Goal: Task Accomplishment & Management: Use online tool/utility

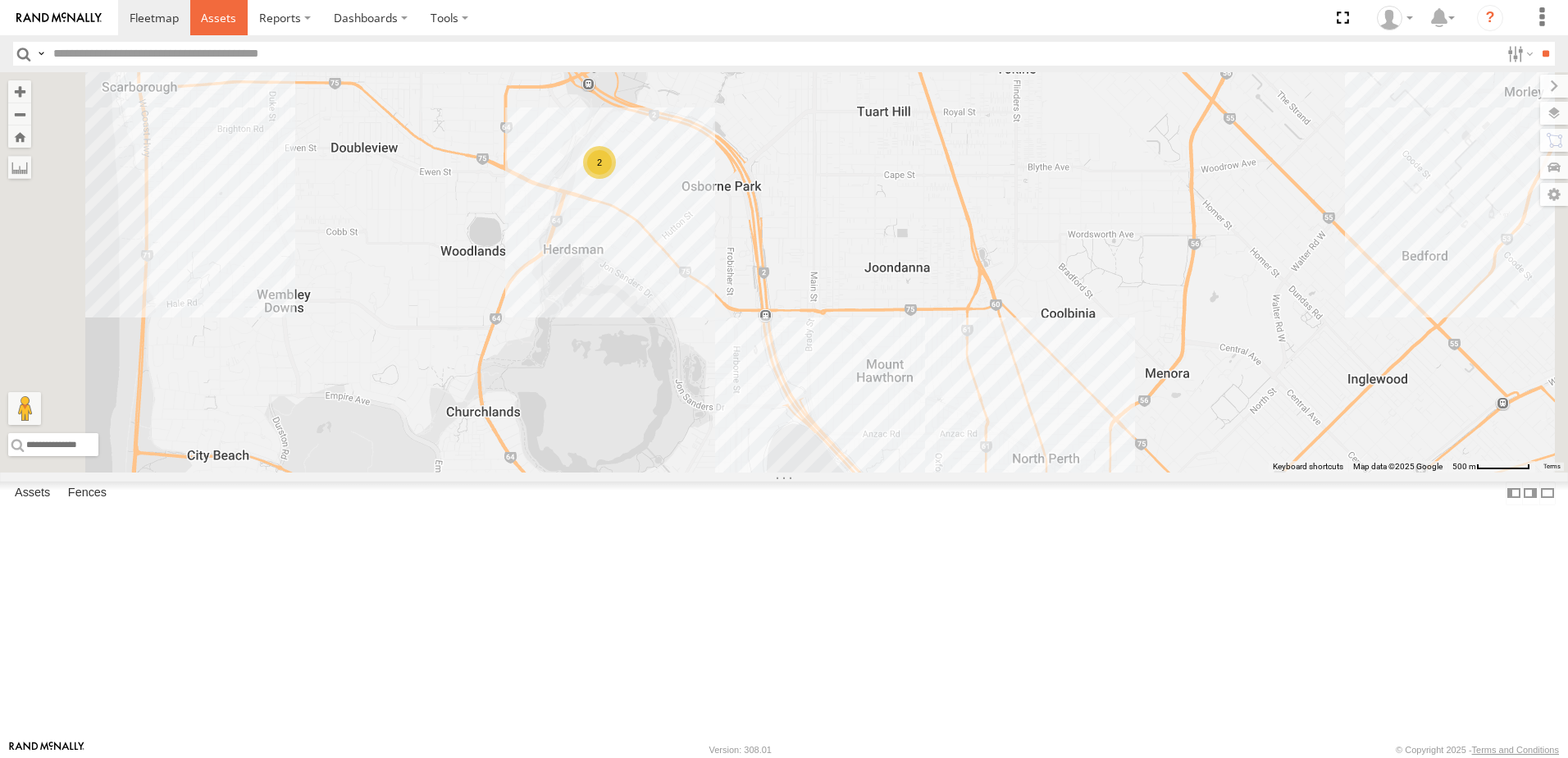
drag, startPoint x: 0, startPoint y: 0, endPoint x: 230, endPoint y: 20, distance: 230.9
click at [230, 20] on span at bounding box center [218, 17] width 35 height 16
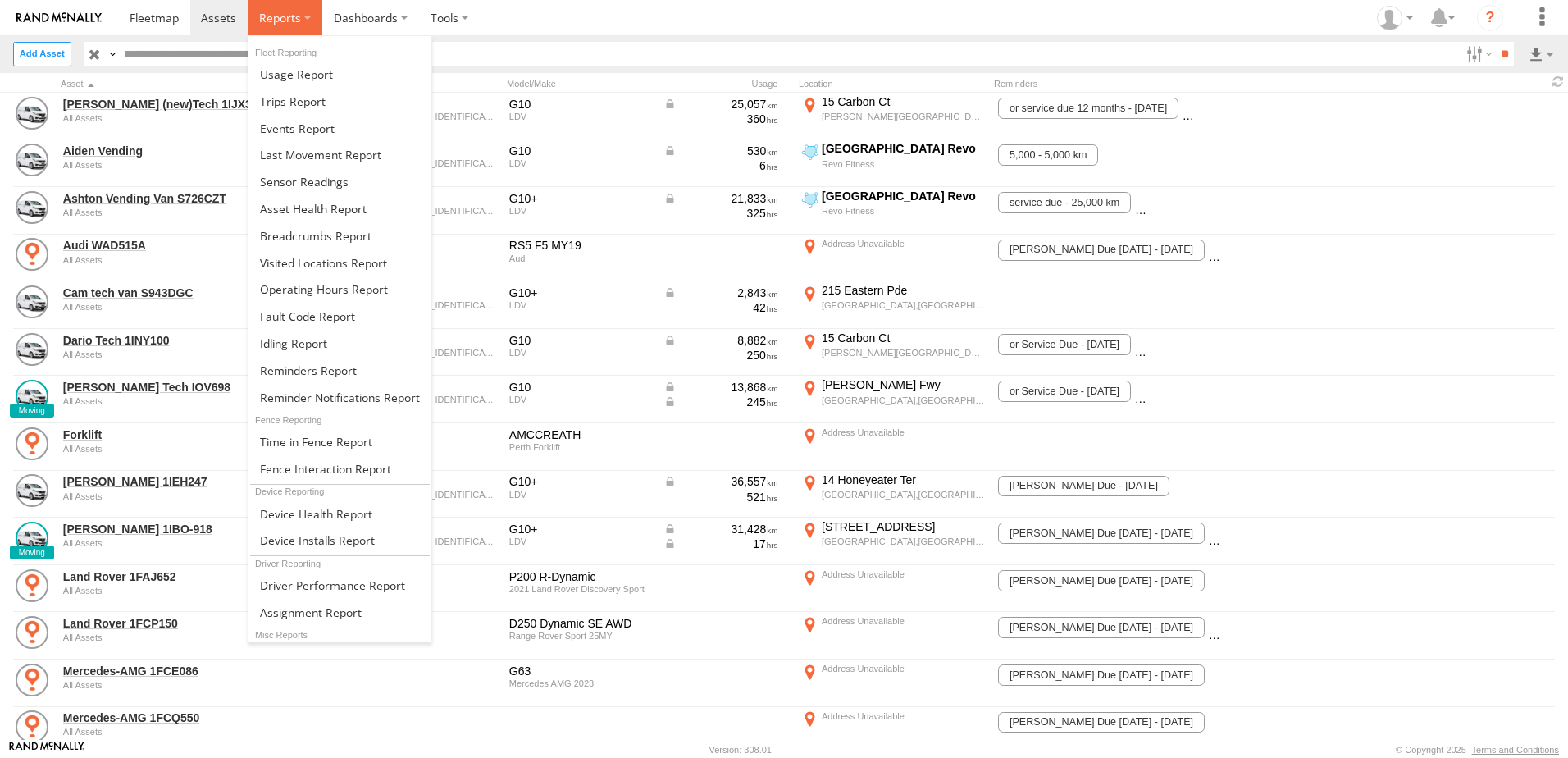
click at [287, 14] on span at bounding box center [280, 17] width 42 height 16
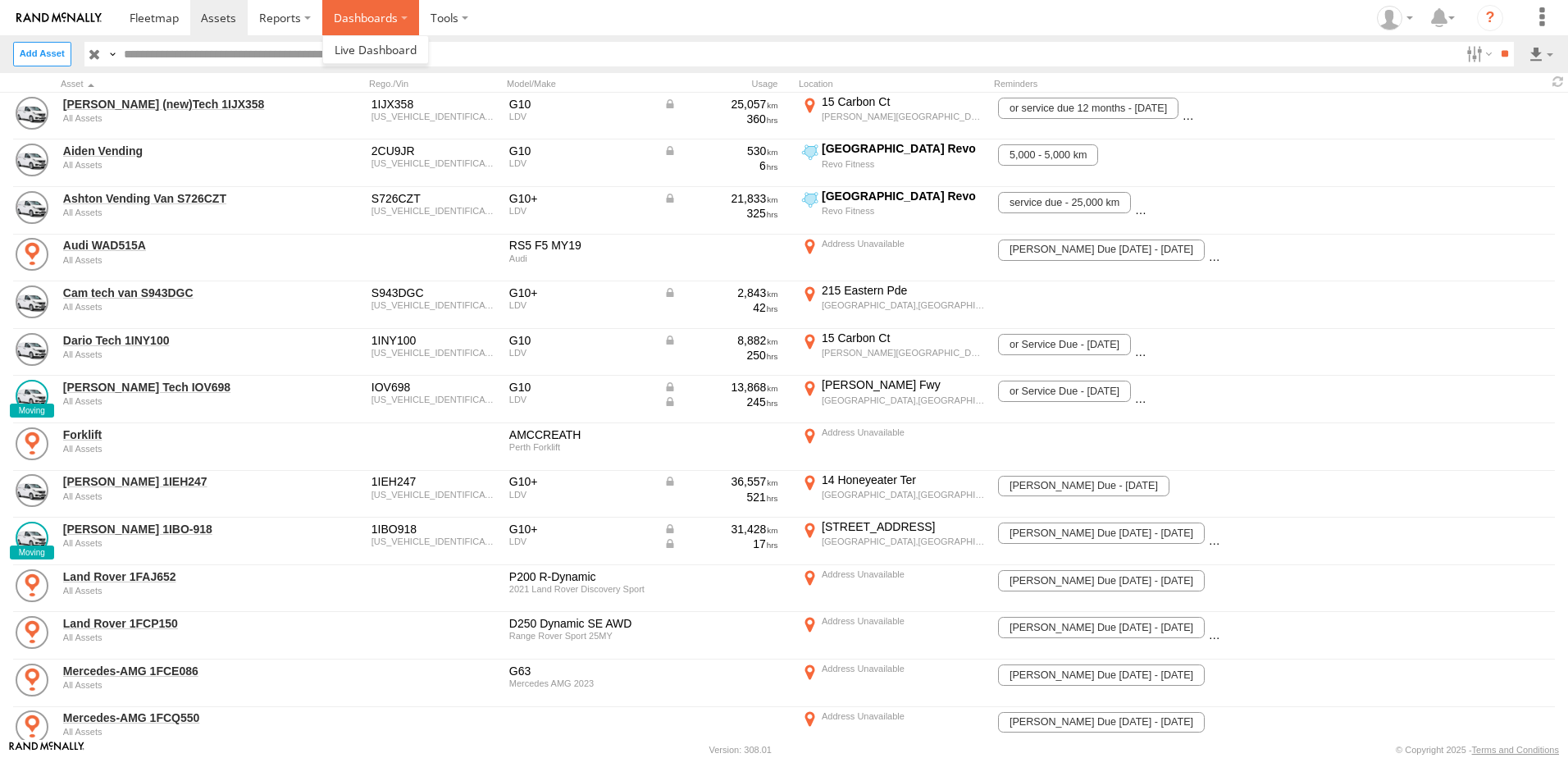
click at [367, 12] on label "Dashboards" at bounding box center [371, 17] width 97 height 35
click at [450, 12] on label at bounding box center [449, 17] width 61 height 35
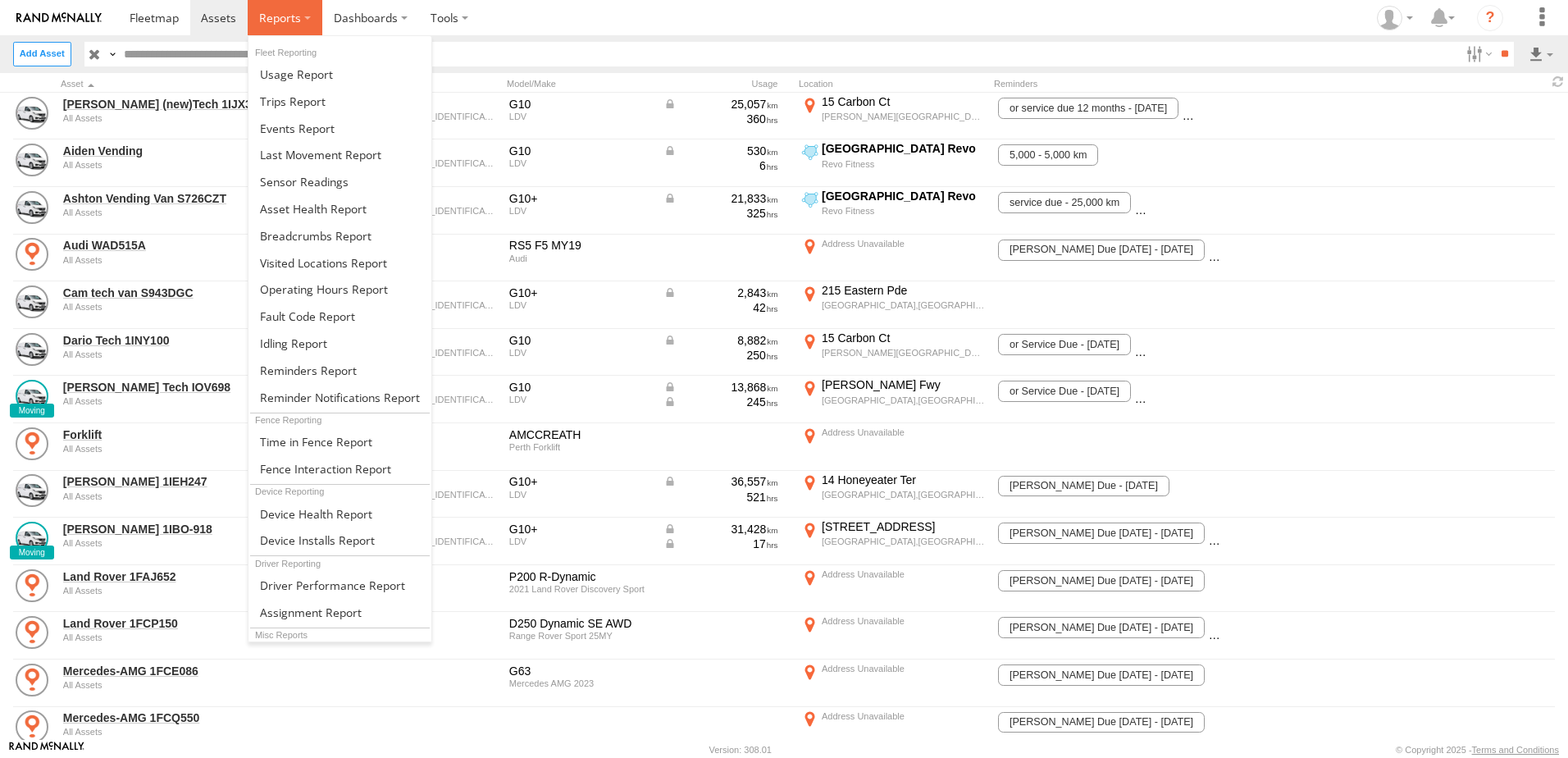
click at [301, 12] on label at bounding box center [285, 17] width 75 height 35
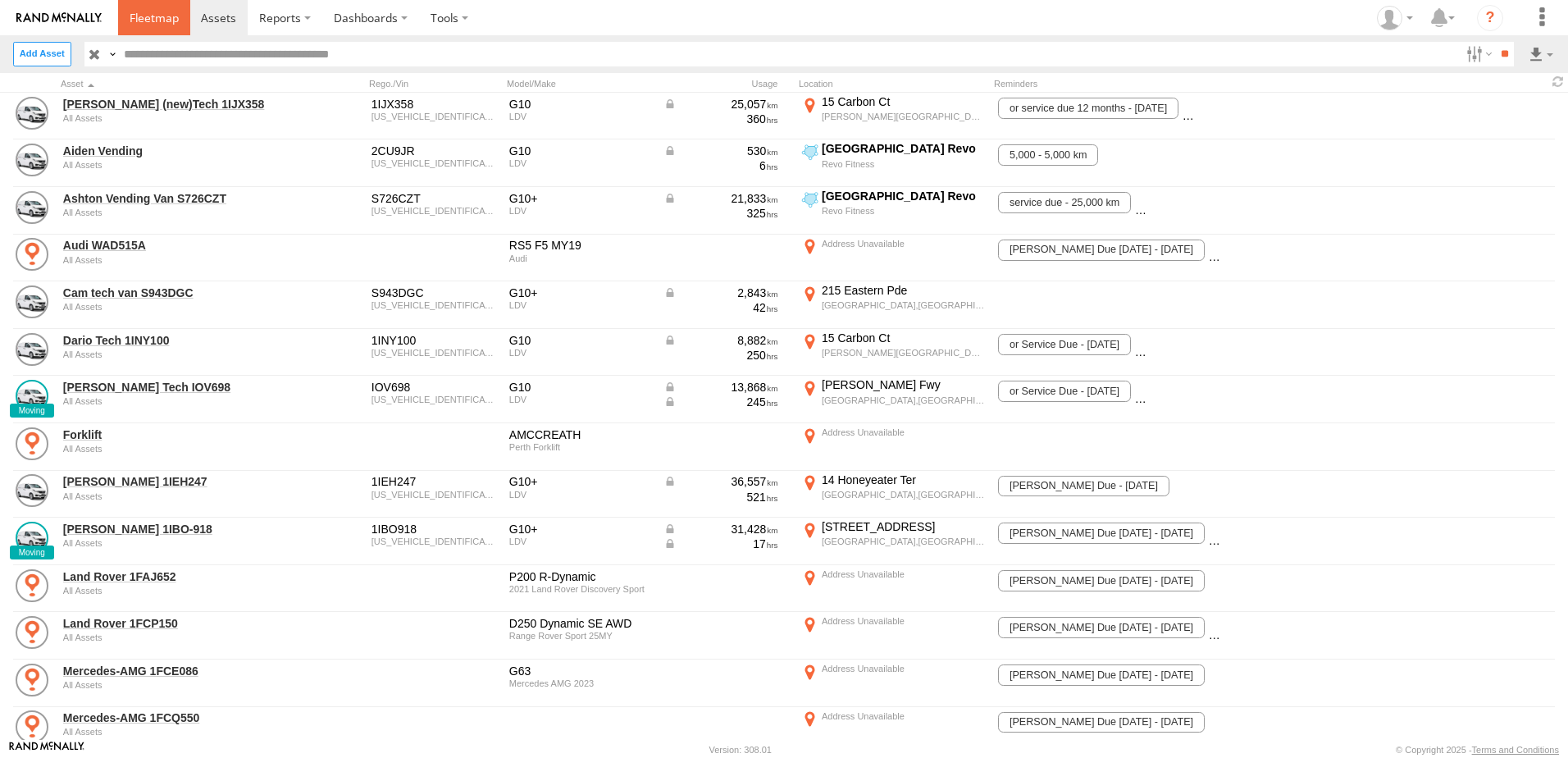
click at [160, 22] on span at bounding box center [155, 17] width 49 height 16
click at [1534, 20] on label at bounding box center [1542, 17] width 36 height 35
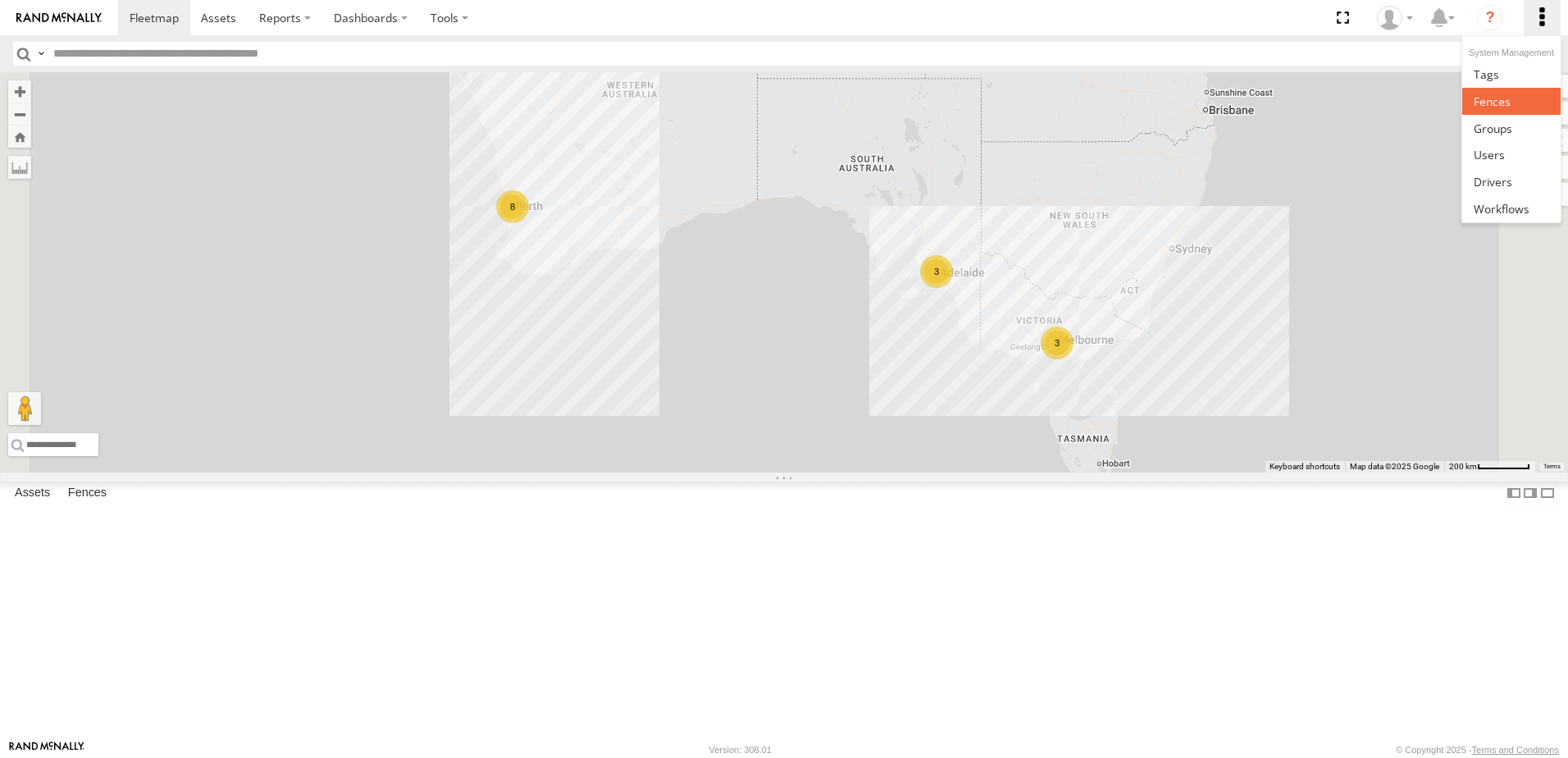
click at [1504, 91] on link at bounding box center [1511, 101] width 98 height 27
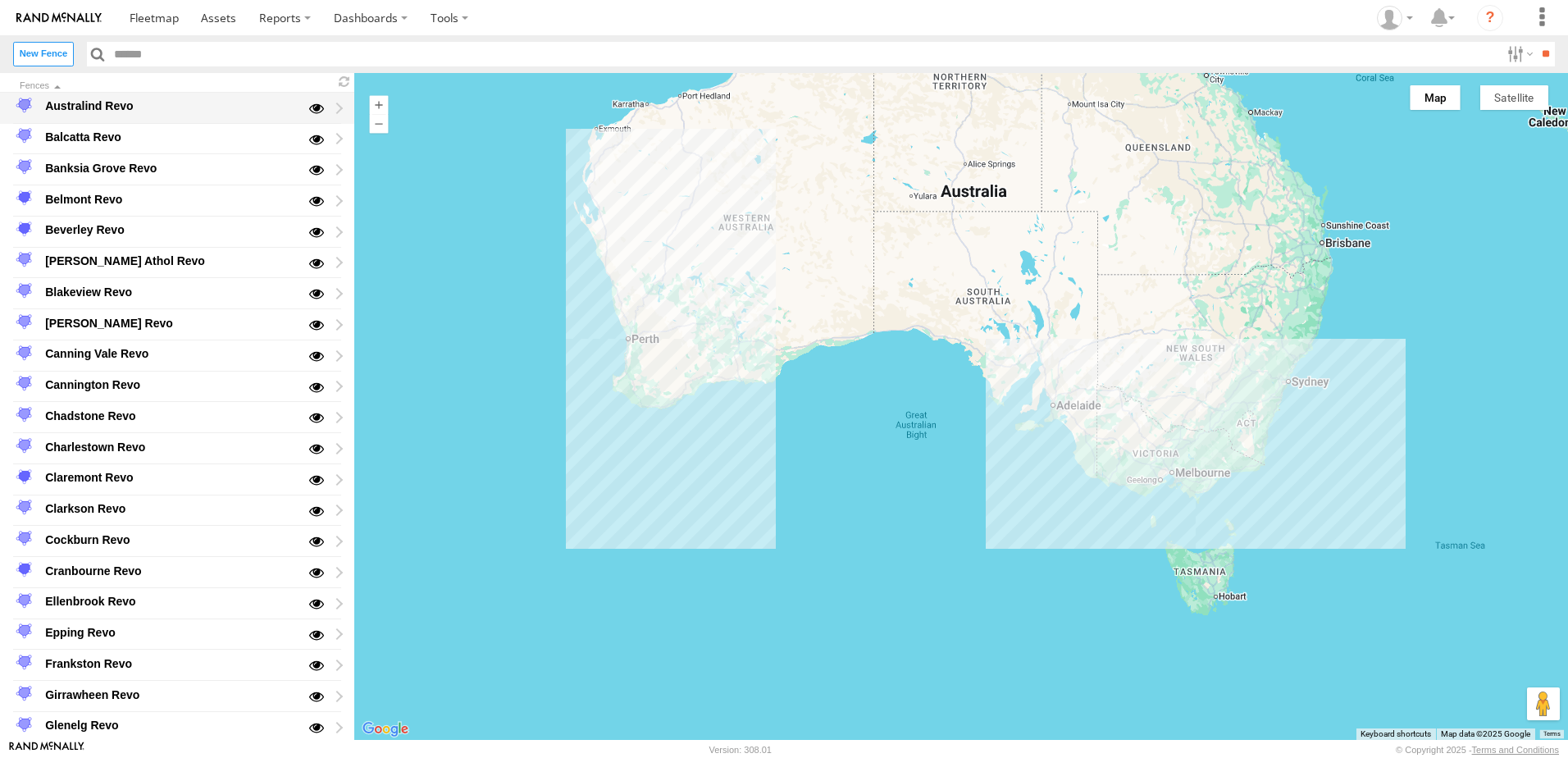
click at [92, 105] on div "Australind Revo" at bounding box center [170, 107] width 255 height 20
type input "**********"
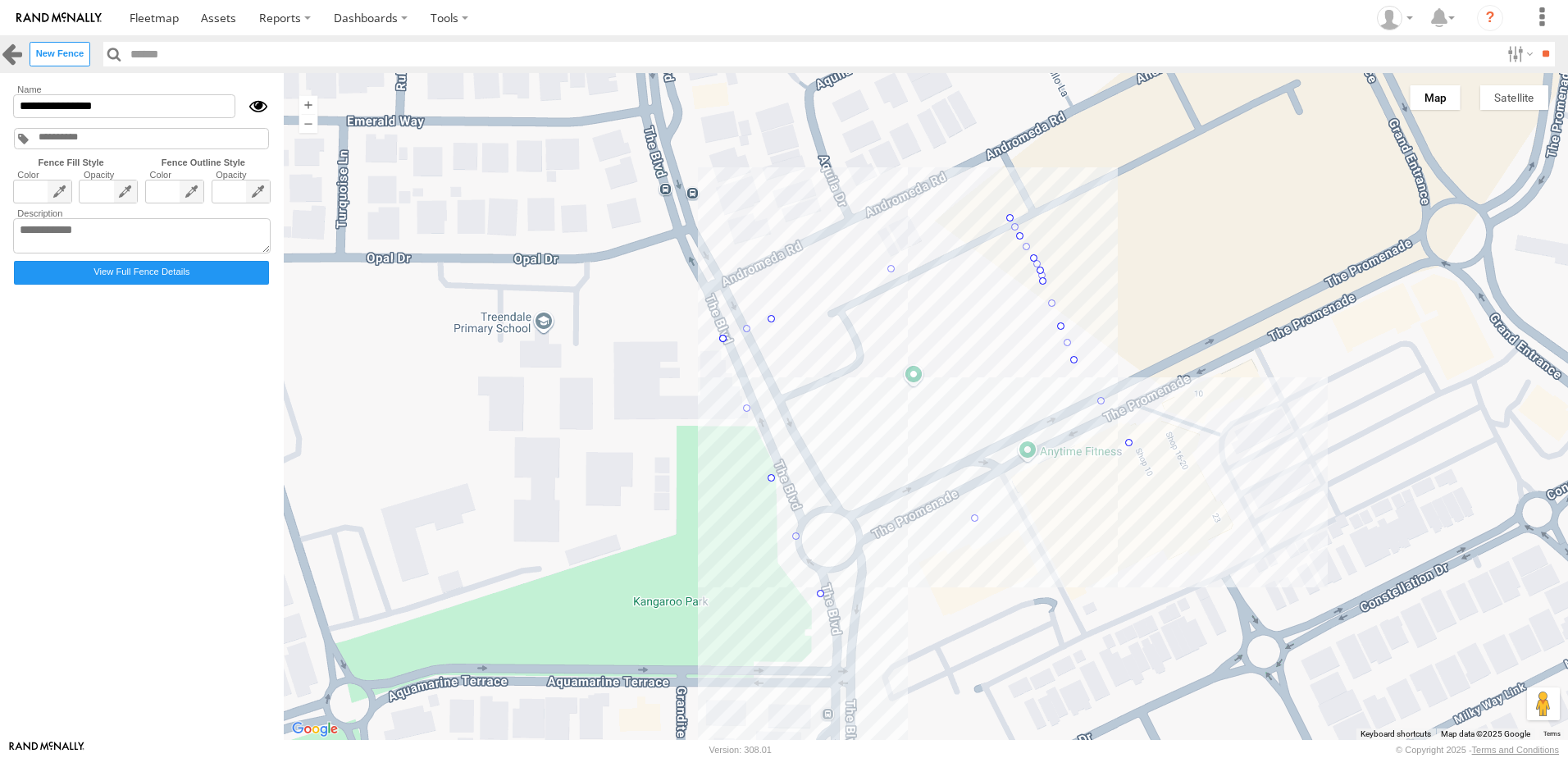
click at [9, 44] on link at bounding box center [12, 53] width 24 height 24
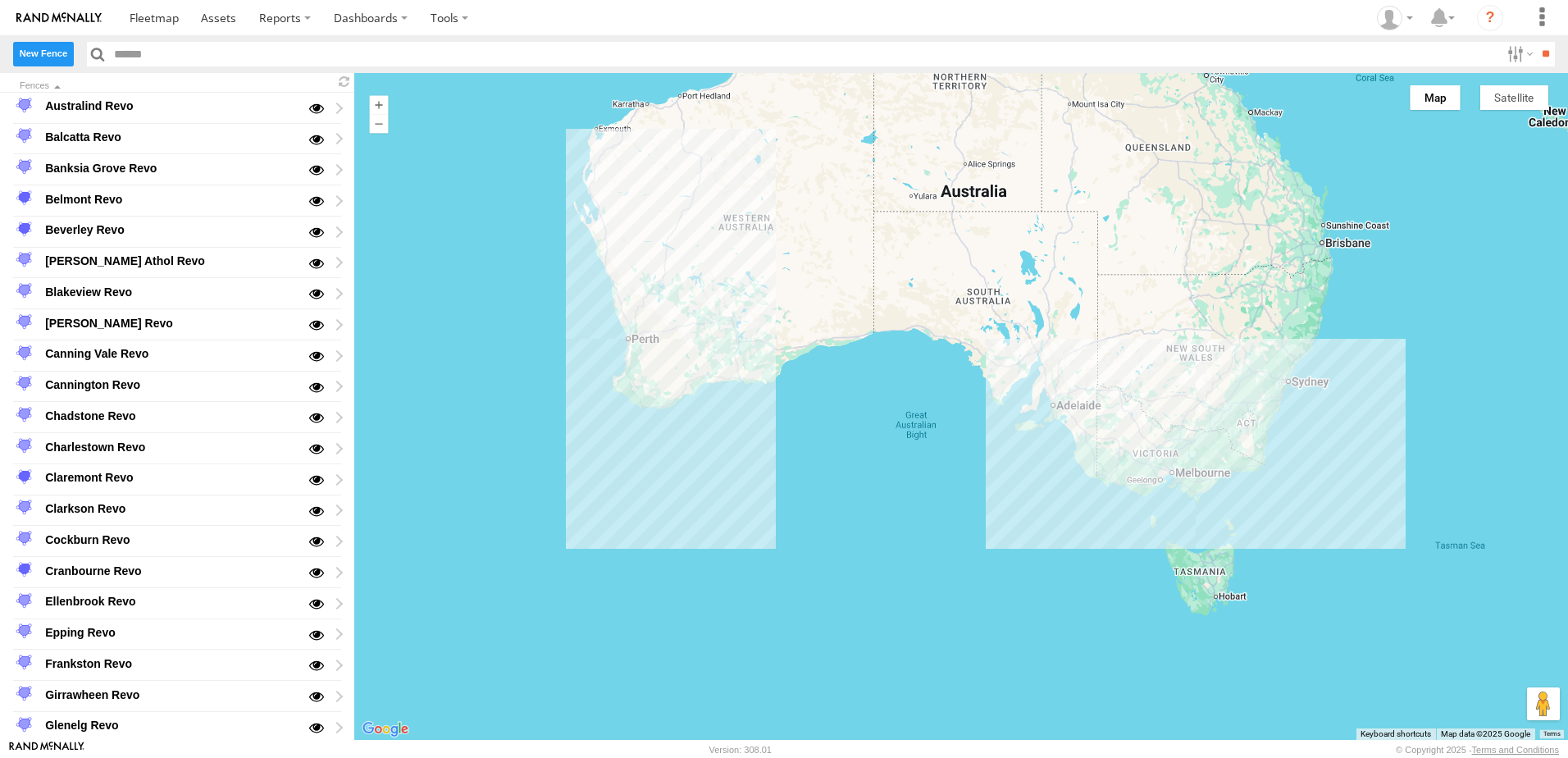
click at [34, 54] on label "New Fence" at bounding box center [44, 53] width 61 height 24
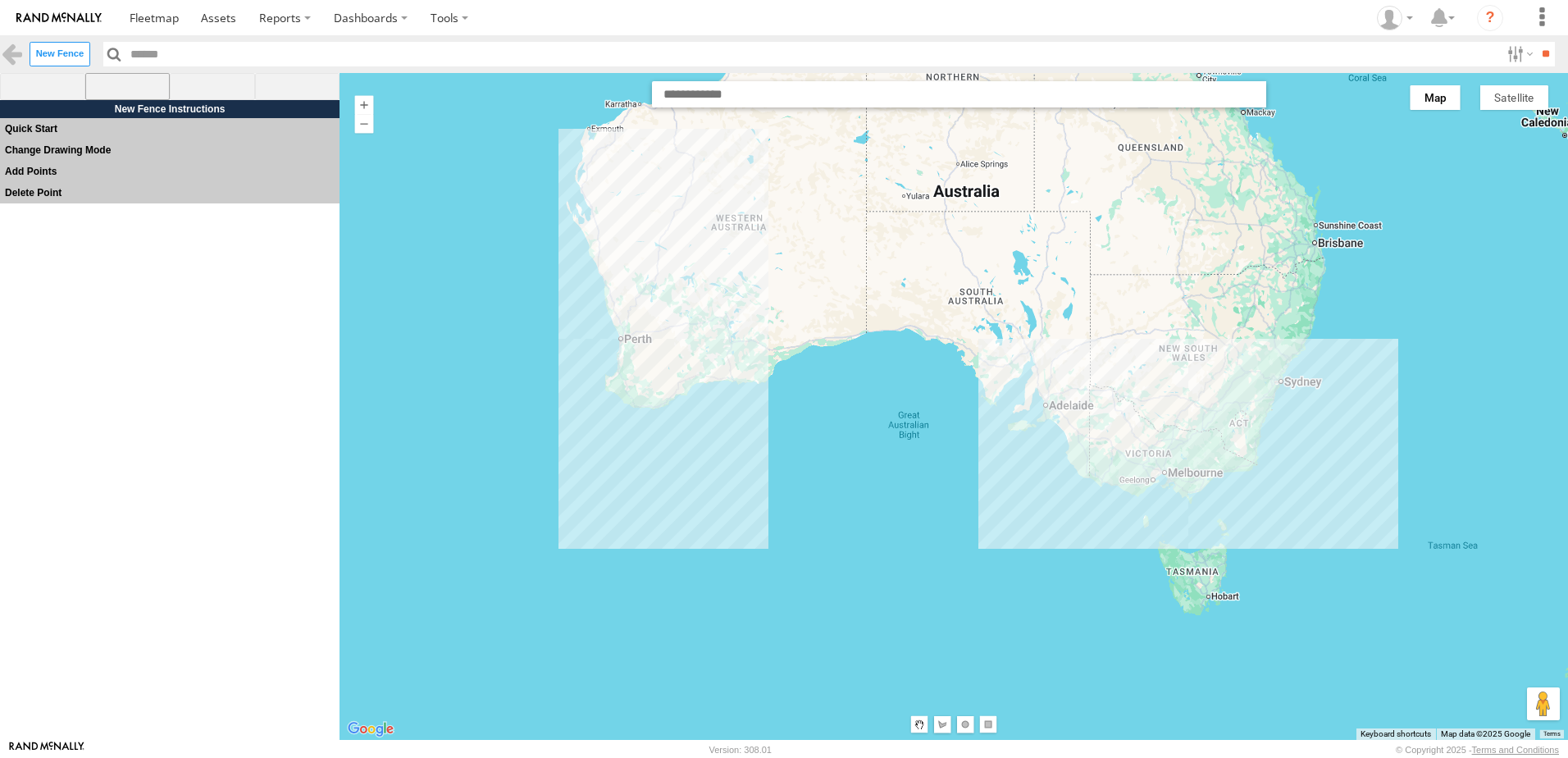
click at [128, 91] on span at bounding box center [128, 87] width 86 height 28
click at [280, 79] on span at bounding box center [298, 87] width 86 height 28
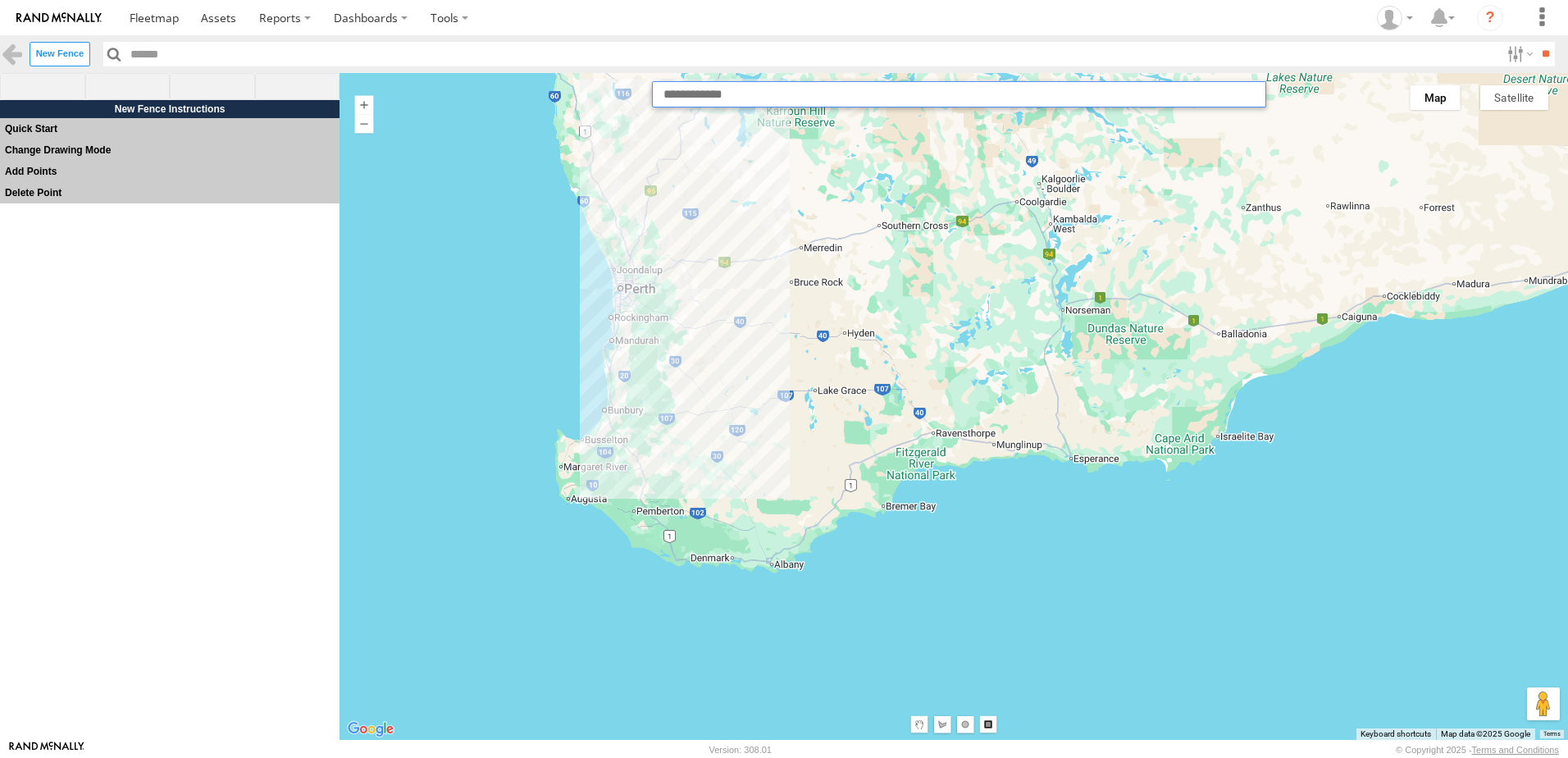
click at [703, 91] on input "text" at bounding box center [959, 95] width 615 height 26
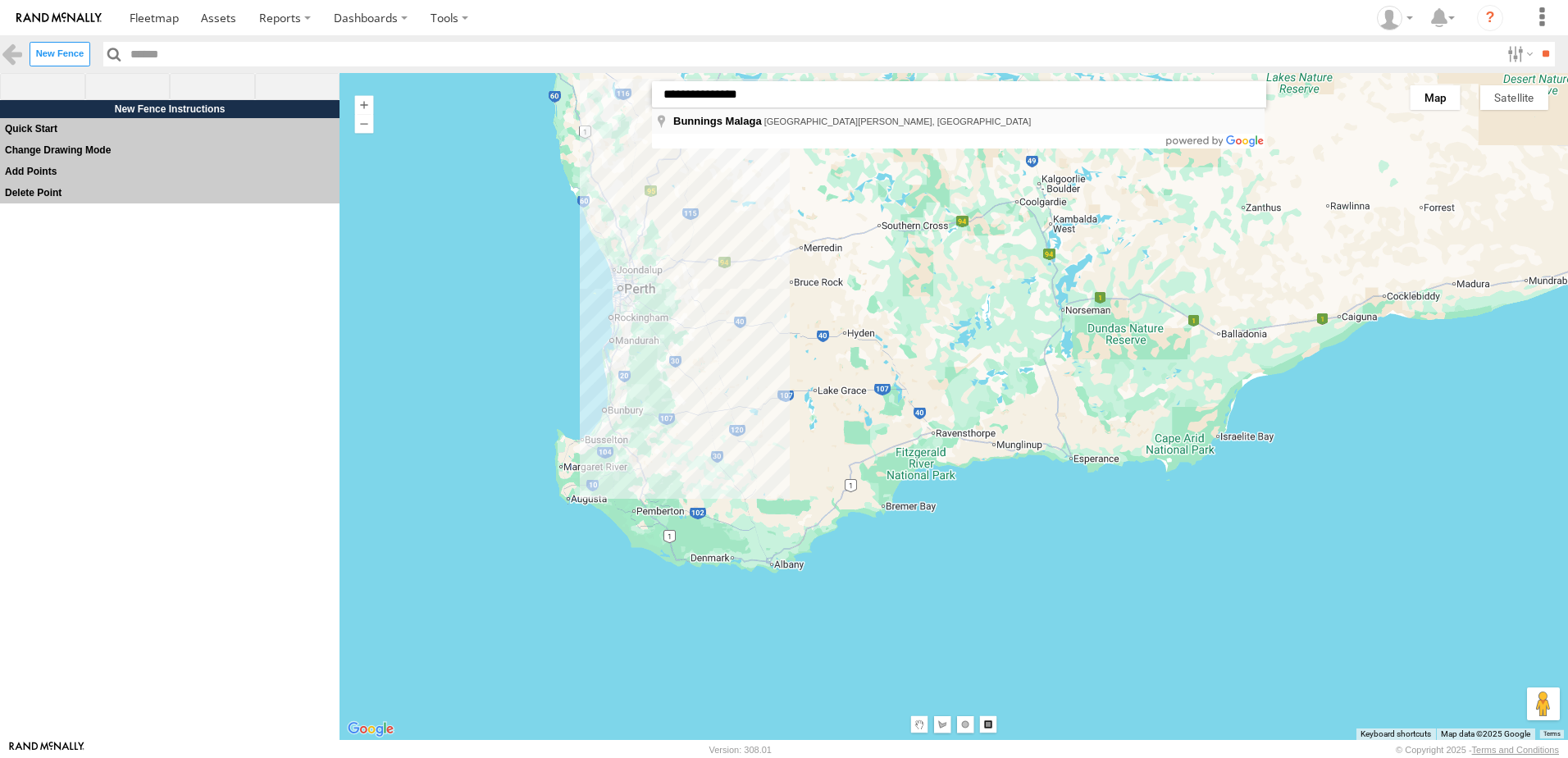
type input "**********"
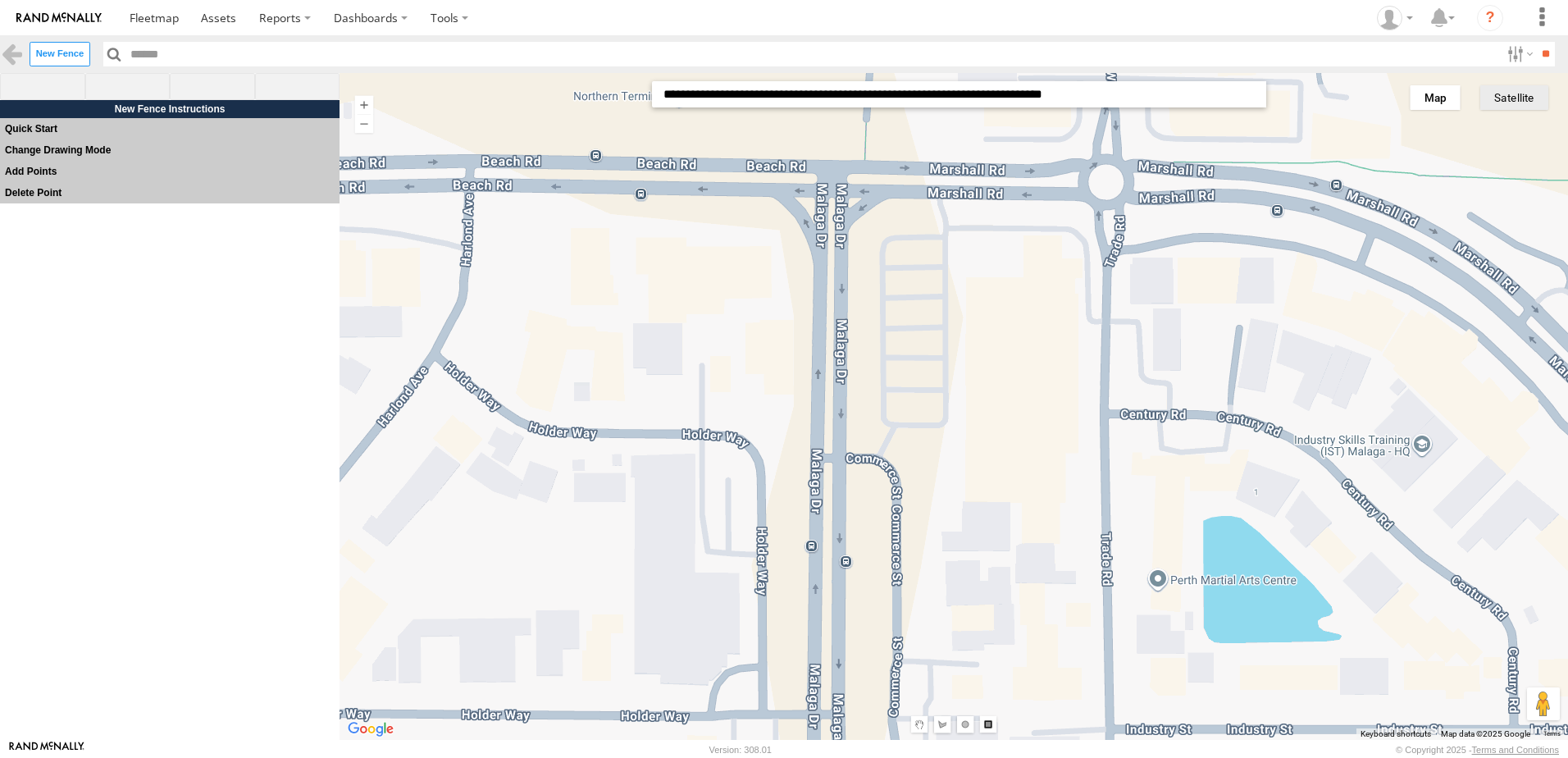
click at [1513, 97] on button "Satellite" at bounding box center [1515, 98] width 68 height 25
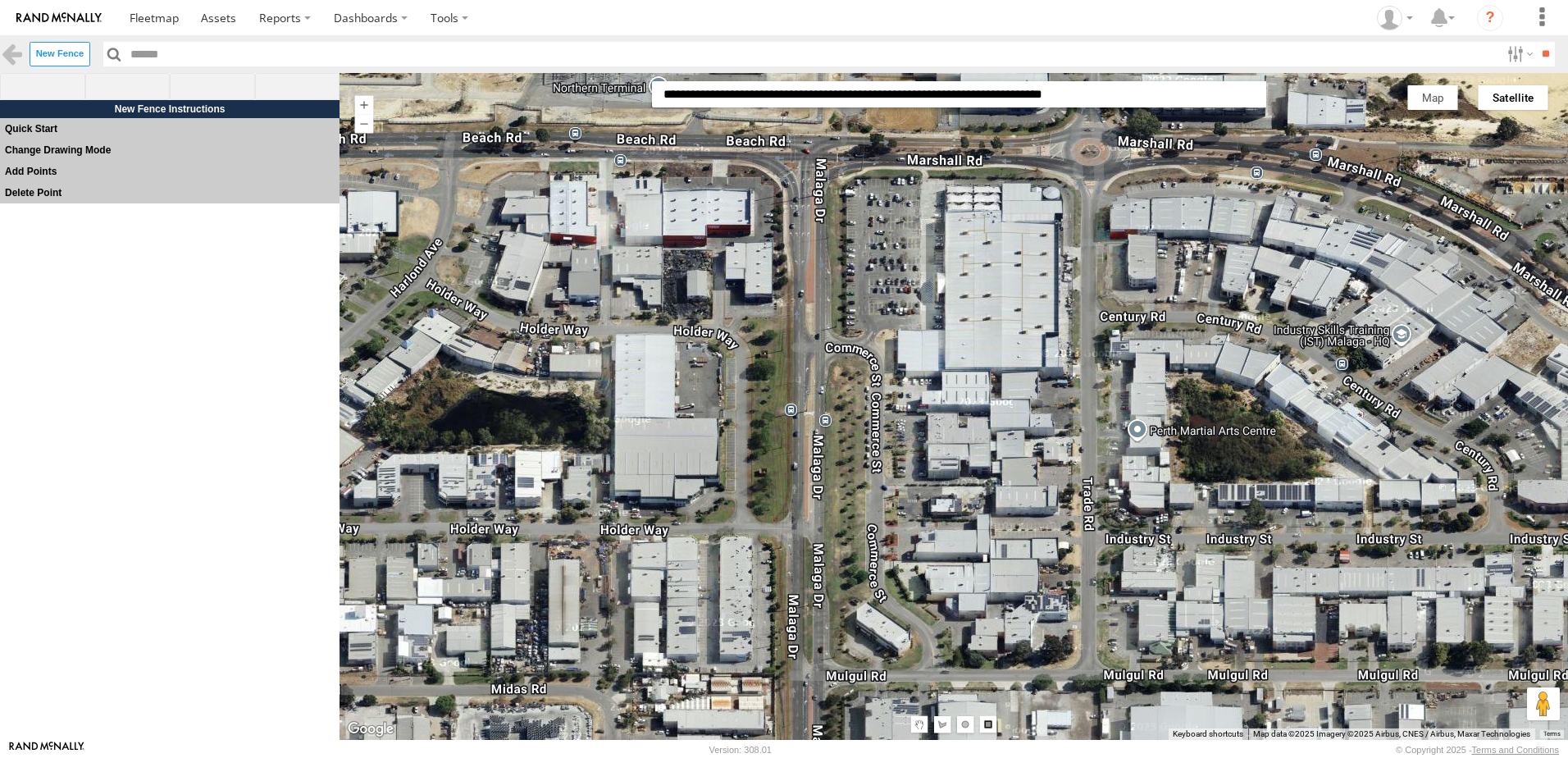
click at [829, 165] on div at bounding box center [954, 407] width 1229 height 667
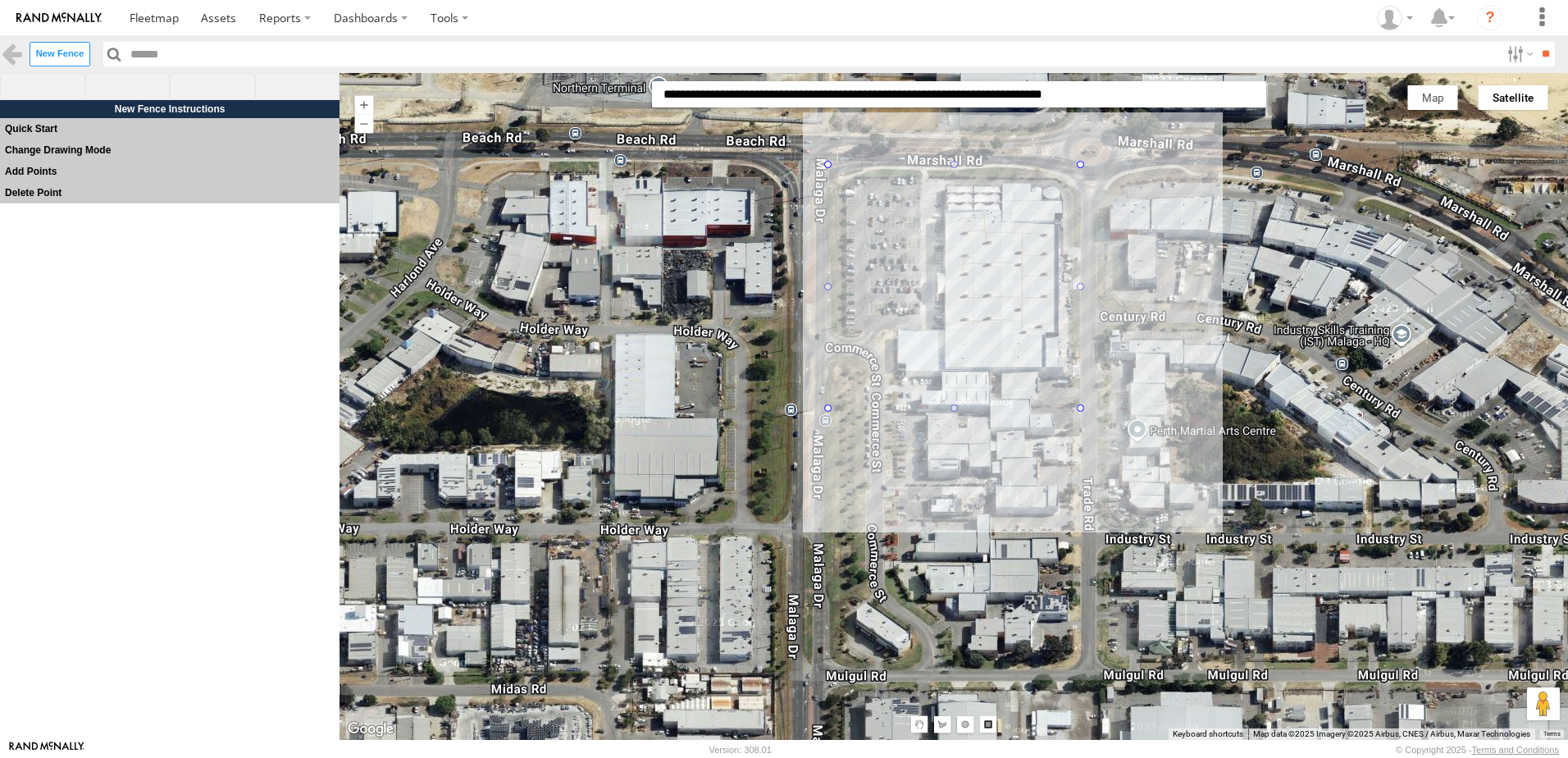
click at [1081, 409] on div at bounding box center [954, 407] width 1229 height 667
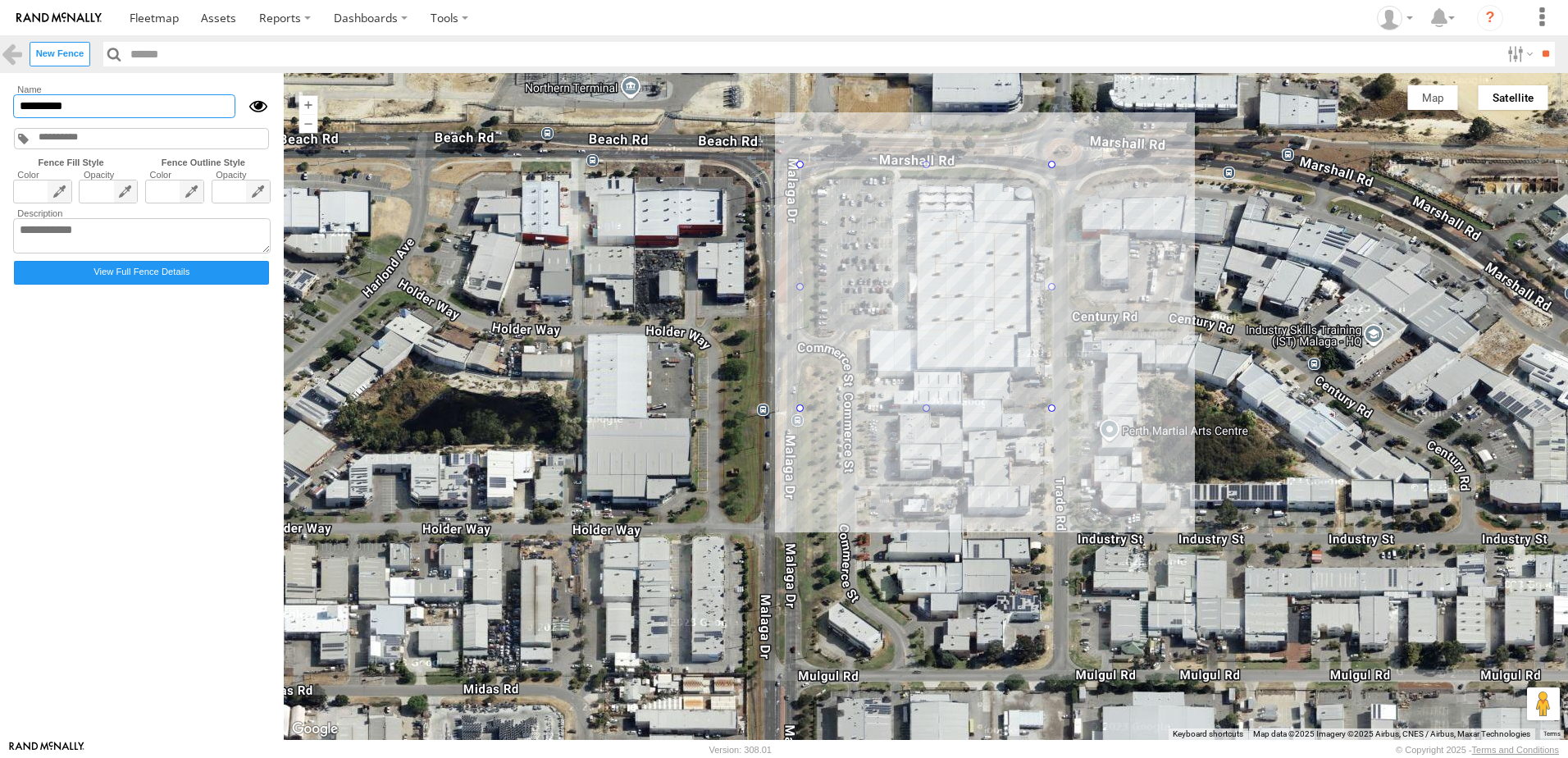
click at [114, 109] on input "*********" at bounding box center [124, 106] width 222 height 24
type input "*"
type input "**********"
click at [128, 275] on label "View Full Fence Details" at bounding box center [141, 272] width 255 height 24
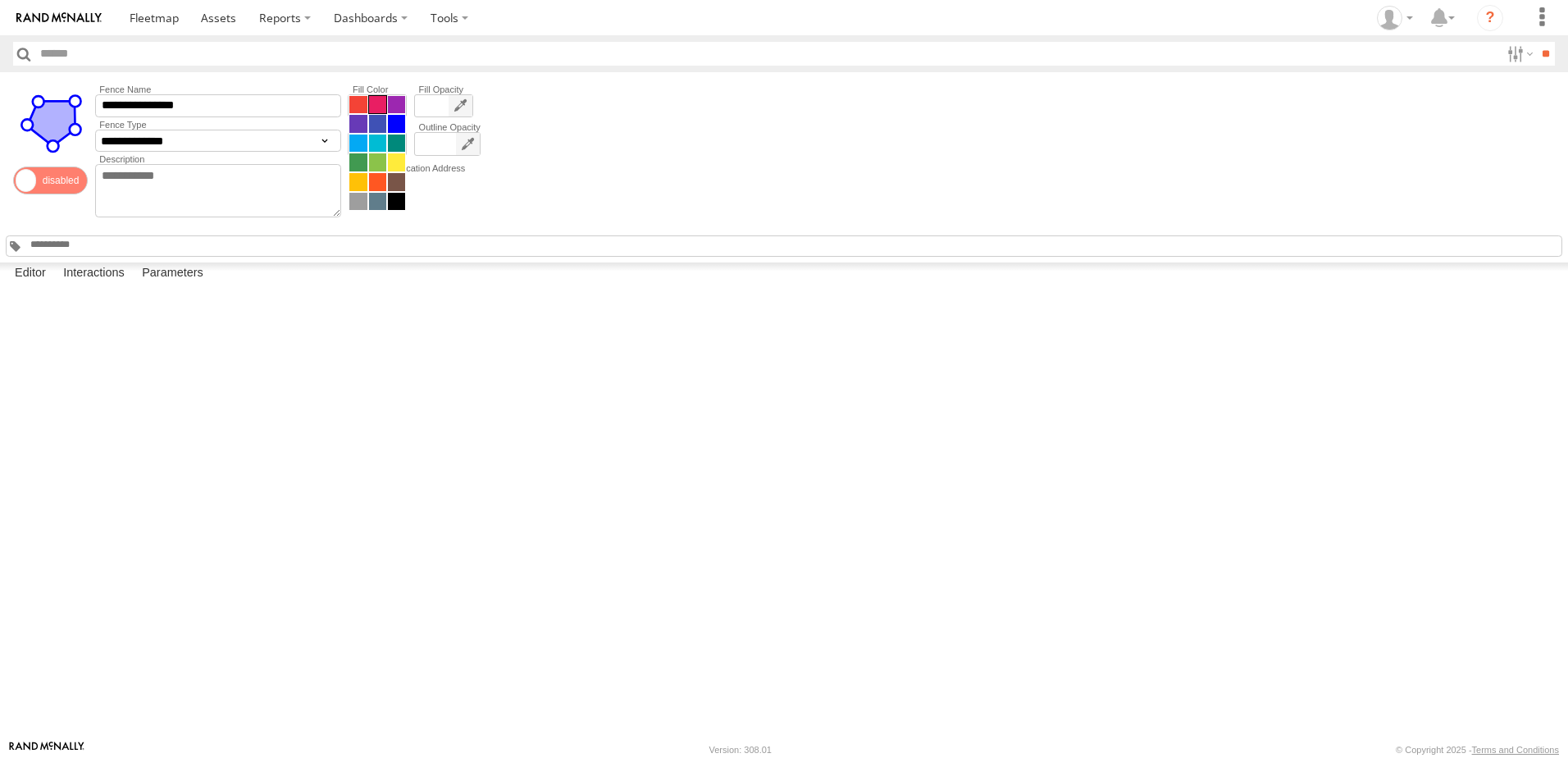
drag, startPoint x: 0, startPoint y: 0, endPoint x: 373, endPoint y: 103, distance: 387.0
click at [373, 103] on span at bounding box center [378, 154] width 58 height 117
click at [382, 100] on span at bounding box center [378, 105] width 17 height 18
click at [364, 146] on span at bounding box center [378, 192] width 58 height 117
click at [376, 142] on span at bounding box center [378, 143] width 17 height 18
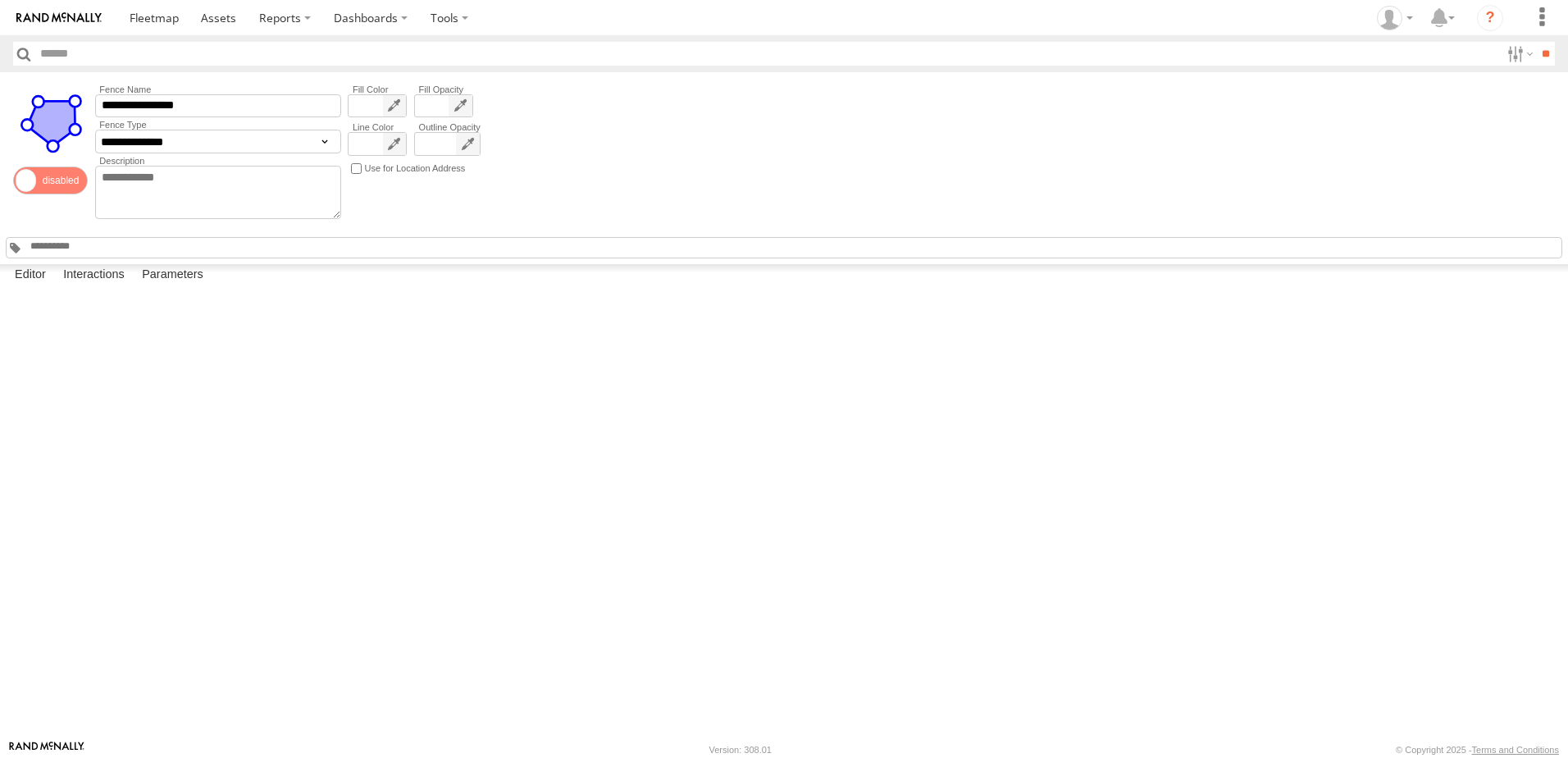
click at [712, 123] on div "**********" at bounding box center [784, 168] width 1568 height 192
click at [1552, 21] on label at bounding box center [1542, 17] width 36 height 35
click at [1496, 100] on span at bounding box center [1492, 101] width 37 height 16
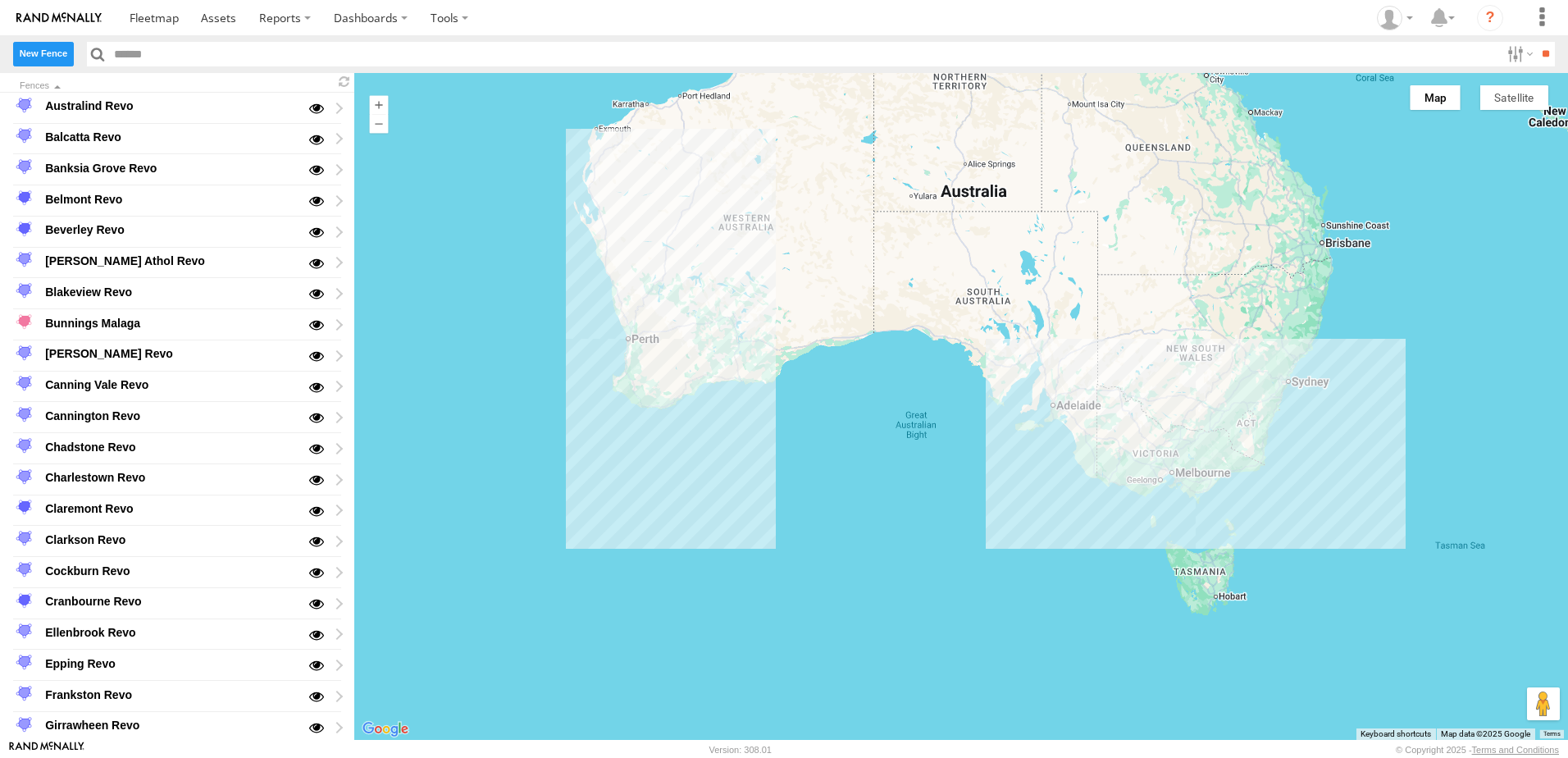
click at [40, 53] on label "New Fence" at bounding box center [44, 53] width 61 height 24
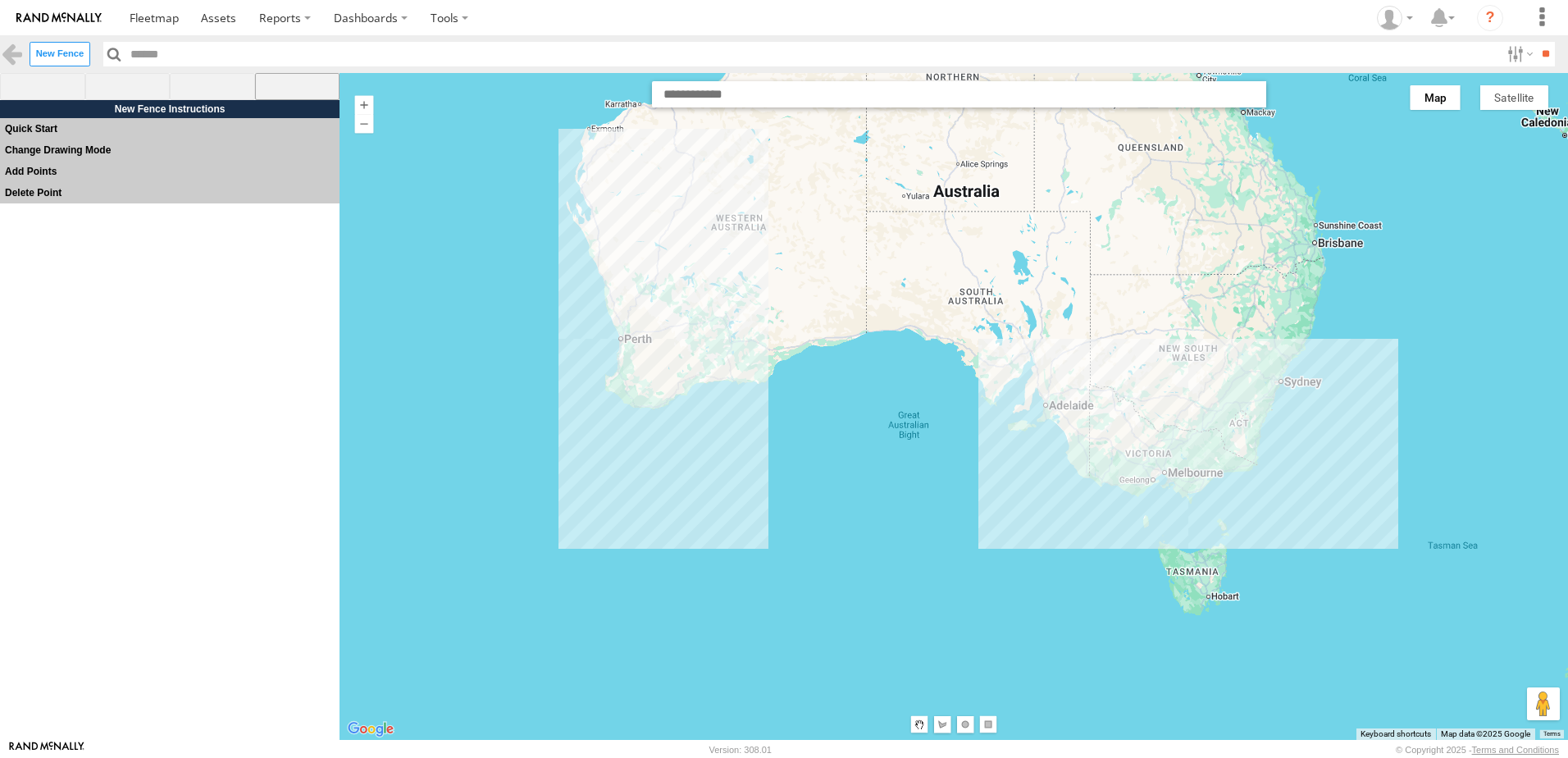
click at [293, 86] on span at bounding box center [298, 87] width 86 height 28
click at [740, 96] on input "text" at bounding box center [959, 95] width 615 height 26
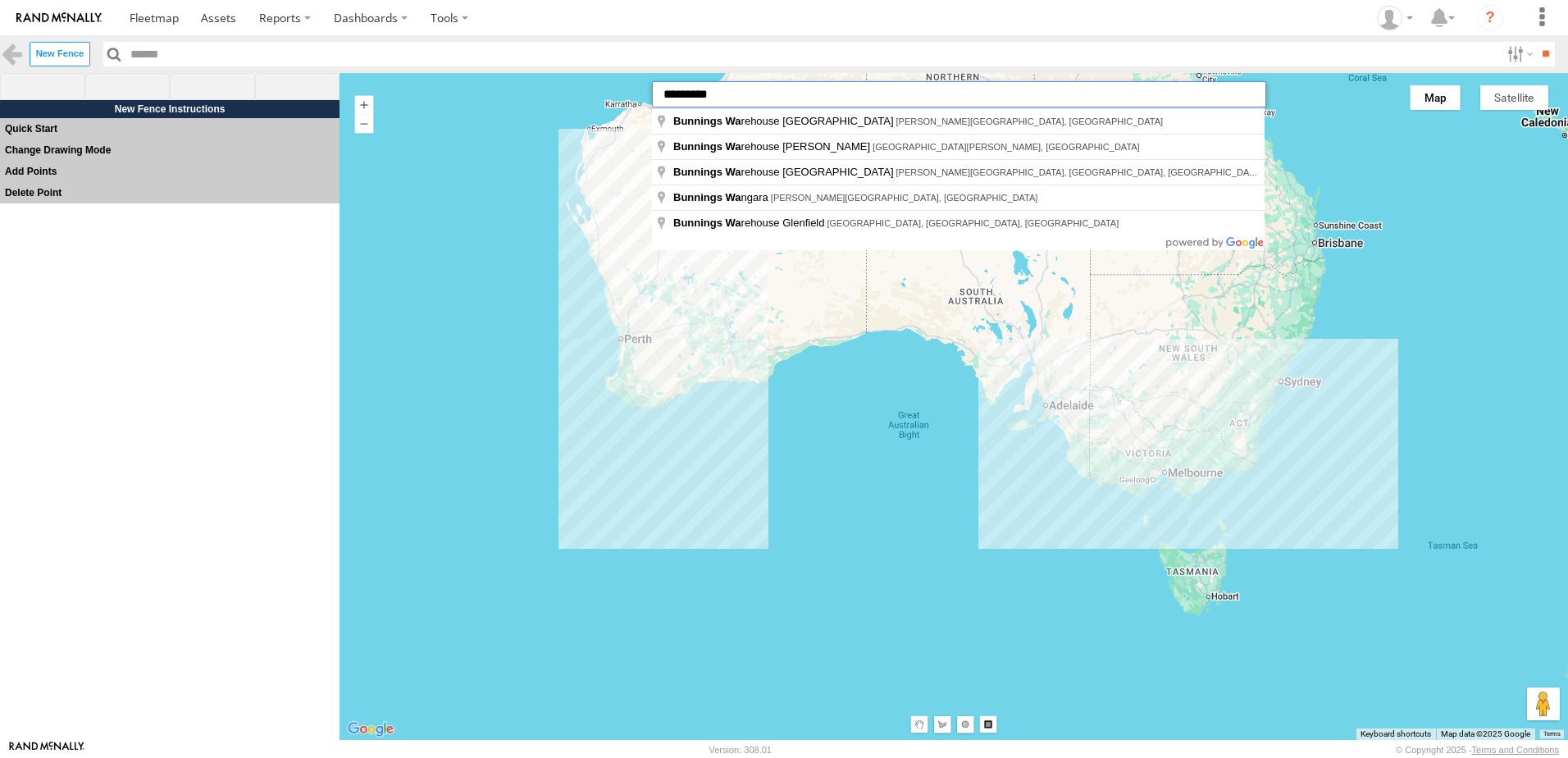
drag, startPoint x: 748, startPoint y: 99, endPoint x: 452, endPoint y: 68, distance: 297.6
click at [452, 68] on body "?" at bounding box center [784, 379] width 1568 height 758
paste input "**********"
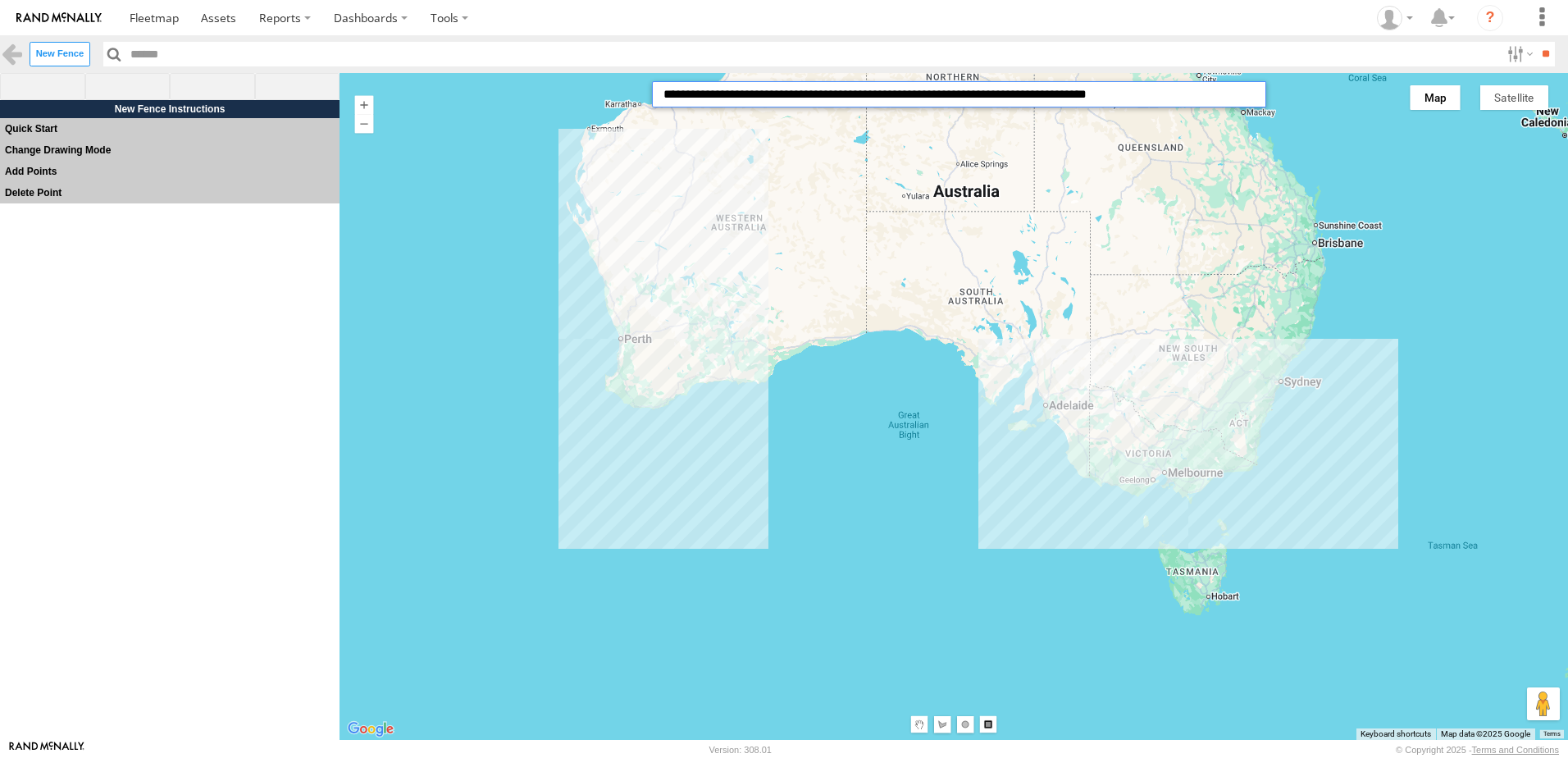
click at [1157, 87] on input "**********" at bounding box center [959, 95] width 615 height 26
type input "**********"
drag, startPoint x: 1154, startPoint y: 90, endPoint x: 540, endPoint y: 73, distance: 614.2
click at [540, 73] on div "**********" at bounding box center [954, 407] width 1229 height 667
click at [691, 95] on input "text" at bounding box center [959, 95] width 615 height 26
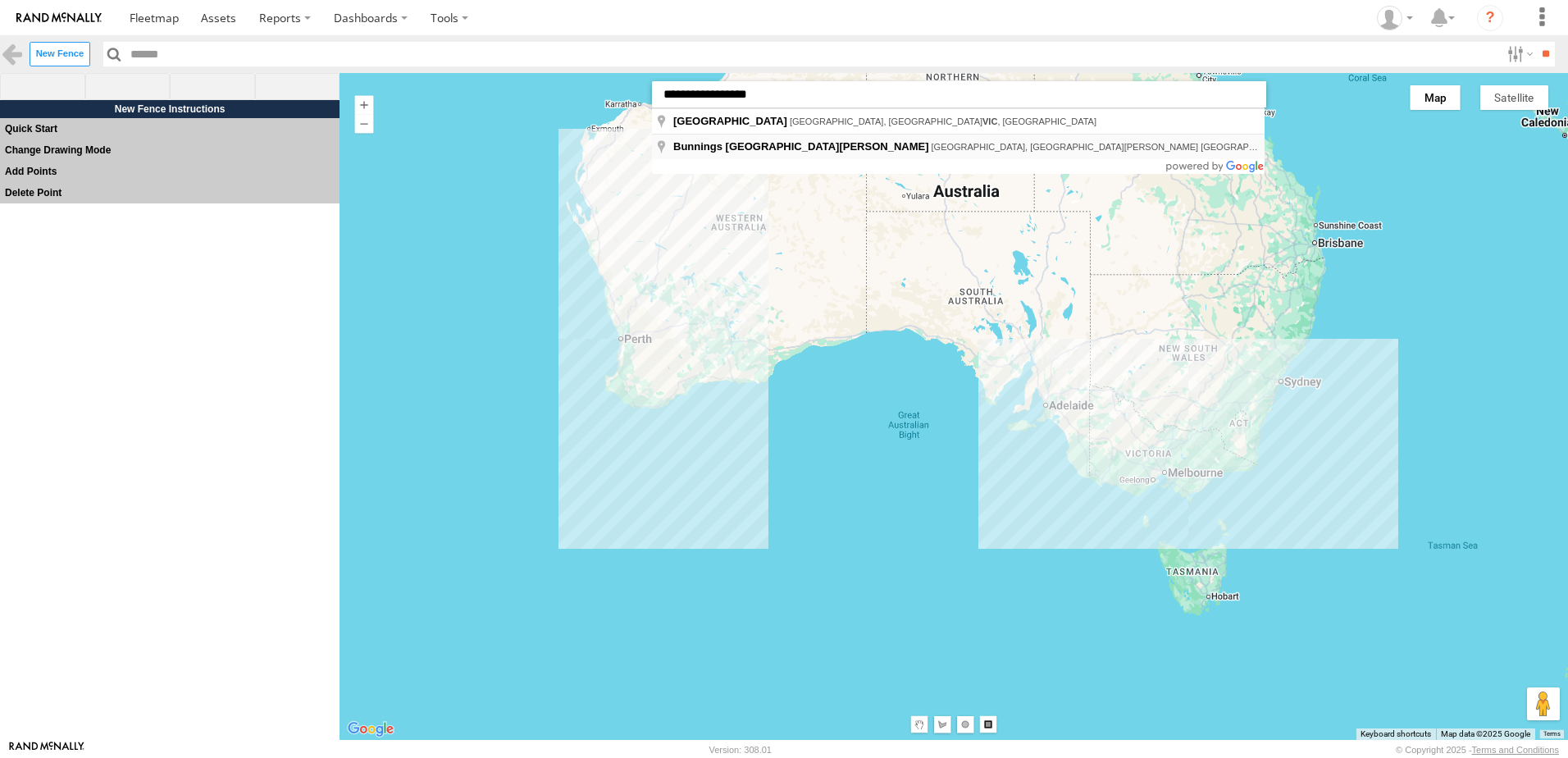
type input "**********"
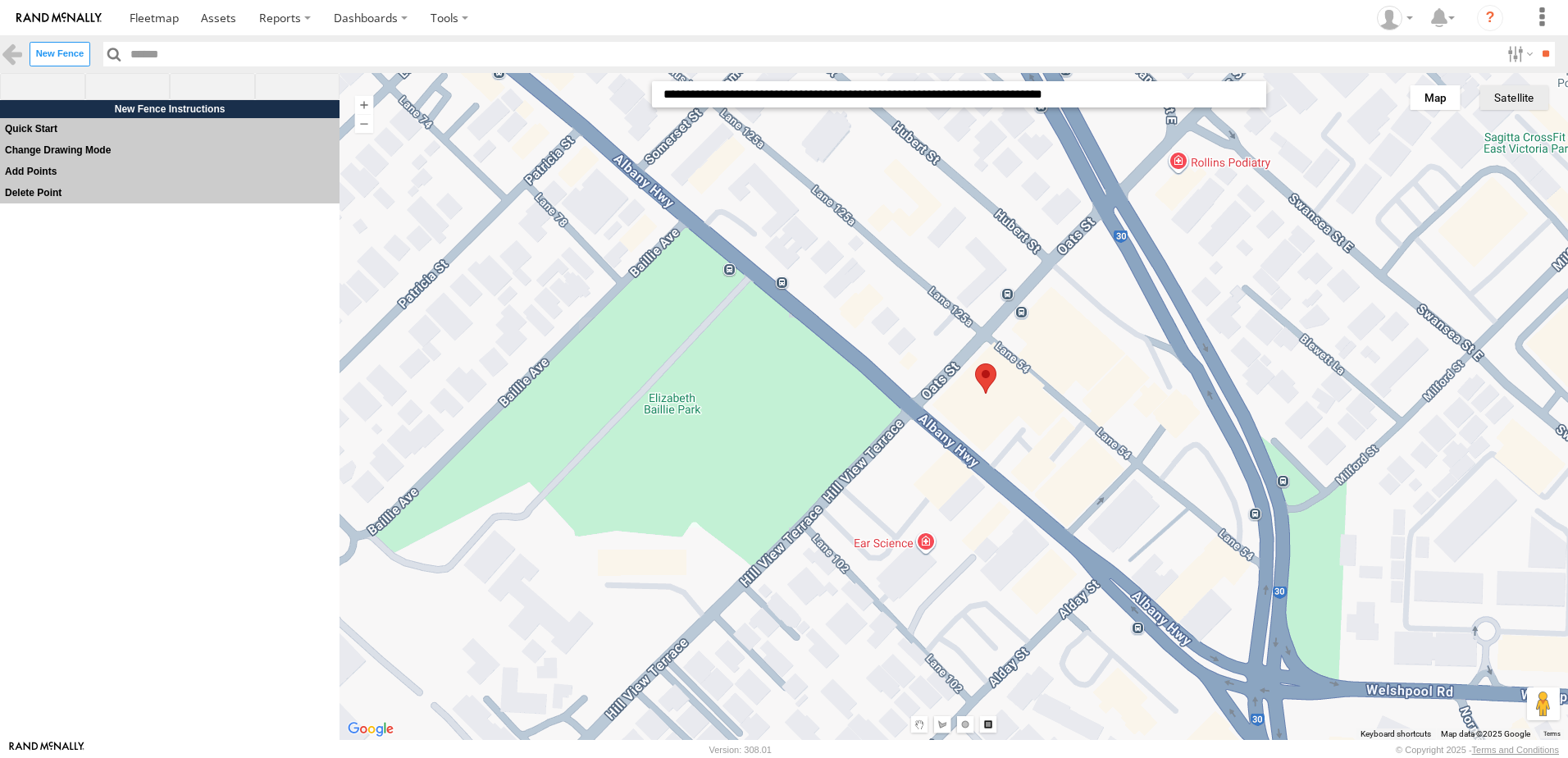
click at [1502, 97] on button "Satellite" at bounding box center [1515, 98] width 68 height 25
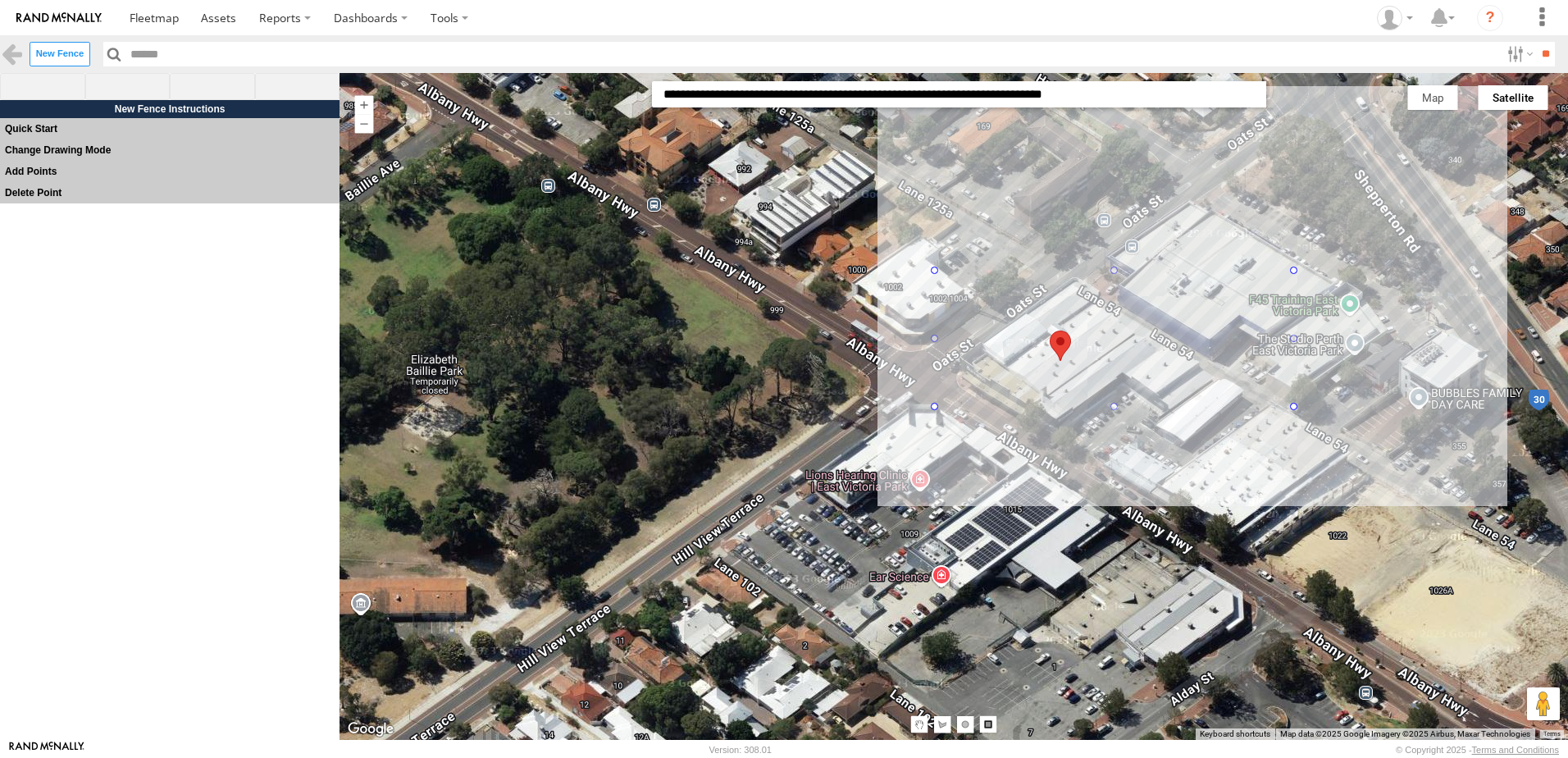
drag, startPoint x: 938, startPoint y: 407, endPoint x: 1294, endPoint y: 271, distance: 381.1
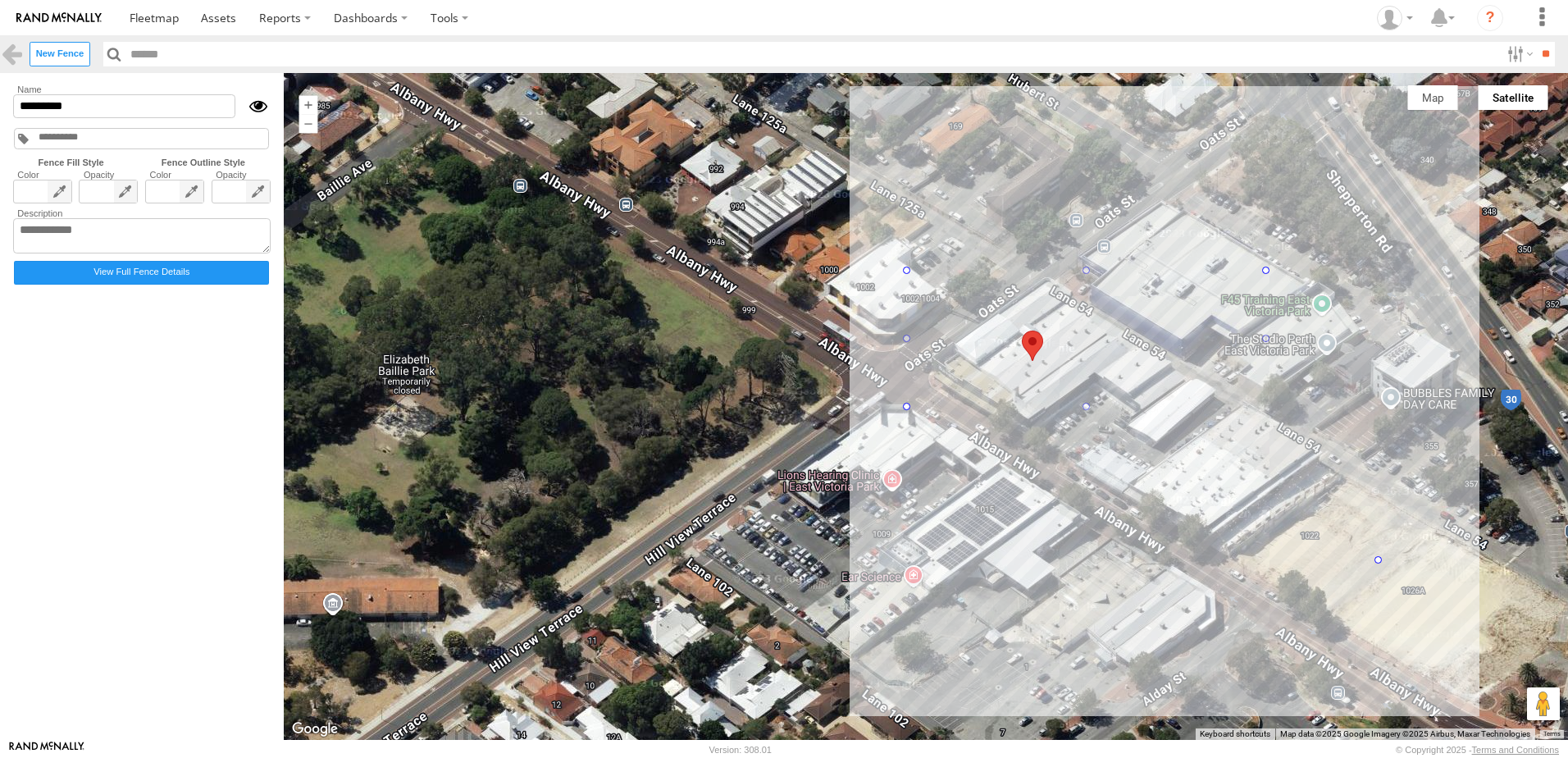
drag, startPoint x: 1267, startPoint y: 407, endPoint x: 1380, endPoint y: 561, distance: 191.0
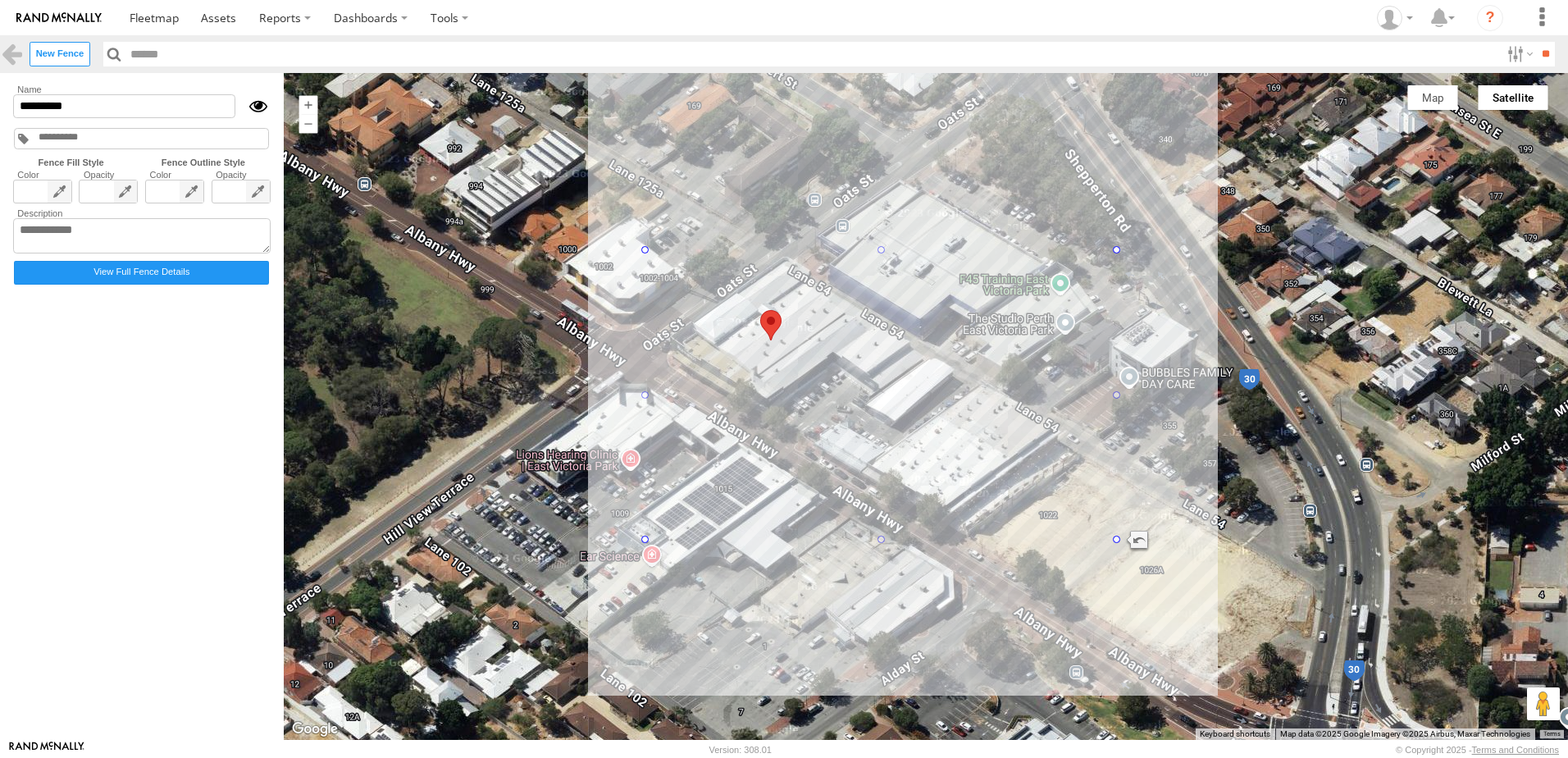
drag, startPoint x: 1139, startPoint y: 240, endPoint x: 879, endPoint y: 220, distance: 260.8
click at [879, 220] on div at bounding box center [925, 407] width 1284 height 667
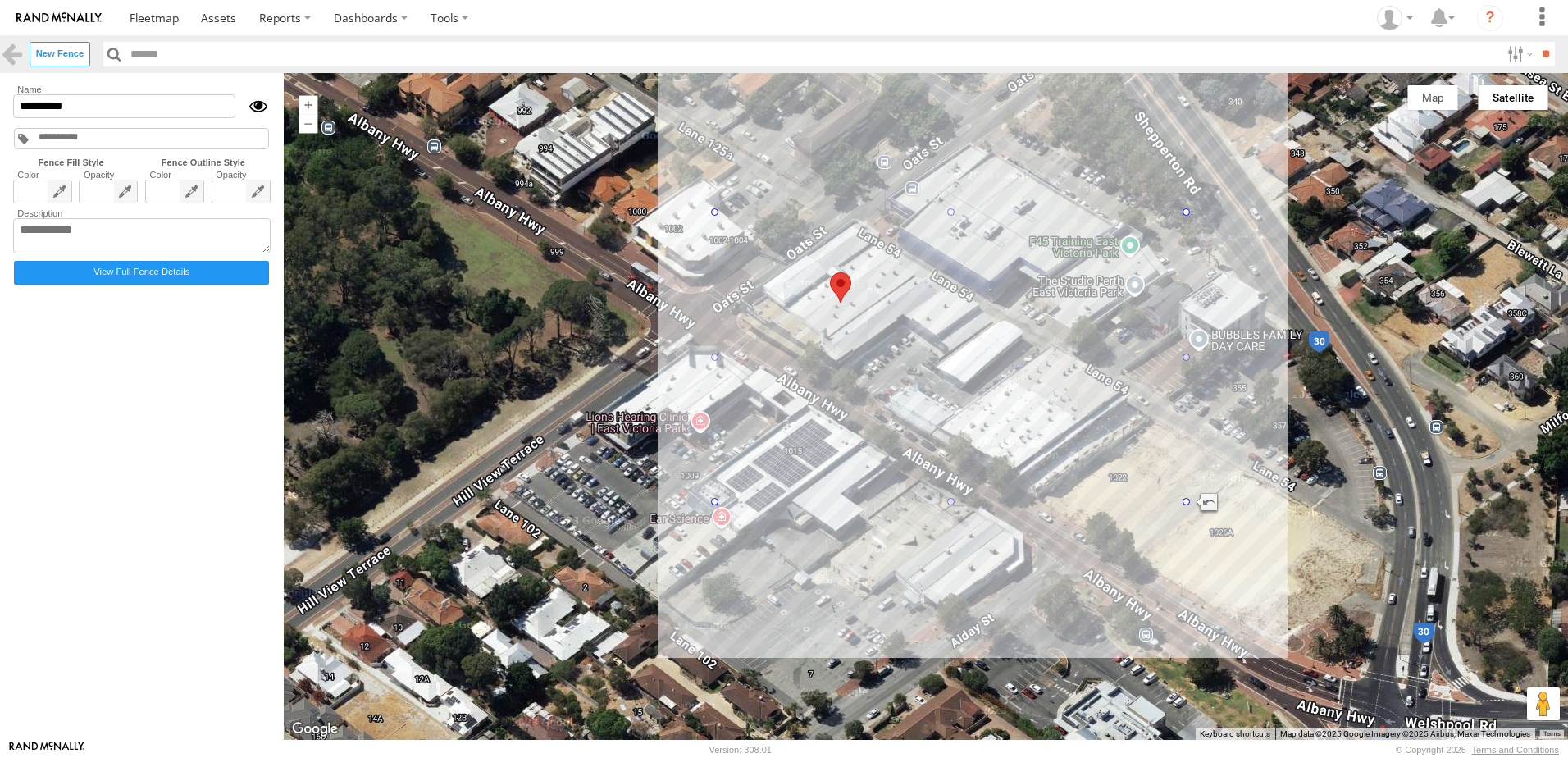
drag, startPoint x: 802, startPoint y: 409, endPoint x: 804, endPoint y: 477, distance: 68.0
click at [804, 478] on div at bounding box center [925, 407] width 1284 height 667
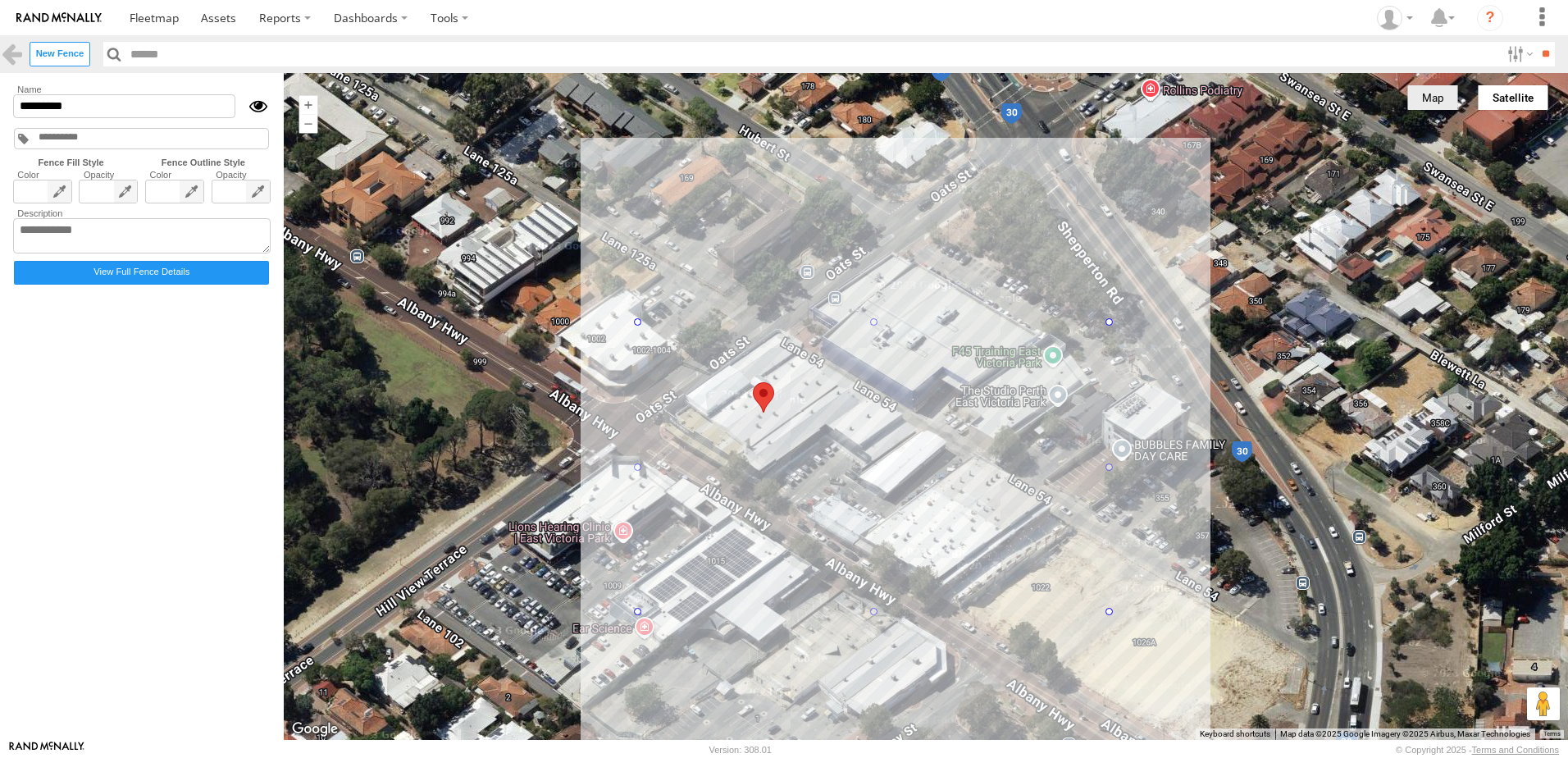
click at [1431, 100] on button "Map" at bounding box center [1433, 98] width 51 height 25
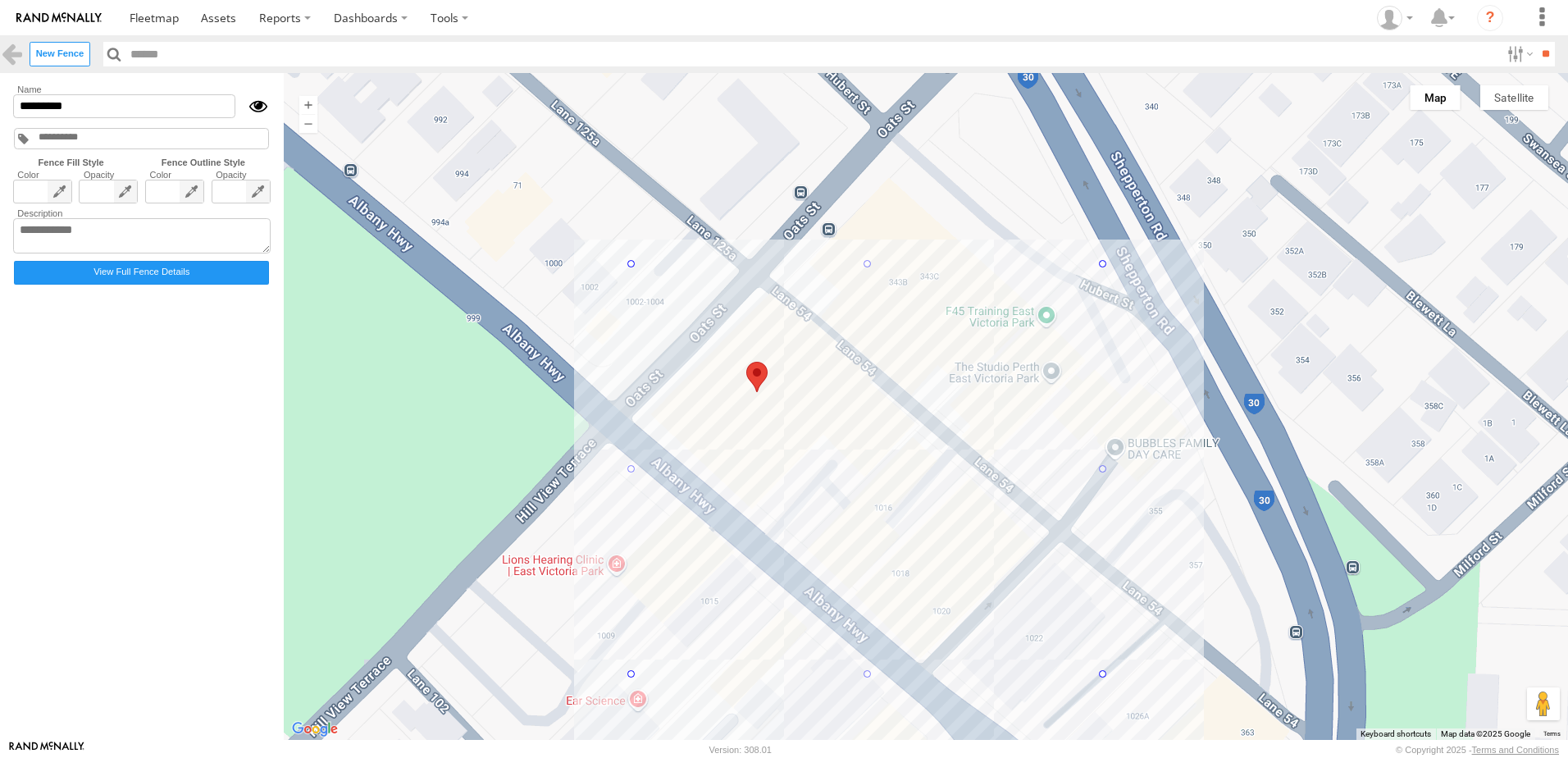
drag, startPoint x: 775, startPoint y: 465, endPoint x: 770, endPoint y: 441, distance: 24.5
click at [770, 441] on div at bounding box center [925, 407] width 1284 height 667
drag, startPoint x: 634, startPoint y: 677, endPoint x: 637, endPoint y: 457, distance: 220.0
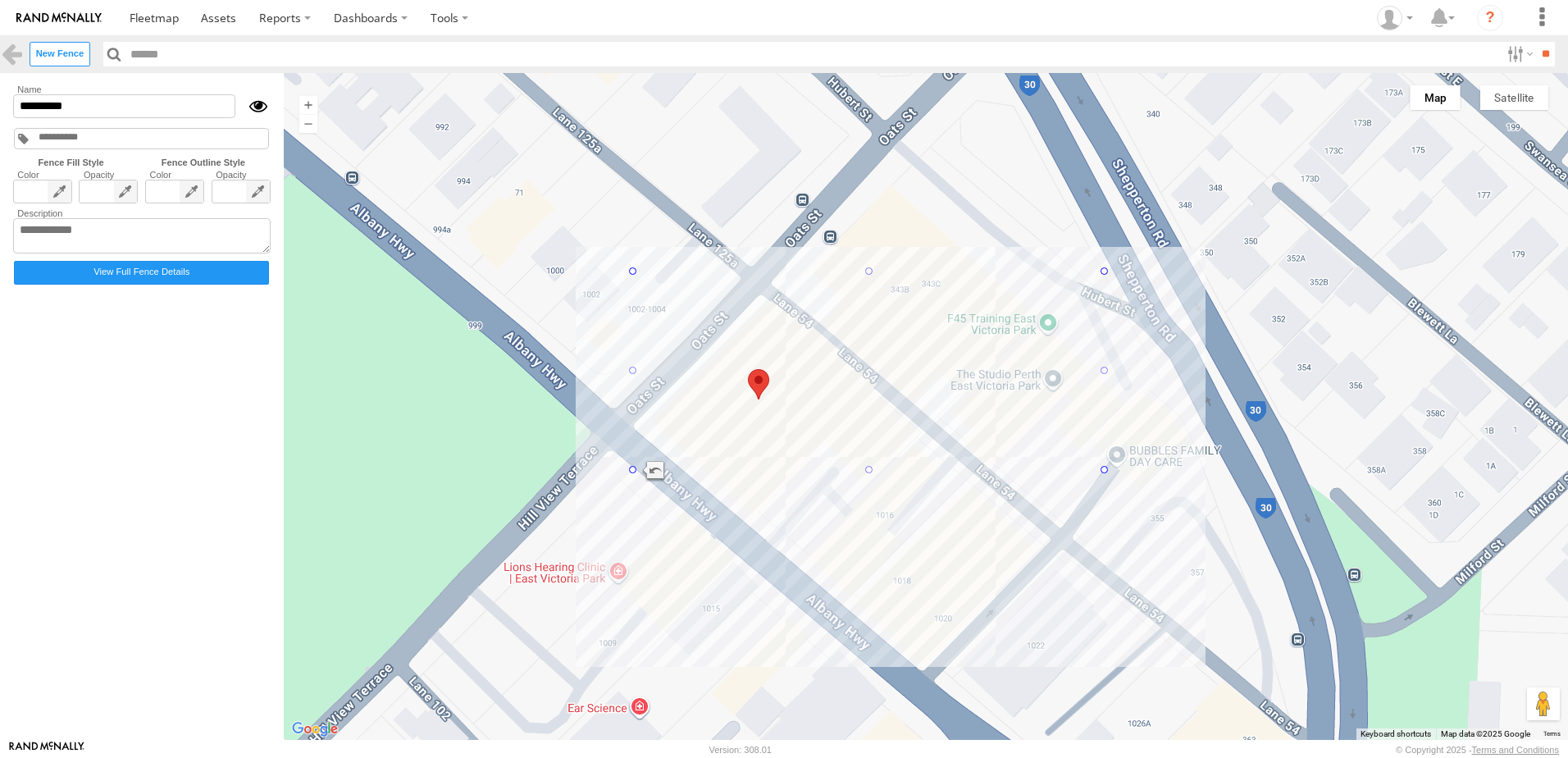
drag, startPoint x: 1059, startPoint y: 228, endPoint x: 1060, endPoint y: 243, distance: 15.0
click at [1060, 243] on div at bounding box center [925, 407] width 1284 height 667
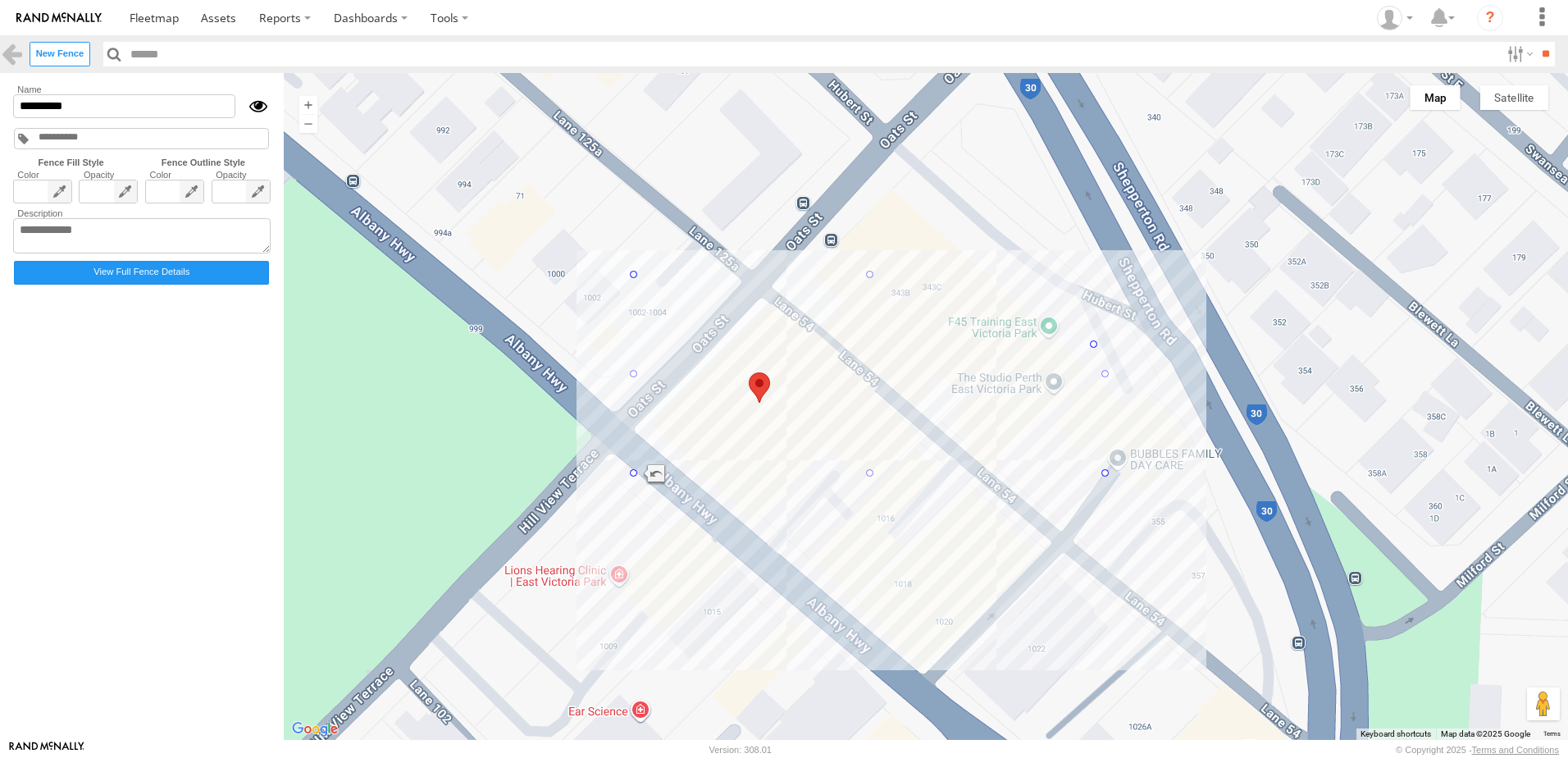
drag, startPoint x: 1106, startPoint y: 275, endPoint x: 1091, endPoint y: 361, distance: 87.3
drag, startPoint x: 1094, startPoint y: 475, endPoint x: 1009, endPoint y: 519, distance: 95.7
drag, startPoint x: 860, startPoint y: 355, endPoint x: 838, endPoint y: 281, distance: 77.2
drag, startPoint x: 1079, startPoint y: 442, endPoint x: 925, endPoint y: 448, distance: 154.1
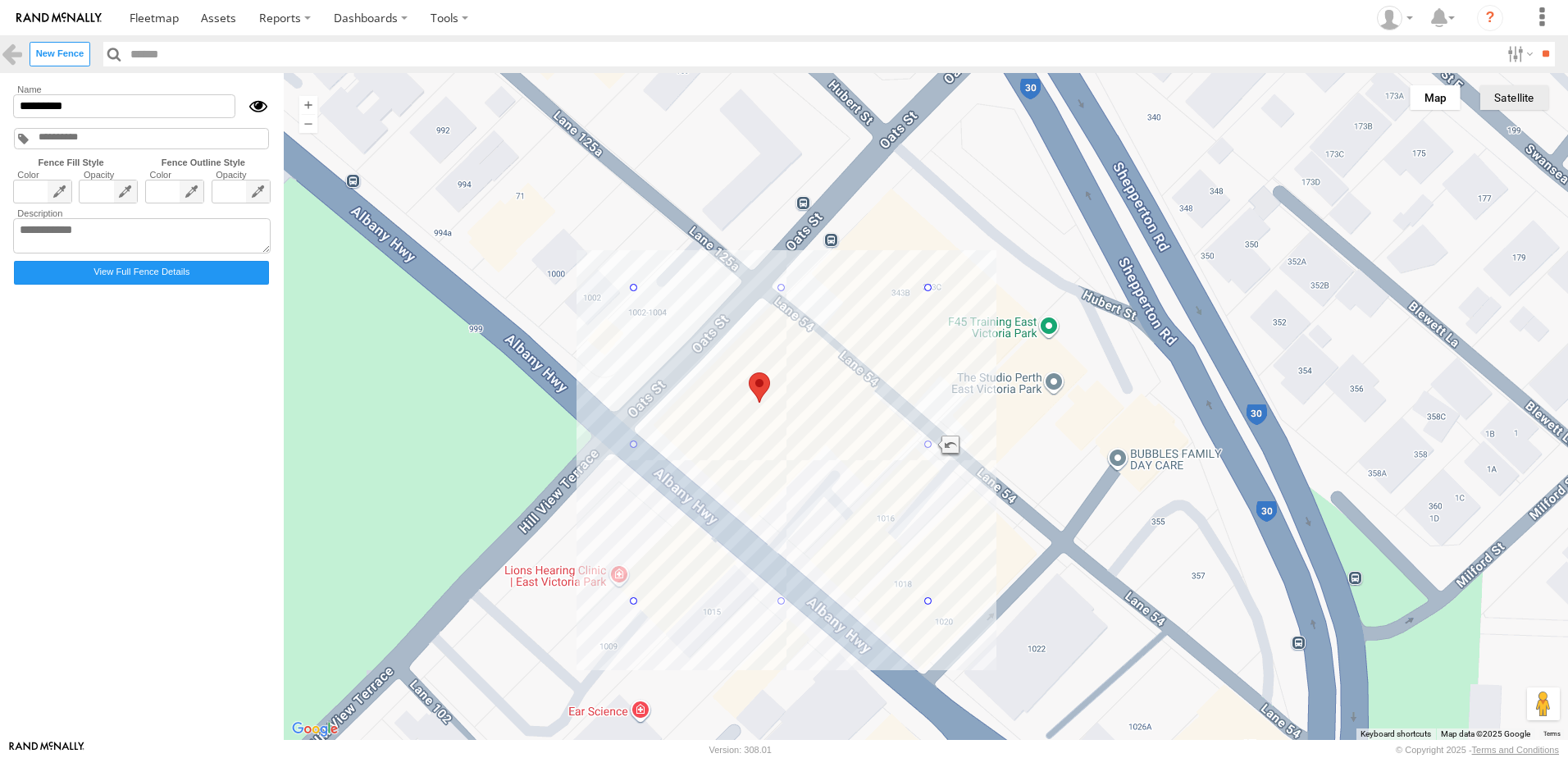
click at [1505, 93] on button "Satellite" at bounding box center [1515, 98] width 68 height 25
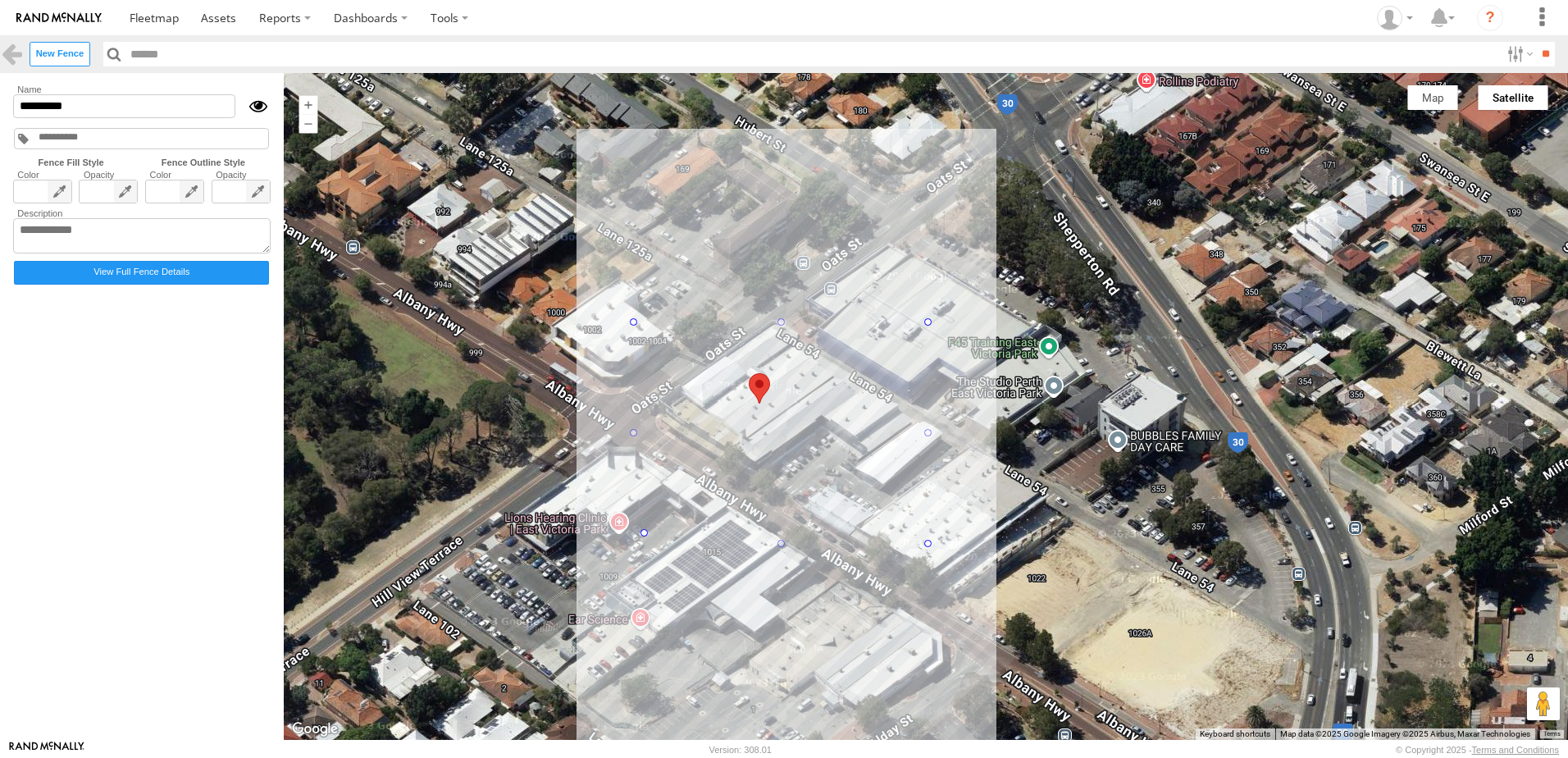
drag, startPoint x: 636, startPoint y: 550, endPoint x: 649, endPoint y: 535, distance: 19.8
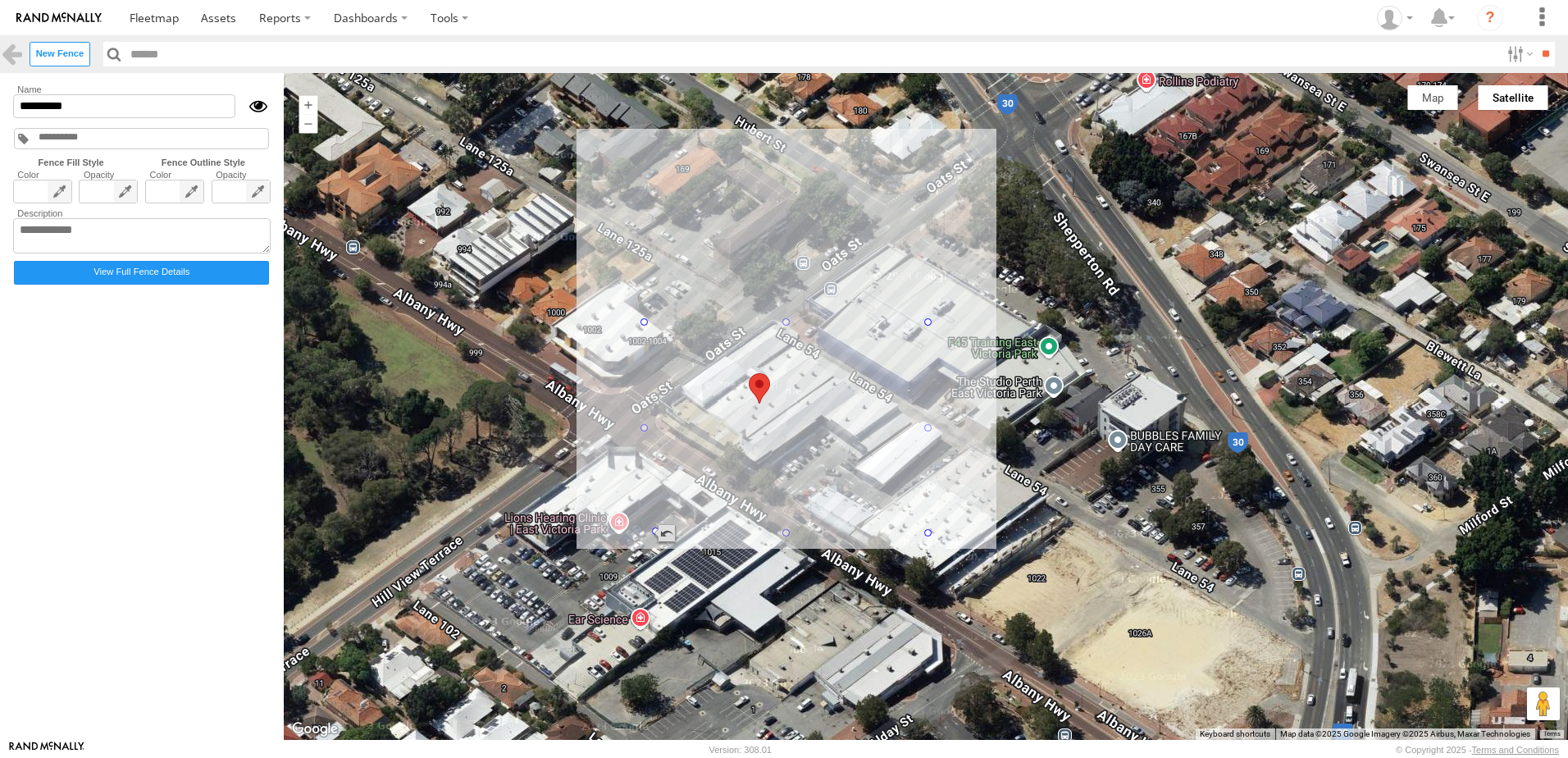
drag, startPoint x: 647, startPoint y: 530, endPoint x: 661, endPoint y: 528, distance: 14.1
click at [926, 407] on div at bounding box center [1568, 407] width 1284 height 0
drag, startPoint x: 934, startPoint y: 428, endPoint x: 954, endPoint y: 432, distance: 20.4
drag, startPoint x: 80, startPoint y: 105, endPoint x: -3, endPoint y: 99, distance: 83.2
click at [0, 99] on html at bounding box center [784, 379] width 1568 height 758
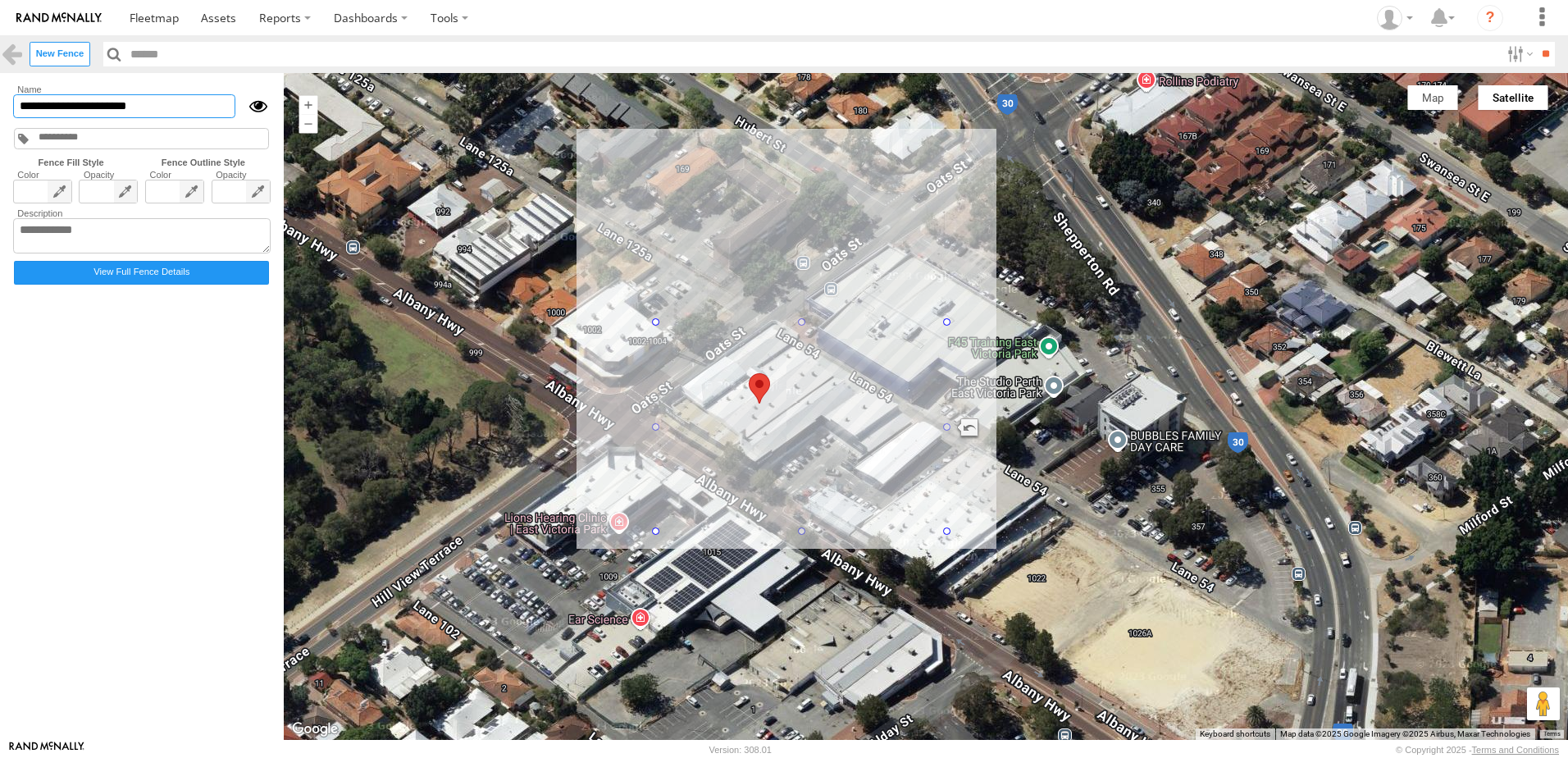
type input "**********"
click at [33, 193] on span at bounding box center [43, 239] width 58 height 117
click at [41, 197] on span at bounding box center [42, 190] width 17 height 18
click at [165, 188] on span at bounding box center [174, 239] width 58 height 117
click at [172, 196] on span at bounding box center [174, 190] width 17 height 18
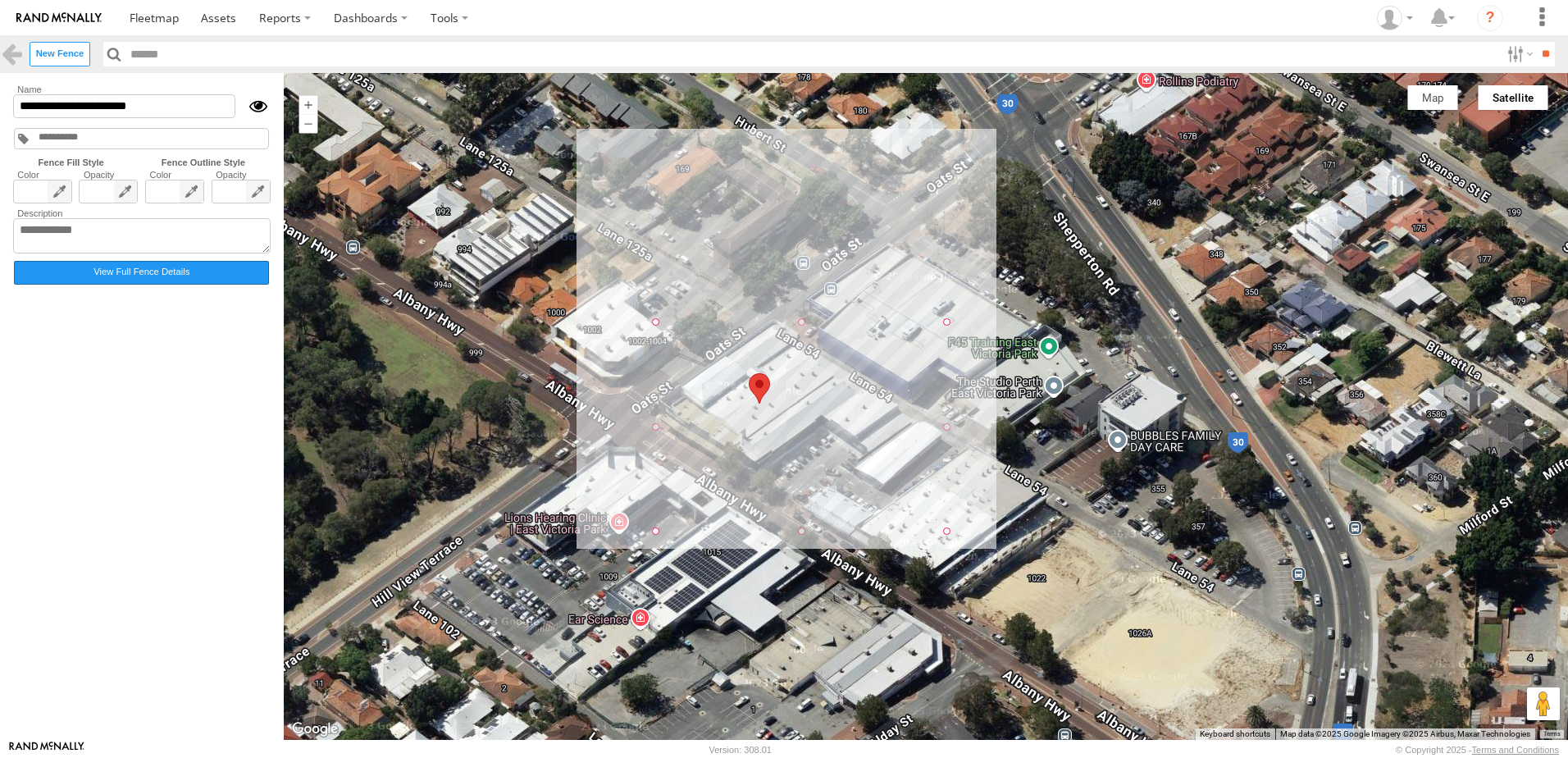
click at [123, 278] on label "View Full Fence Details" at bounding box center [141, 272] width 255 height 24
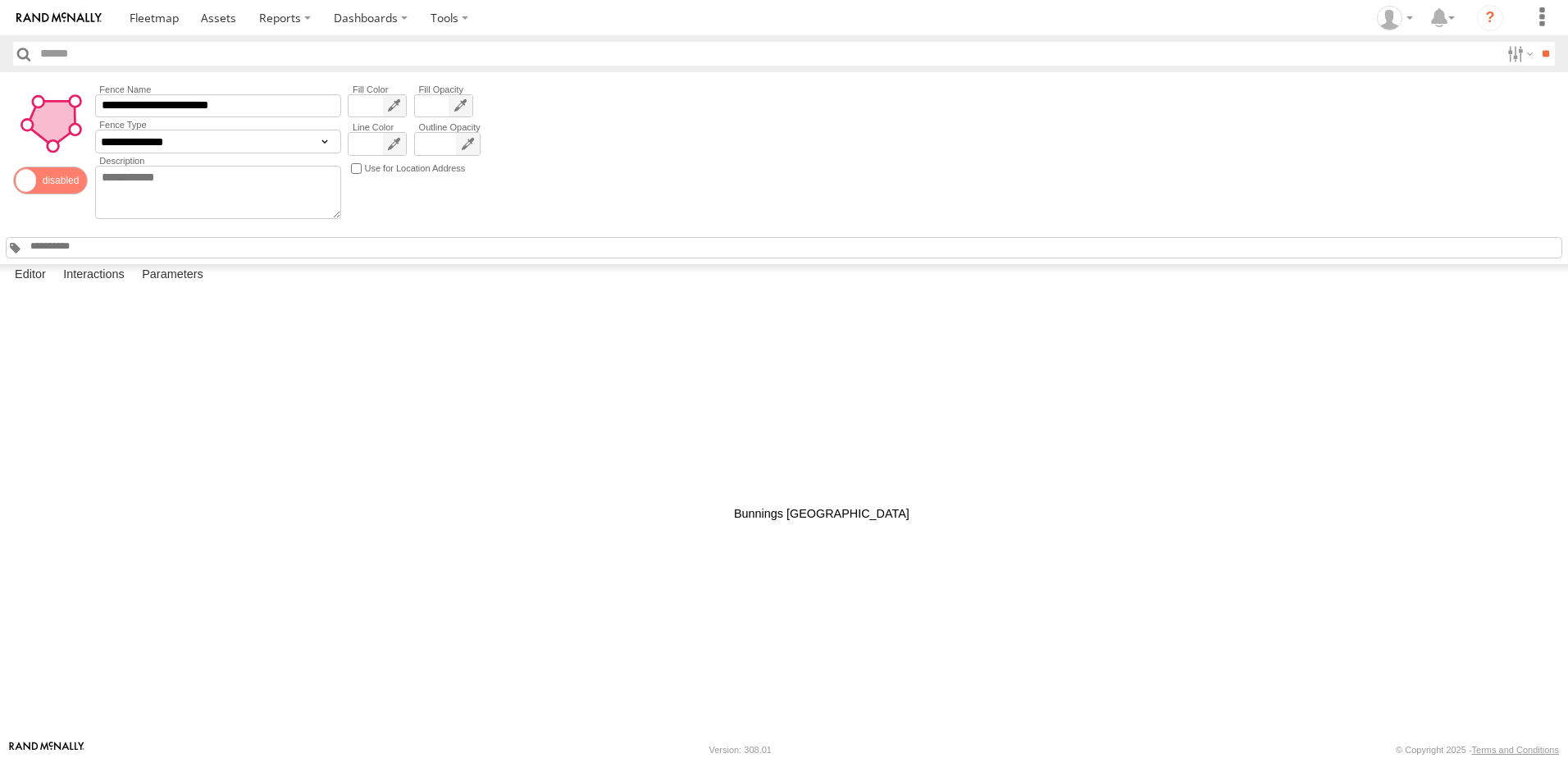
click at [0, 0] on div at bounding box center [0, 0] width 0 height 0
drag, startPoint x: 752, startPoint y: 528, endPoint x: 729, endPoint y: 575, distance: 52.3
drag, startPoint x: 661, startPoint y: 430, endPoint x: 724, endPoint y: 448, distance: 65.5
drag, startPoint x: 663, startPoint y: 528, endPoint x: 652, endPoint y: 505, distance: 25.5
drag, startPoint x: 664, startPoint y: 434, endPoint x: 726, endPoint y: 432, distance: 62.0
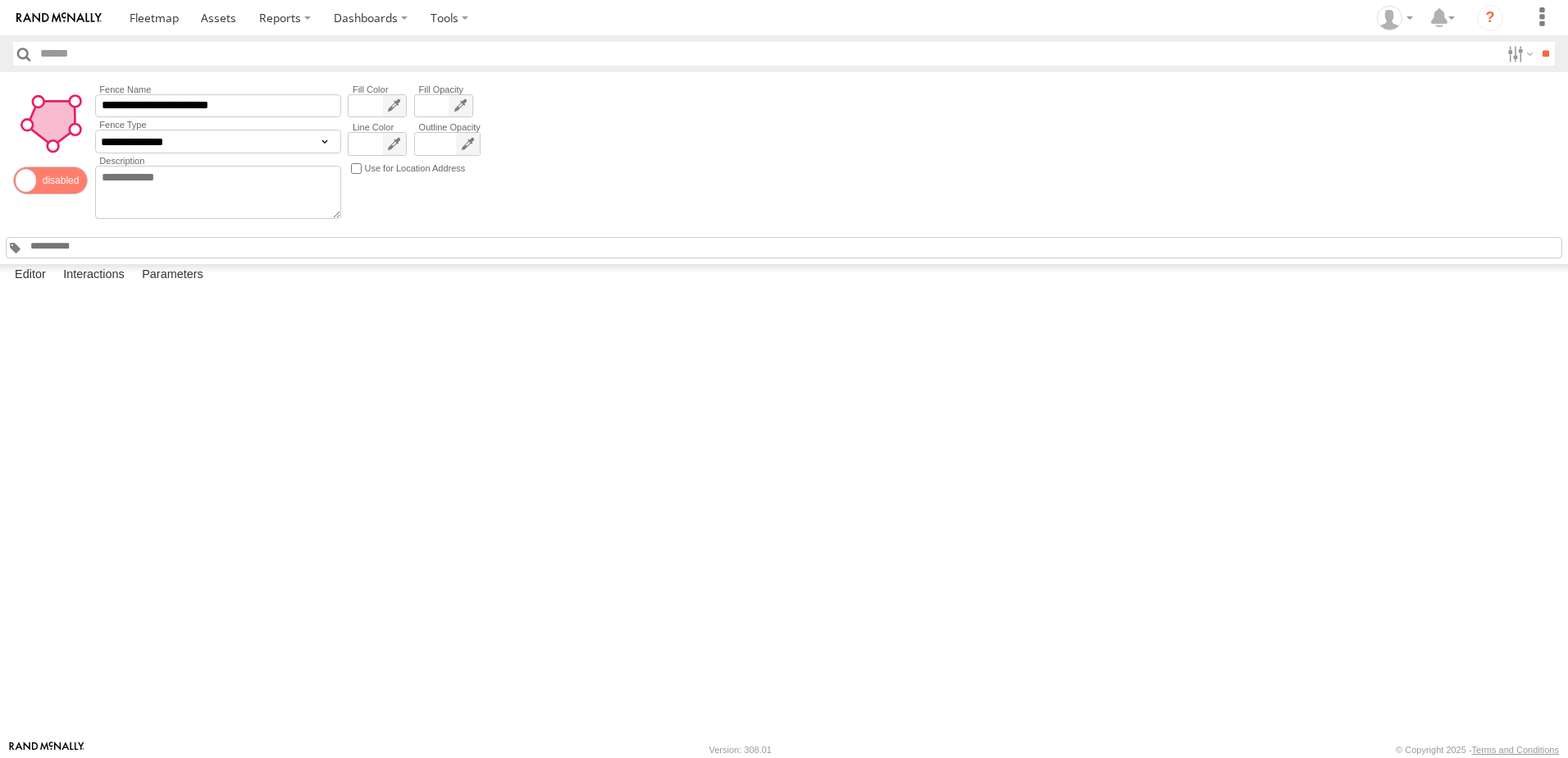
drag, startPoint x: 841, startPoint y: 433, endPoint x: 766, endPoint y: 400, distance: 81.9
click at [0, 0] on button "Satellite" at bounding box center [0, 0] width 0 height 0
drag, startPoint x: 764, startPoint y: 423, endPoint x: 736, endPoint y: 452, distance: 40.3
click at [0, 0] on div at bounding box center [0, 0] width 0 height 0
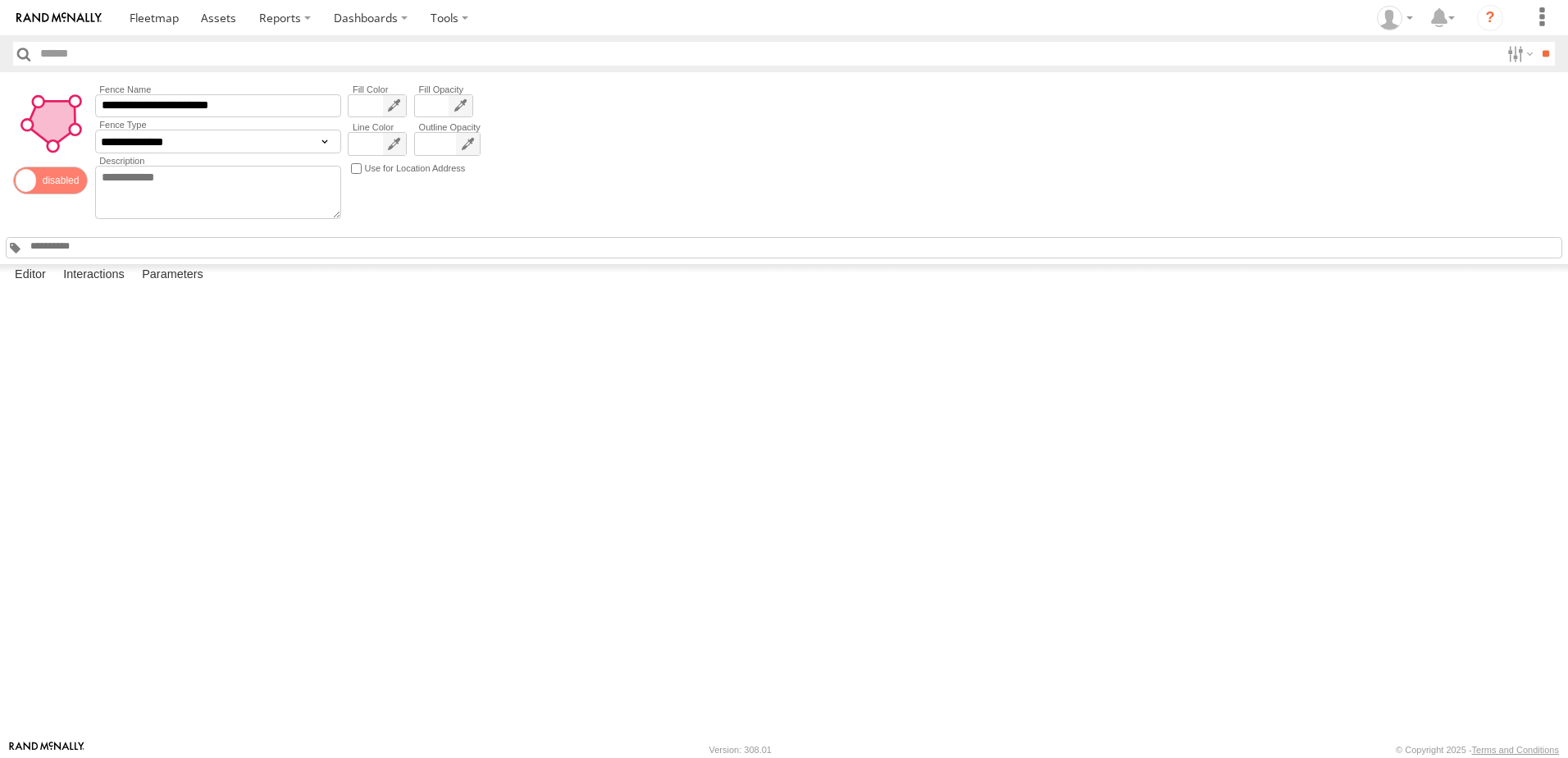
drag, startPoint x: 733, startPoint y: 549, endPoint x: 767, endPoint y: 567, distance: 38.5
click at [717, 176] on div "**********" at bounding box center [784, 168] width 1568 height 192
click at [583, 294] on div "Editor Interactions Parameters" at bounding box center [784, 279] width 1568 height 30
click at [172, 10] on span at bounding box center [155, 17] width 49 height 16
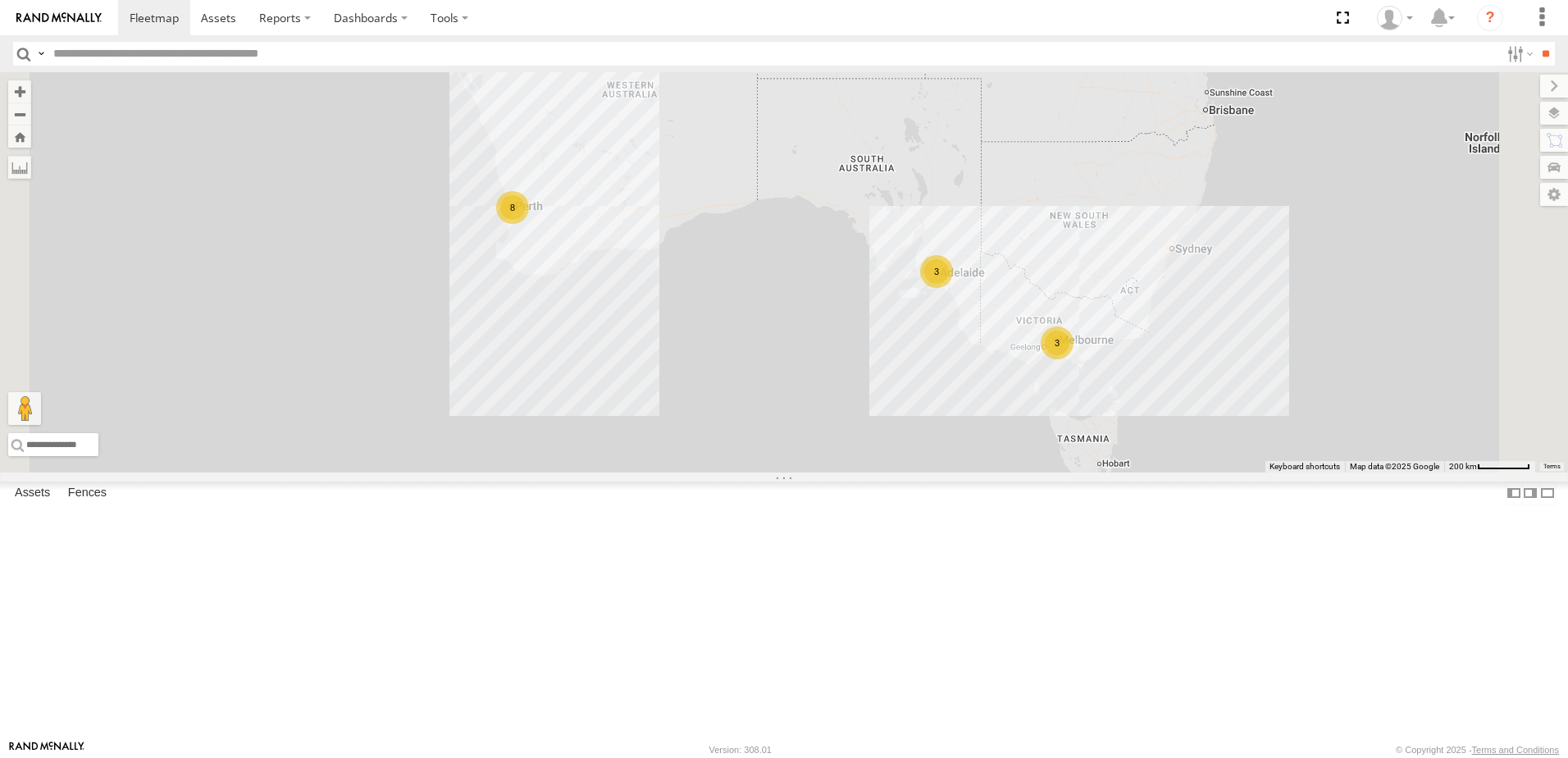
click at [0, 0] on div "All Assets" at bounding box center [0, 0] width 0 height 0
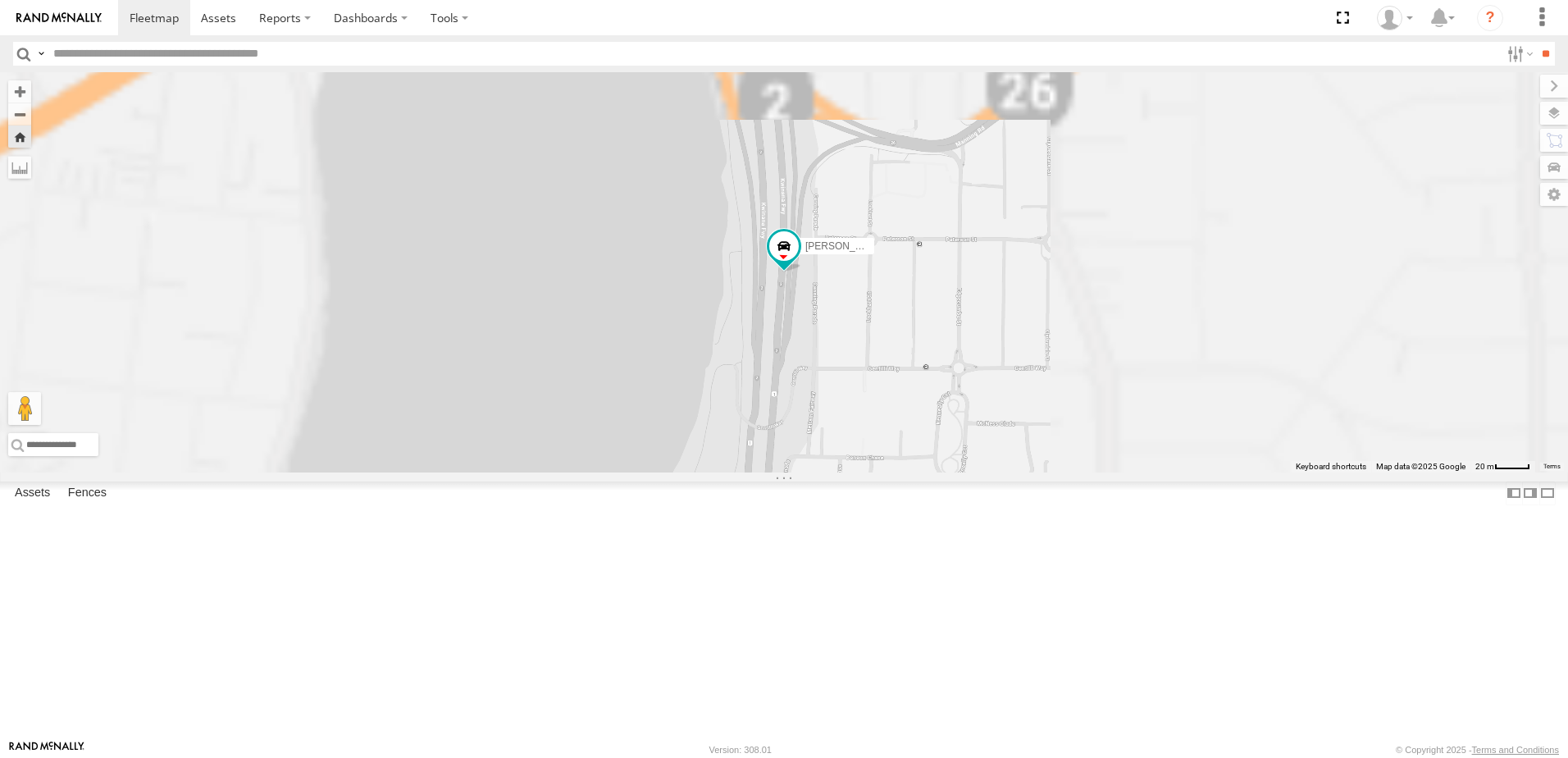
click at [0, 0] on span at bounding box center [0, 0] width 0 height 0
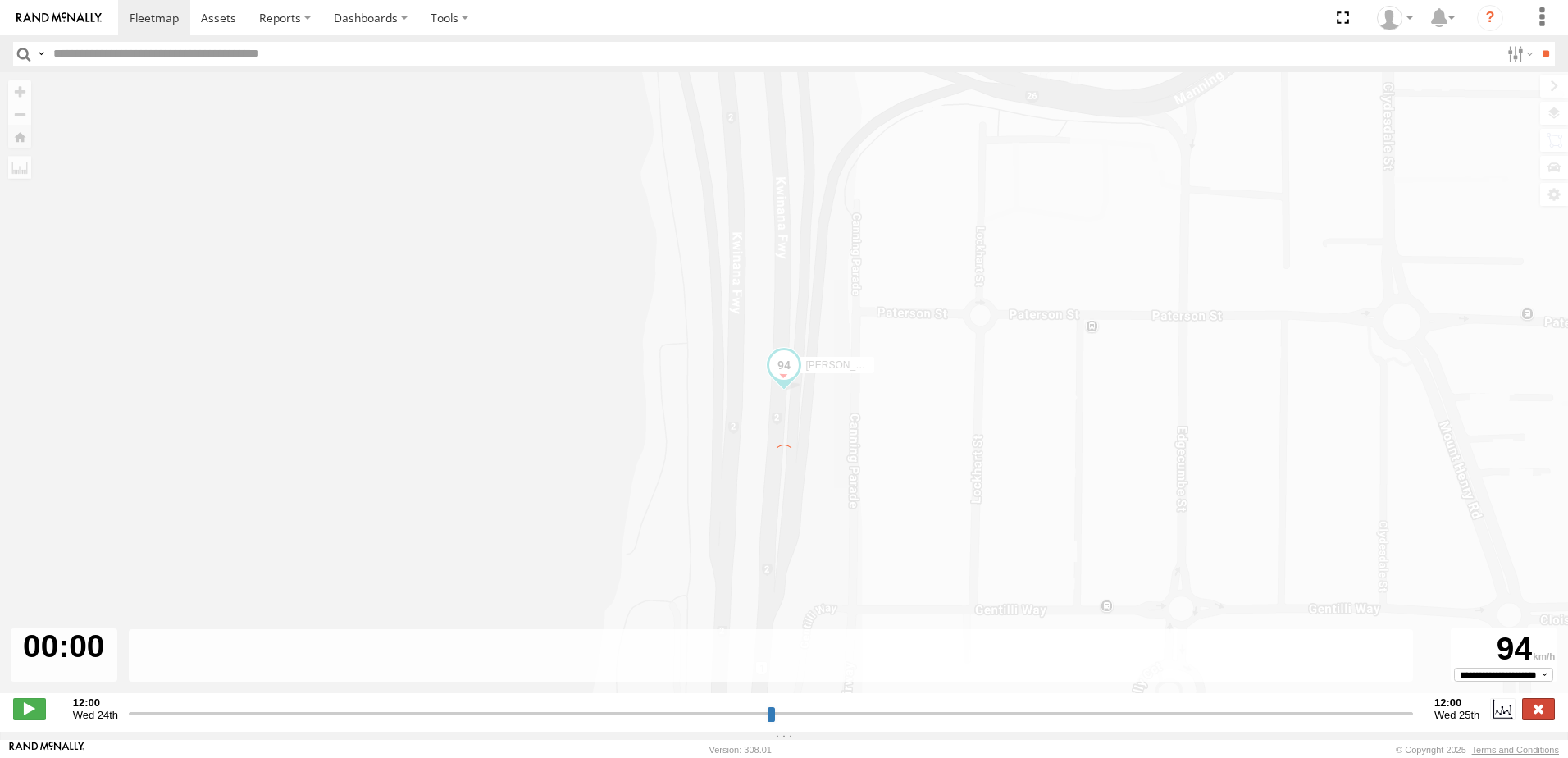
click at [1543, 714] on label at bounding box center [1539, 709] width 33 height 21
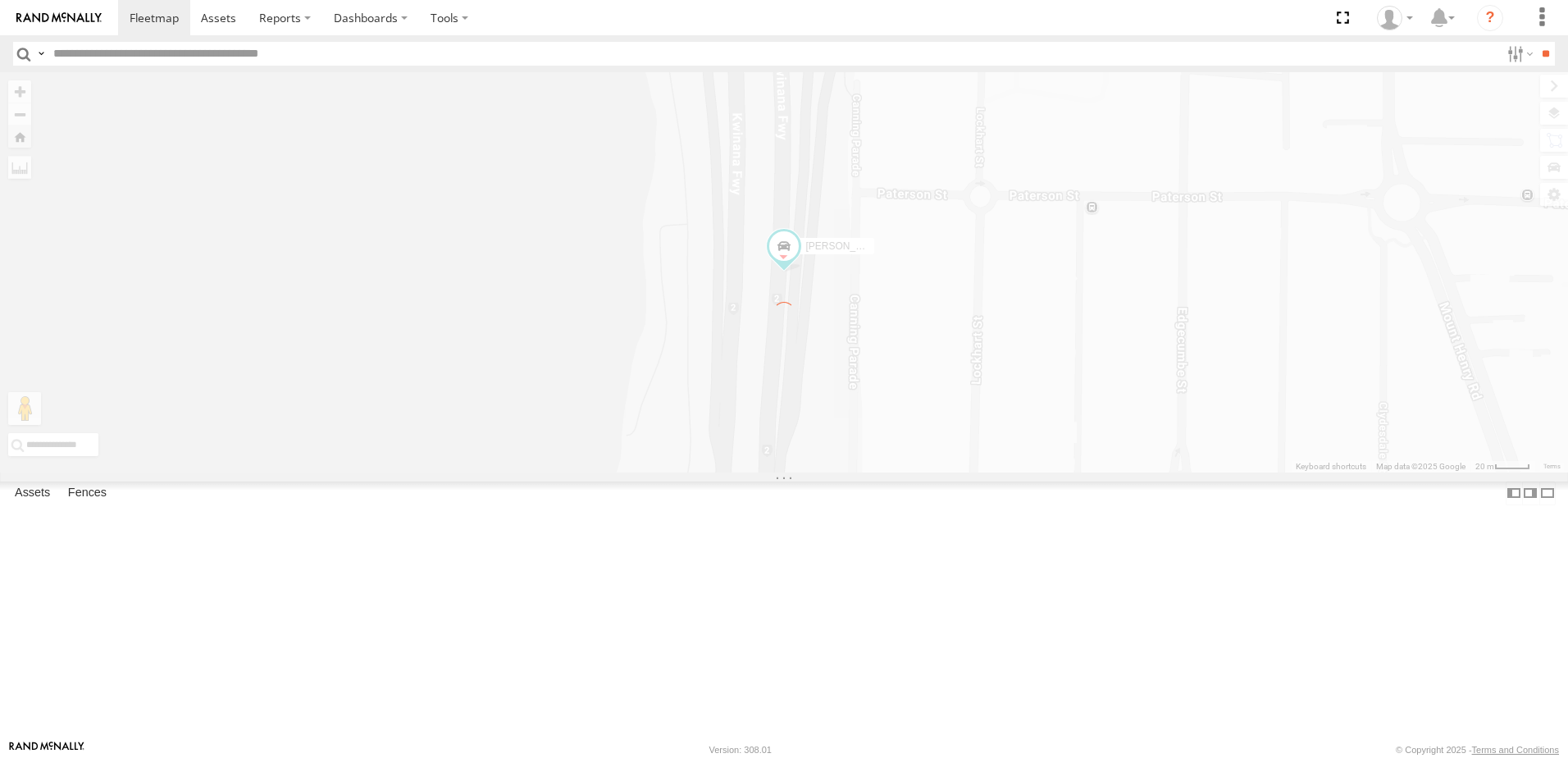
type input "**********"
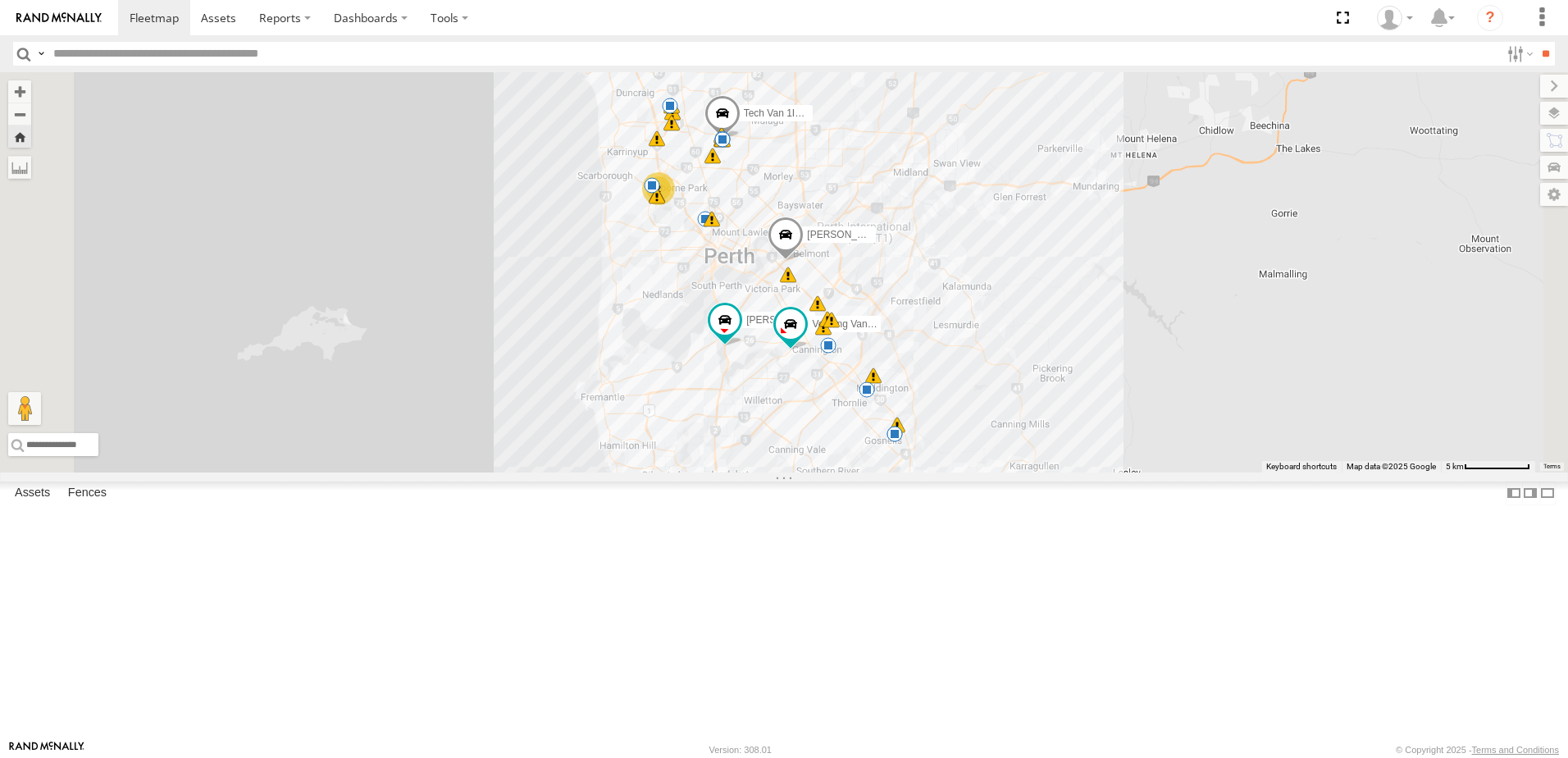
click at [0, 0] on span at bounding box center [0, 0] width 0 height 0
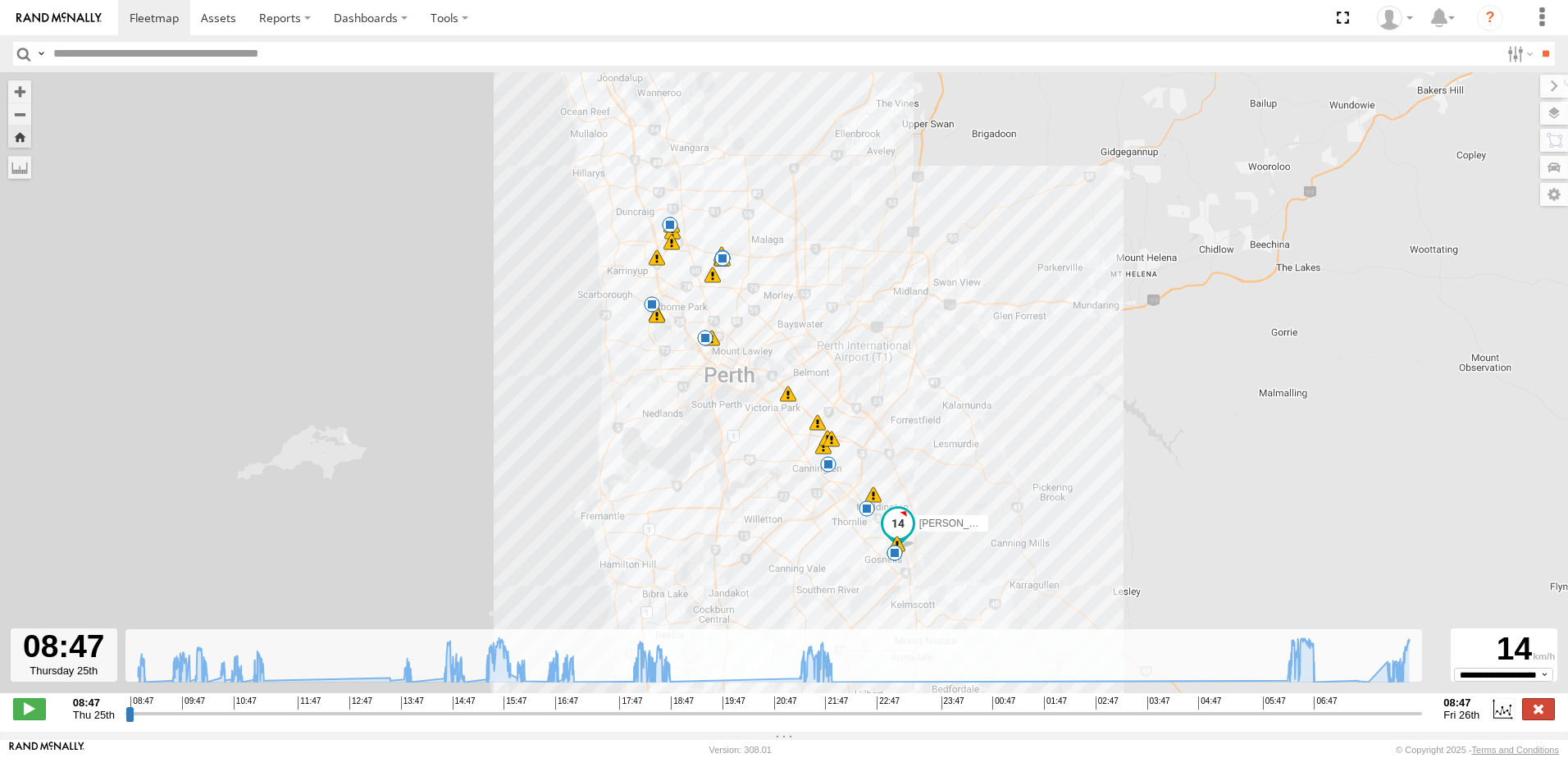
click at [1536, 718] on label at bounding box center [1539, 709] width 33 height 21
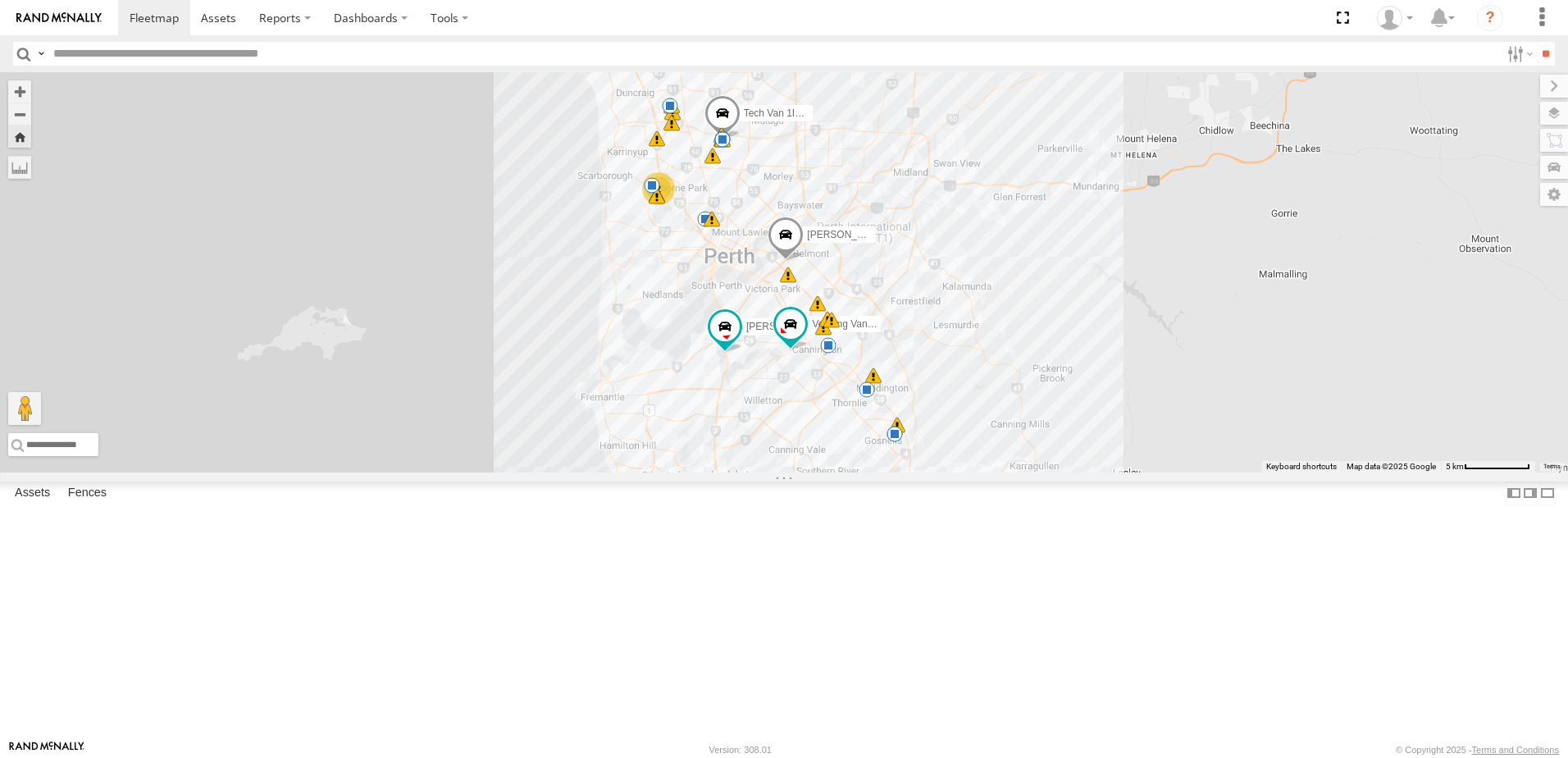
click at [0, 0] on div "Edmund Tech IOV698" at bounding box center [0, 0] width 0 height 0
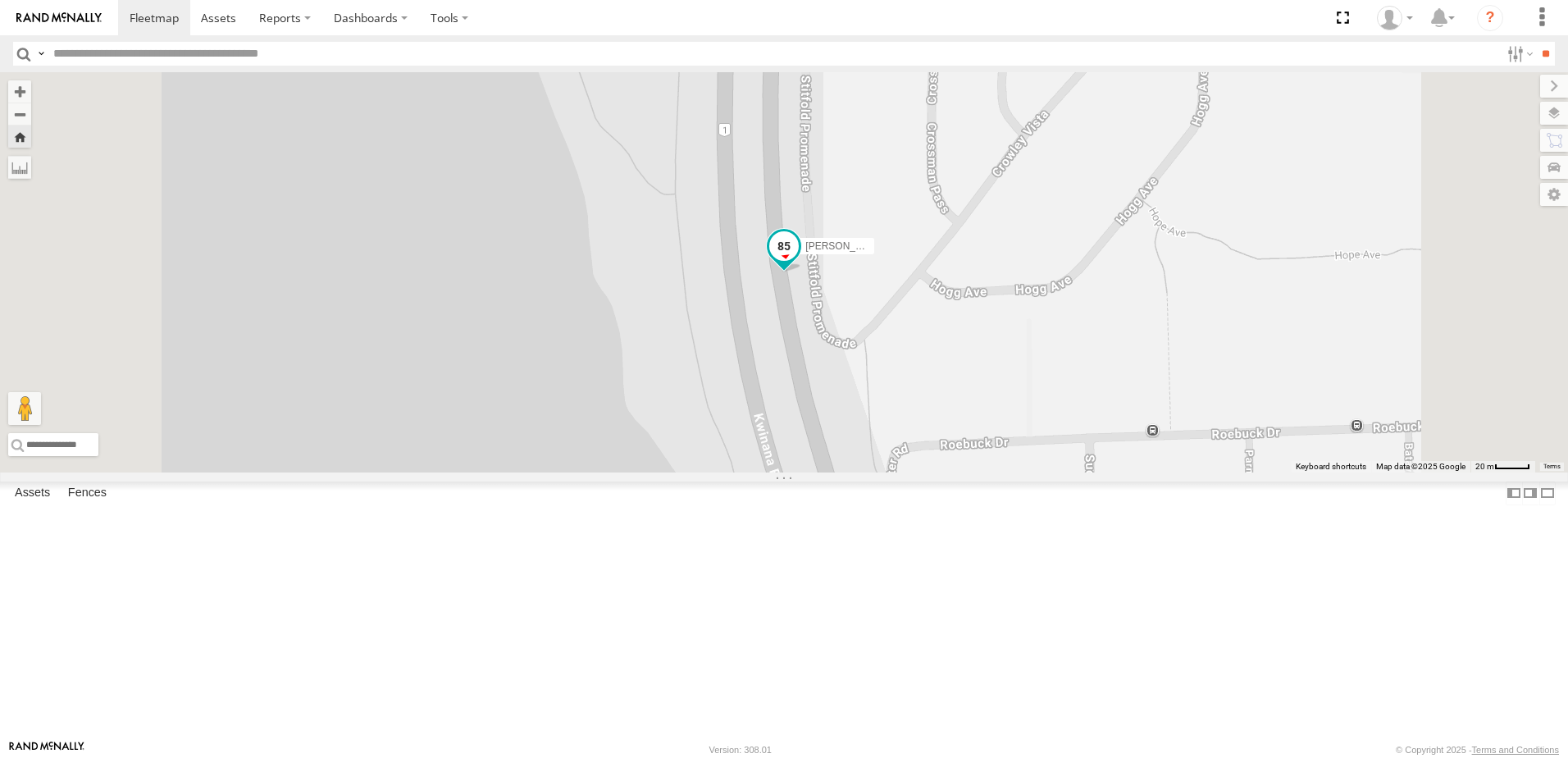
click at [799, 261] on span at bounding box center [784, 246] width 30 height 30
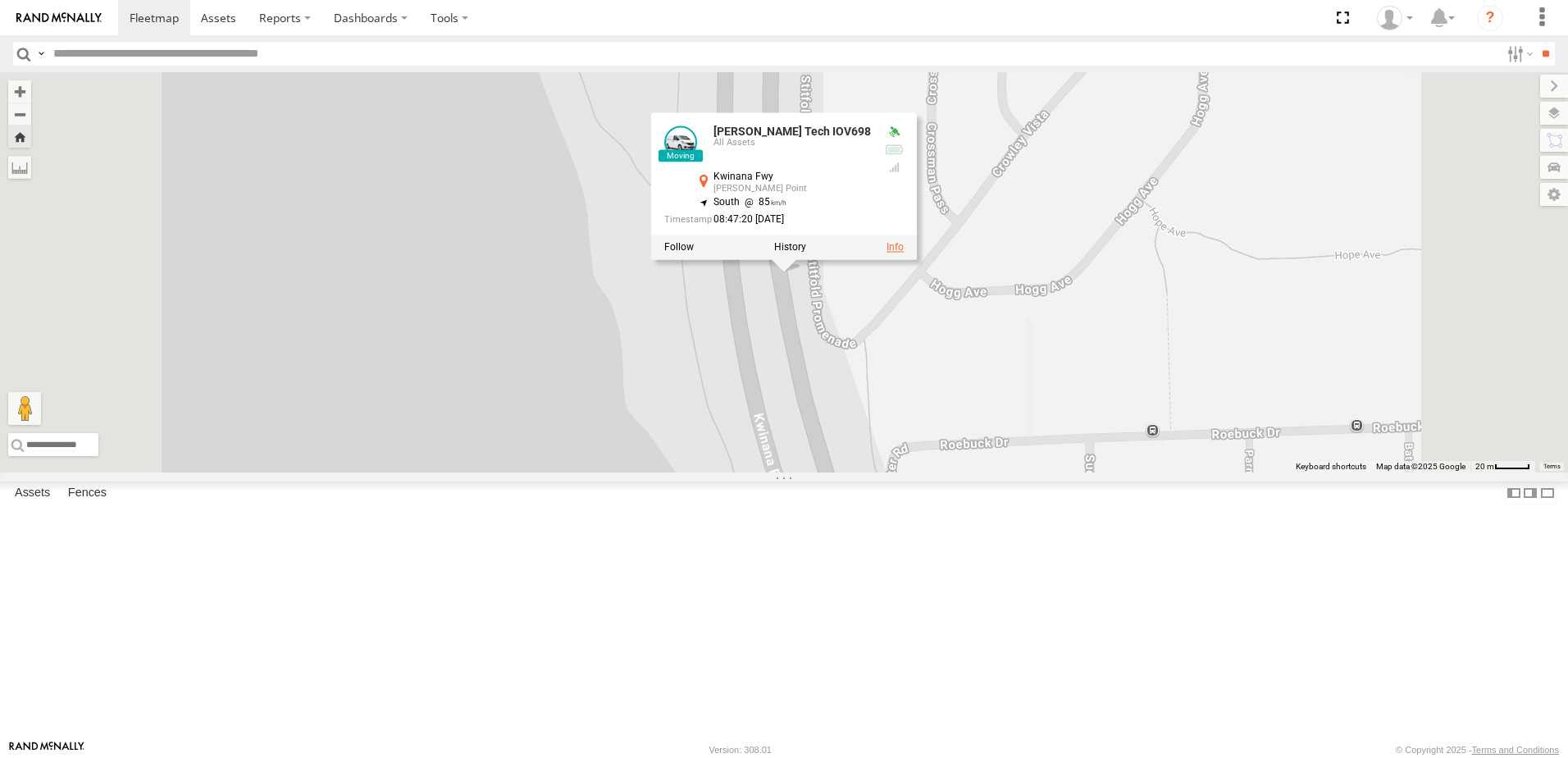
click at [904, 253] on link at bounding box center [895, 248] width 17 height 12
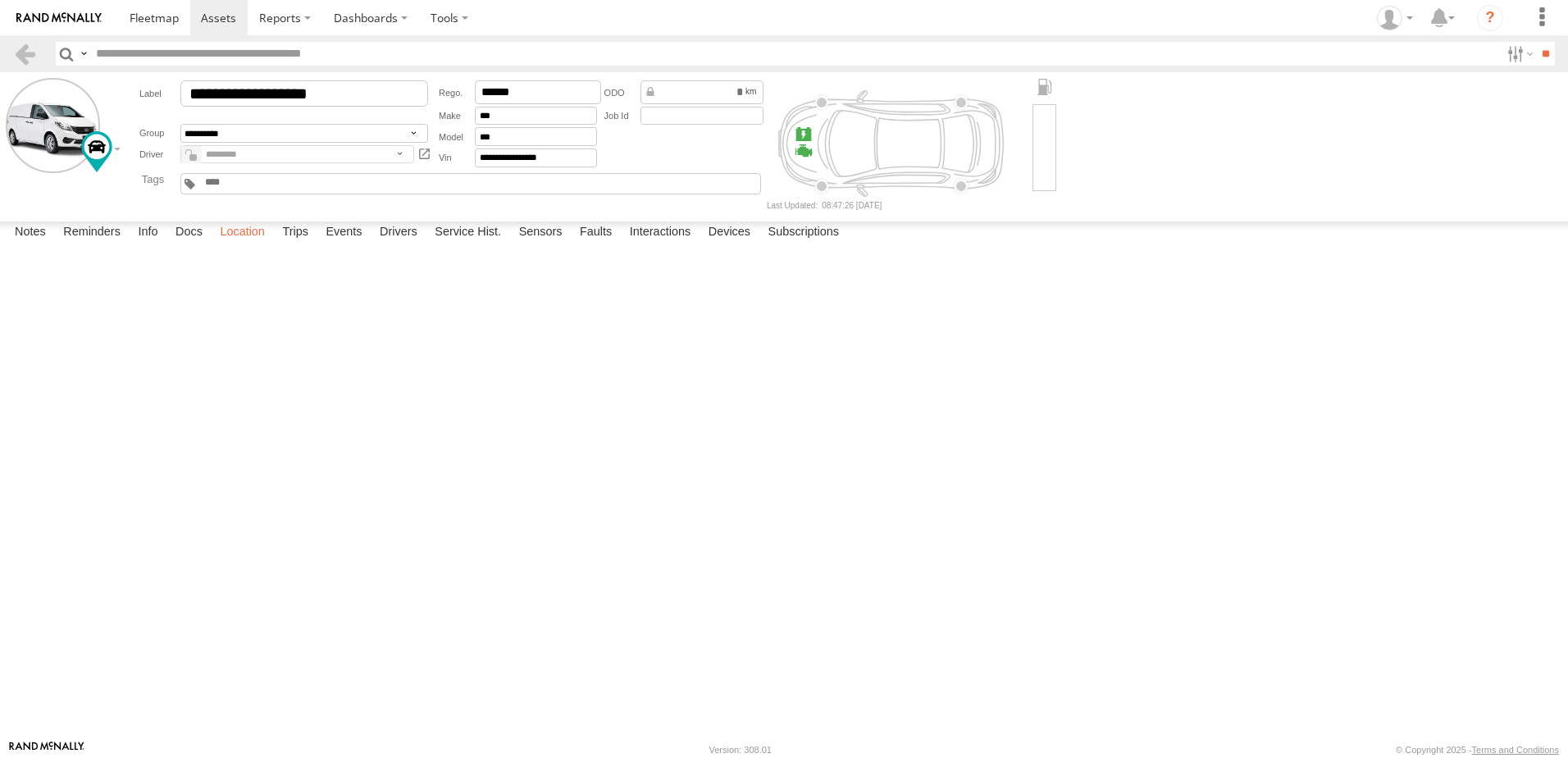
click at [257, 244] on label "Location" at bounding box center [242, 233] width 62 height 23
click at [304, 244] on label "Trips" at bounding box center [295, 233] width 43 height 23
drag, startPoint x: 435, startPoint y: 530, endPoint x: 349, endPoint y: 532, distance: 86.0
click at [0, 0] on div "[STREET_ADDRESS]" at bounding box center [0, 0] width 0 height 0
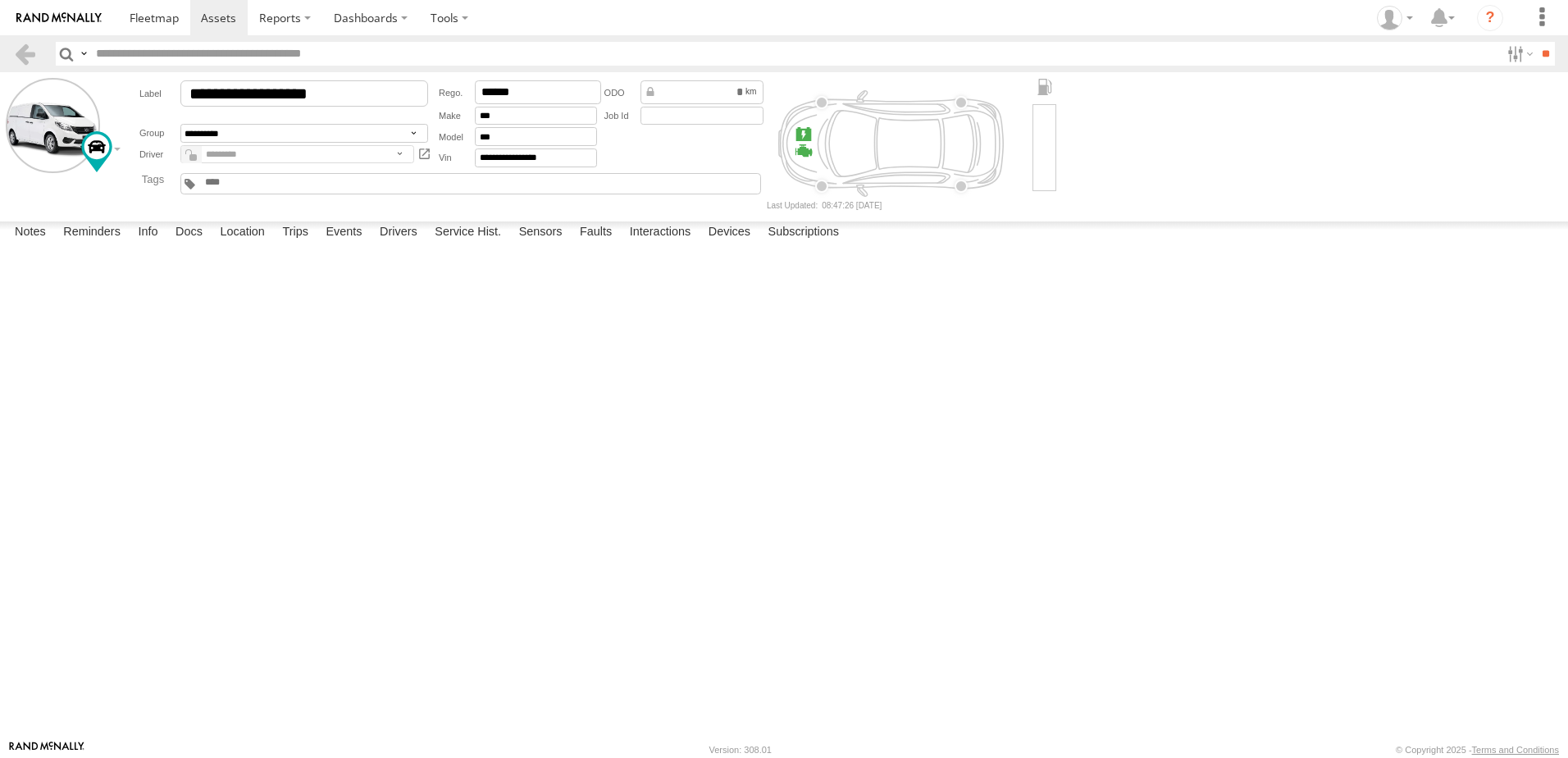
copy div "[STREET_ADDRESS]"
drag, startPoint x: 161, startPoint y: 421, endPoint x: 79, endPoint y: 406, distance: 83.4
click at [0, 0] on label "[PERSON_NAME] [PERSON_NAME][GEOGRAPHIC_DATA],[GEOGRAPHIC_DATA] -31.91021 115.82…" at bounding box center [0, 0] width 0 height 0
copy label "[PERSON_NAME] [PERSON_NAME][GEOGRAPHIC_DATA],[GEOGRAPHIC_DATA]"
drag, startPoint x: 90, startPoint y: 362, endPoint x: 139, endPoint y: 380, distance: 52.2
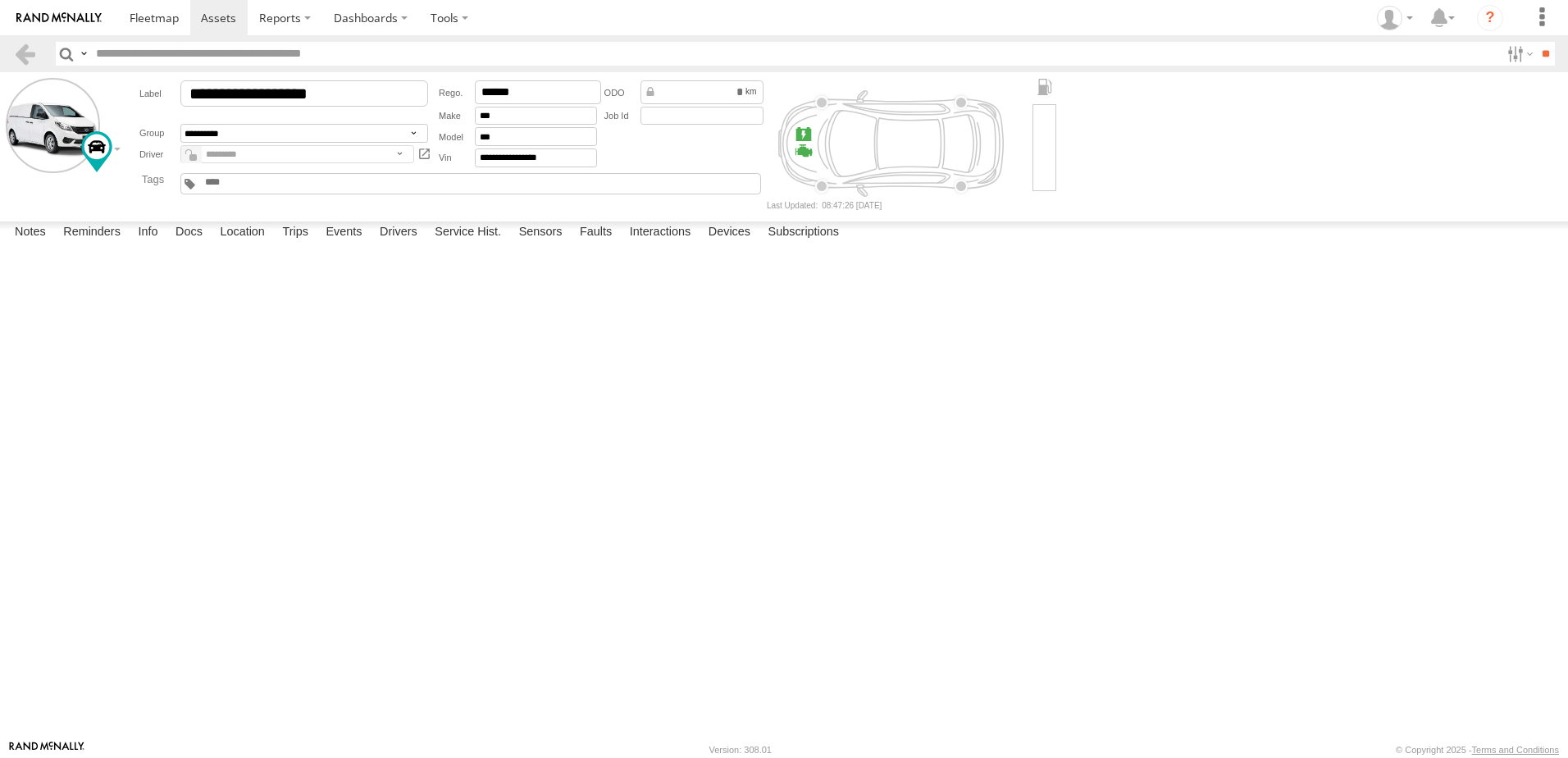
click at [0, 0] on label "[STREET_ADDRESS] 115.79665" at bounding box center [0, 0] width 0 height 0
copy label "[STREET_ADDRESS]"
click at [405, 212] on main "**********" at bounding box center [784, 407] width 1568 height 668
click at [150, 18] on span at bounding box center [155, 17] width 49 height 16
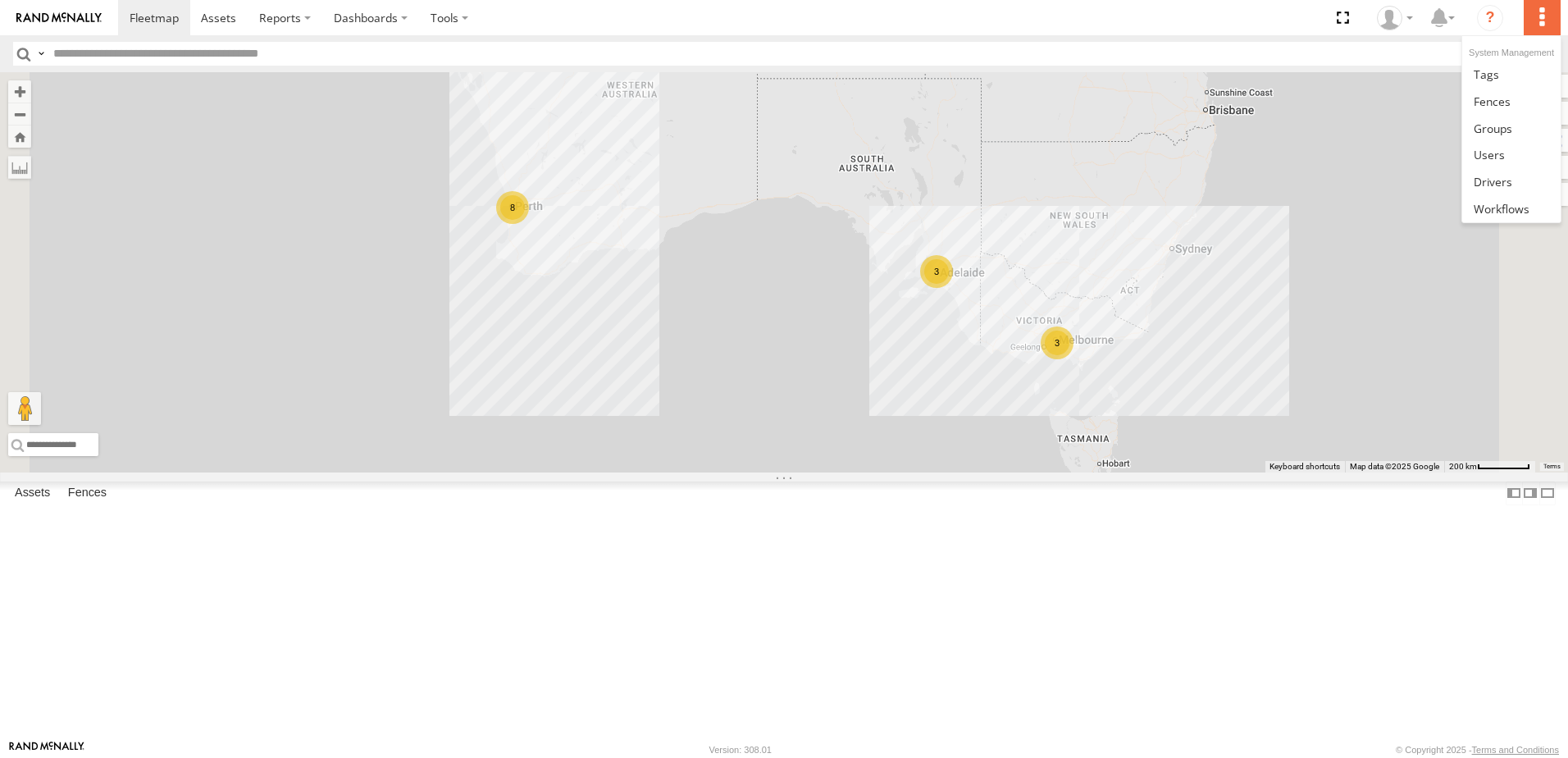
click at [1538, 13] on label at bounding box center [1542, 17] width 36 height 35
click at [1492, 100] on span at bounding box center [1492, 101] width 37 height 16
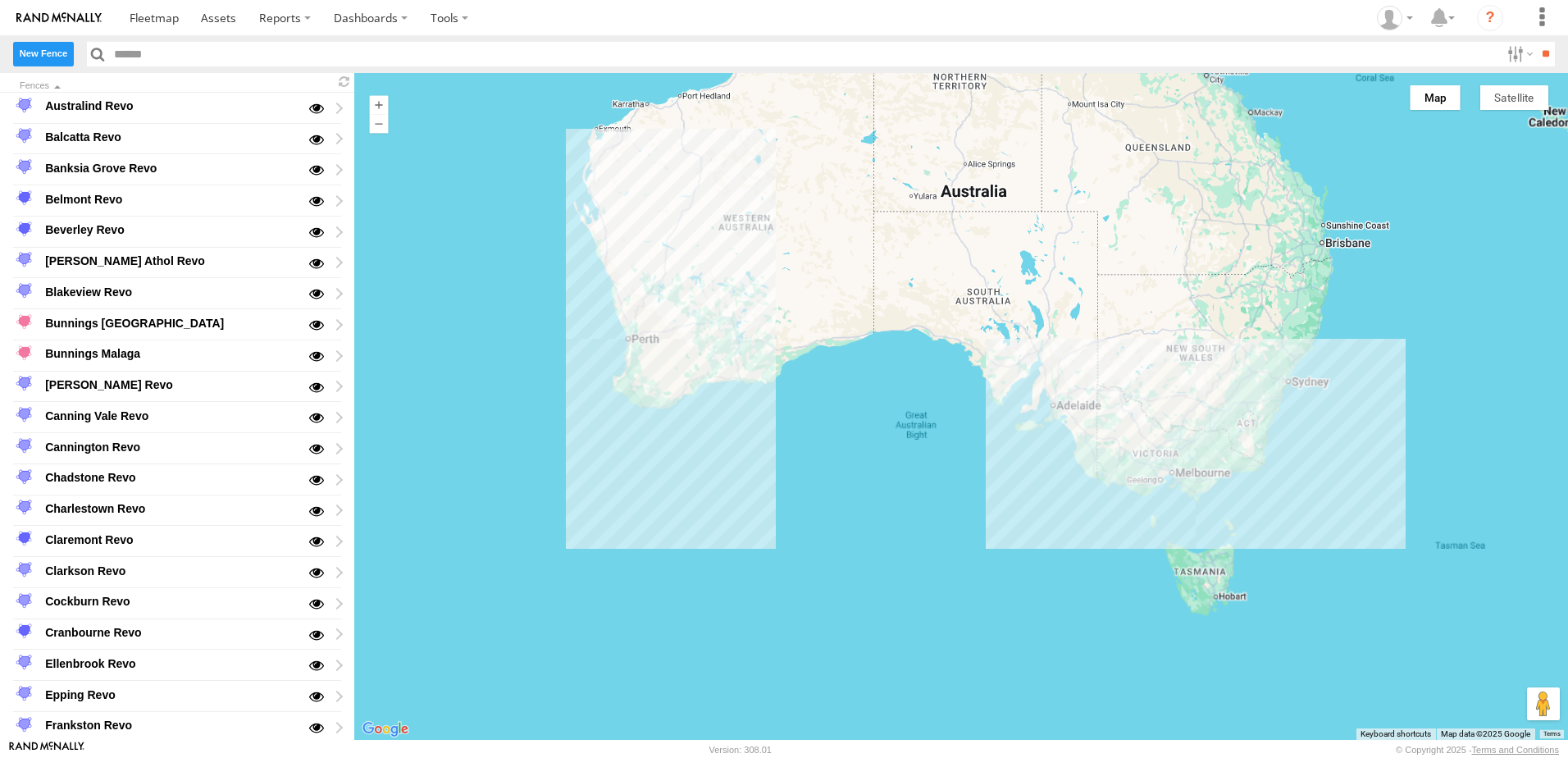
click at [58, 53] on label "New Fence" at bounding box center [44, 53] width 61 height 24
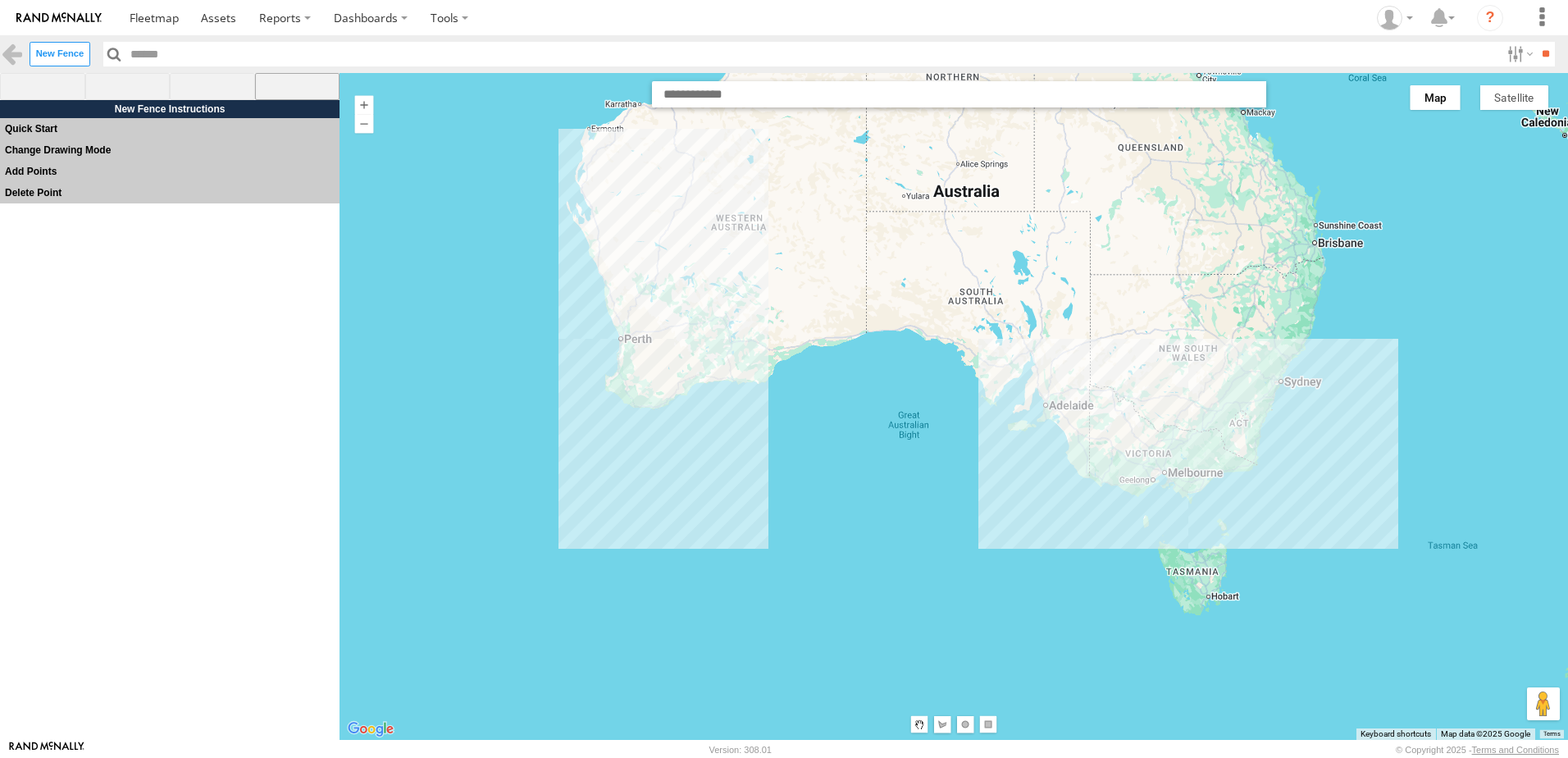
click at [299, 87] on span at bounding box center [298, 87] width 86 height 28
click at [791, 100] on input "text" at bounding box center [959, 95] width 615 height 26
paste input "**********"
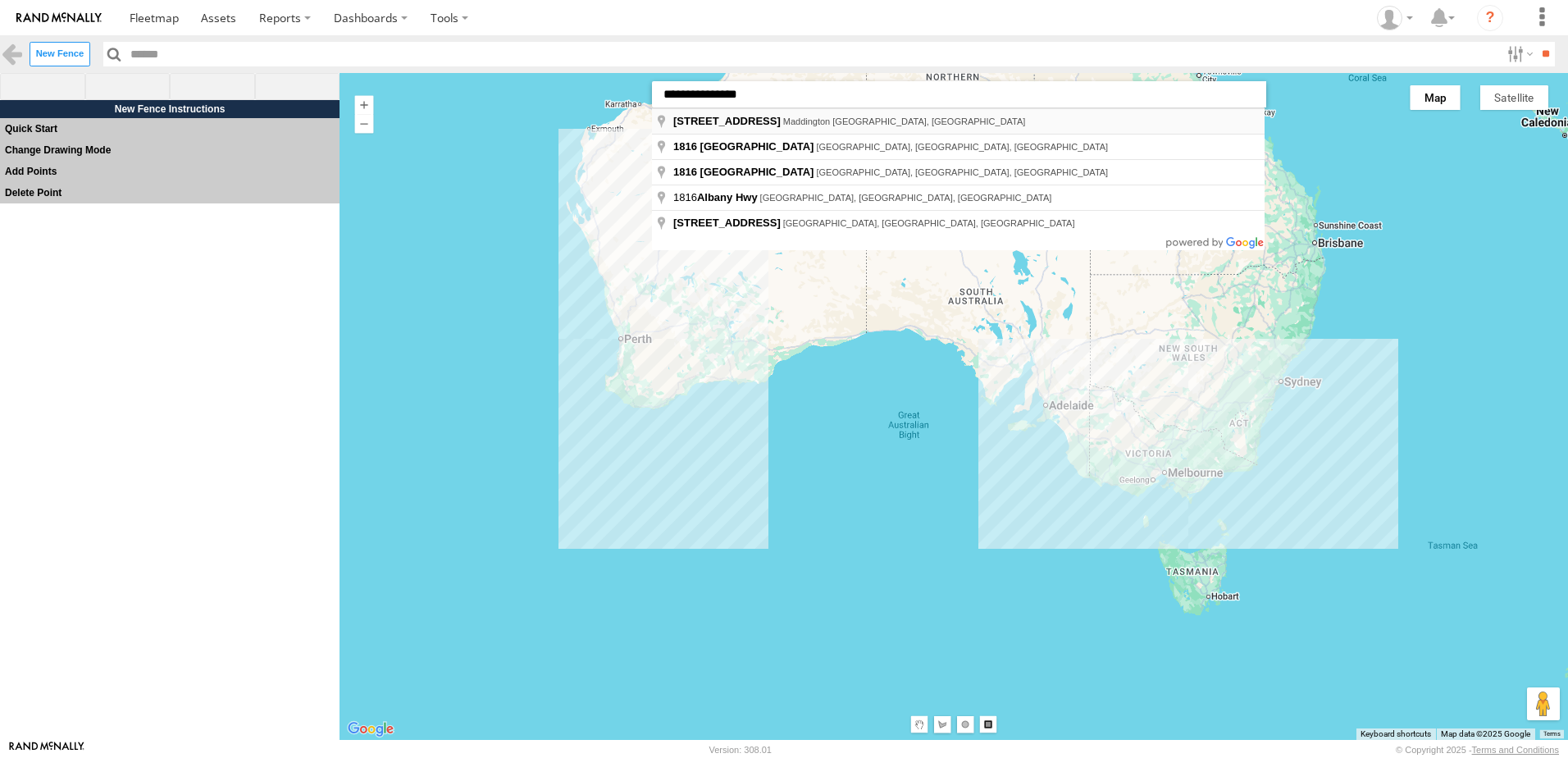
type input "**********"
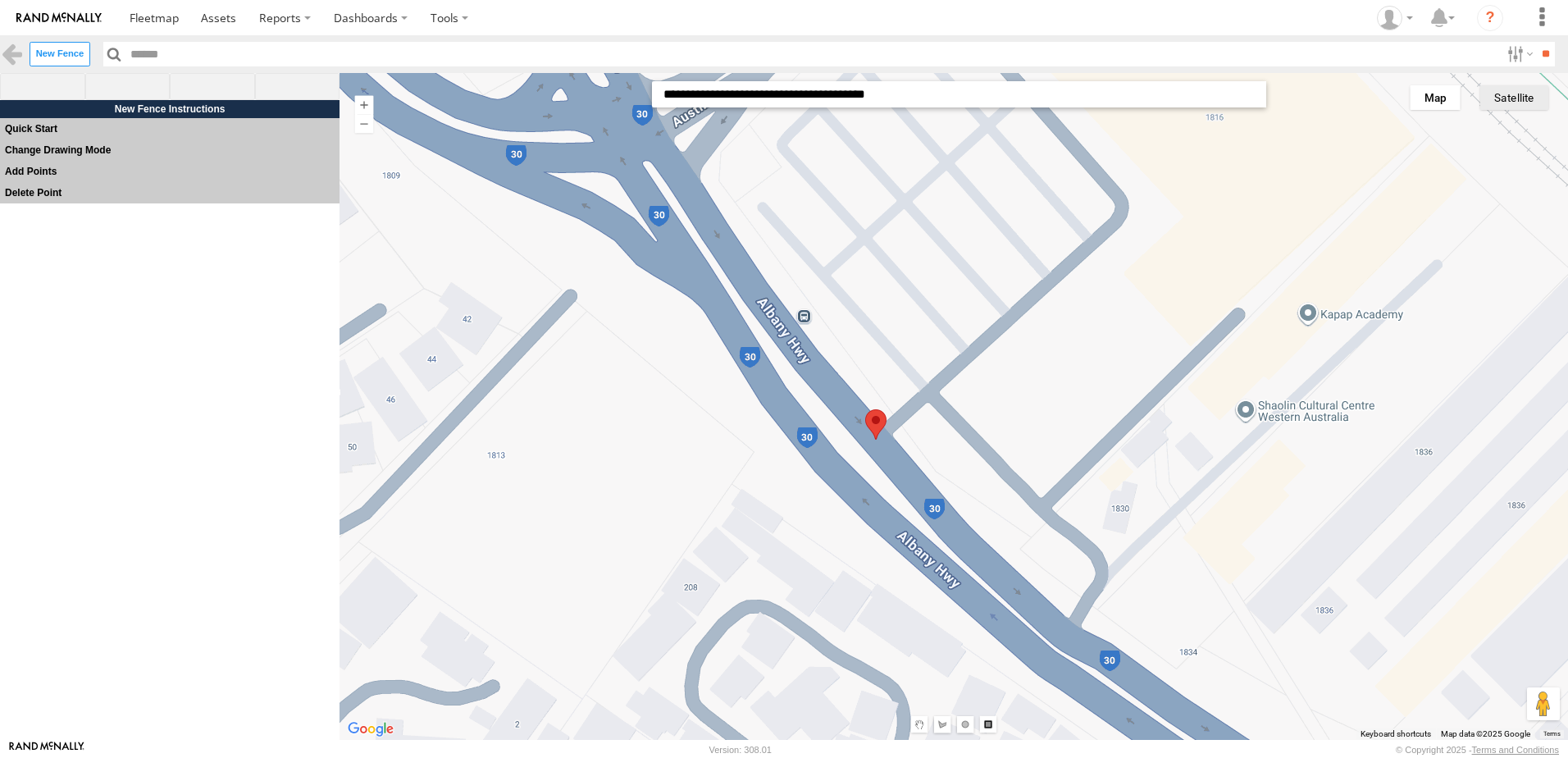
click at [1515, 94] on button "Satellite" at bounding box center [1515, 98] width 68 height 25
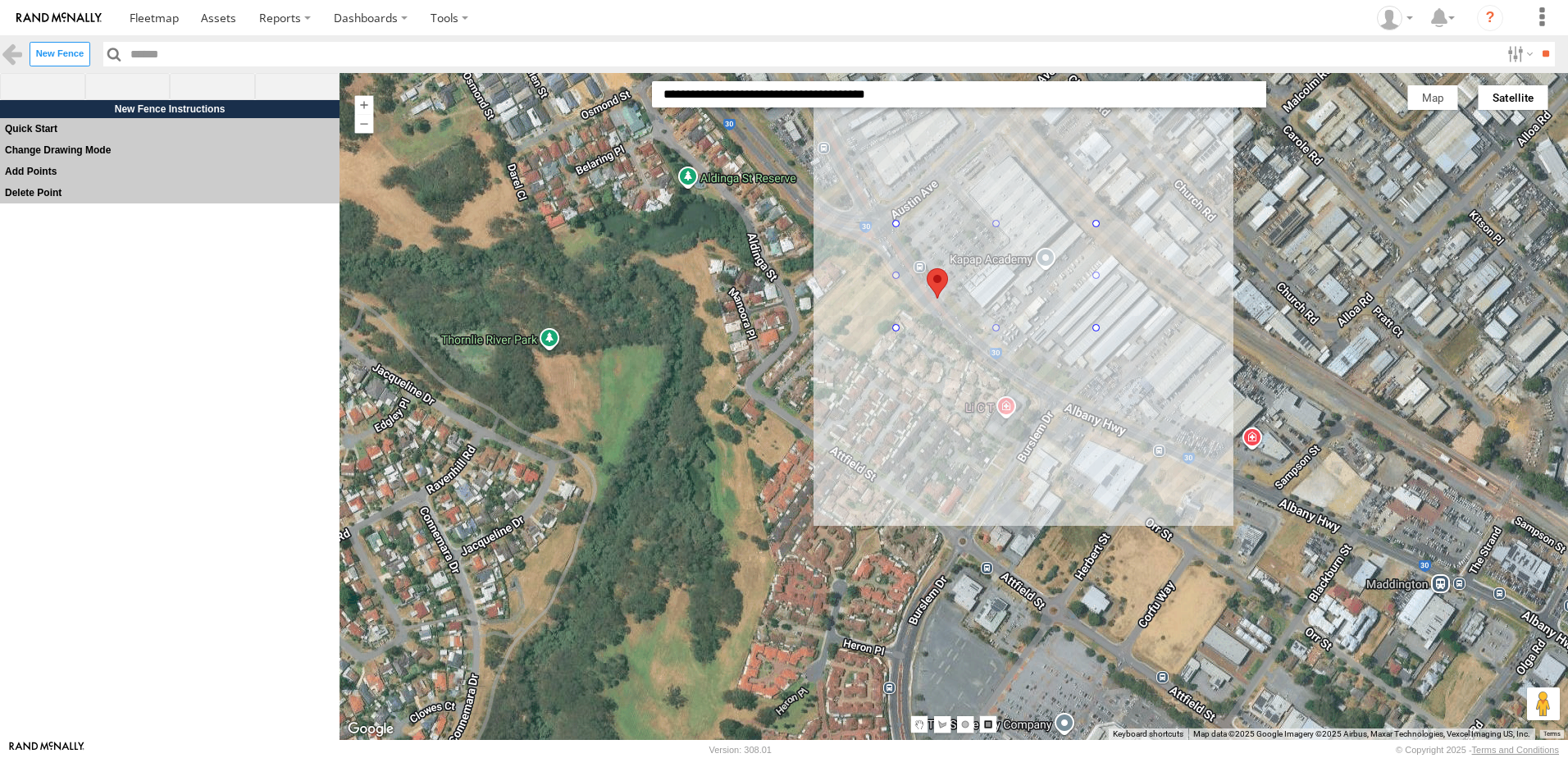
drag, startPoint x: 893, startPoint y: 224, endPoint x: 1097, endPoint y: 328, distance: 229.0
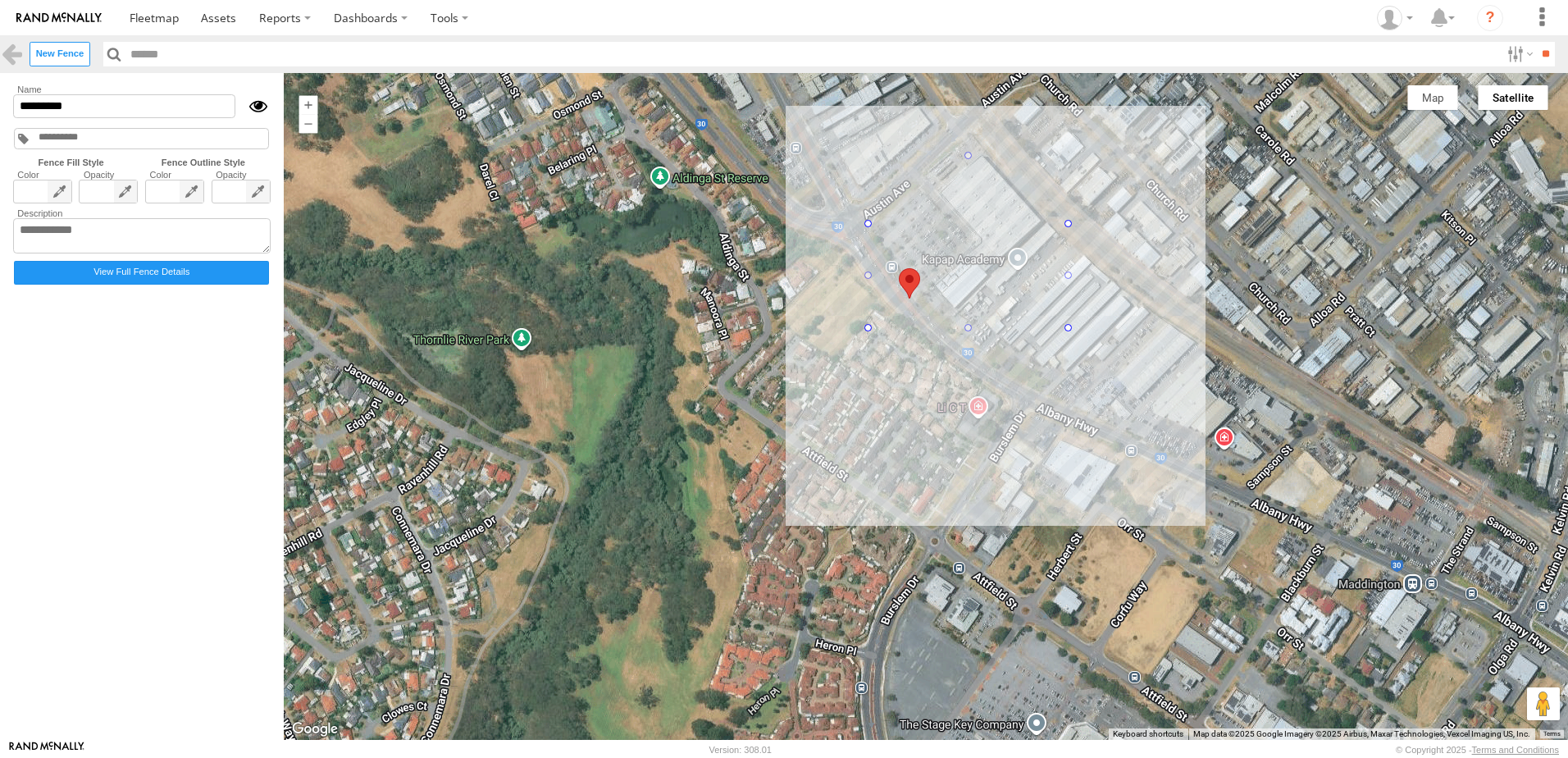
drag, startPoint x: 970, startPoint y: 220, endPoint x: 969, endPoint y: 147, distance: 73.0
drag, startPoint x: 112, startPoint y: 111, endPoint x: -3, endPoint y: 71, distance: 121.8
click at [0, 71] on html at bounding box center [784, 379] width 1568 height 758
type input "**********"
click at [64, 190] on span at bounding box center [43, 239] width 58 height 117
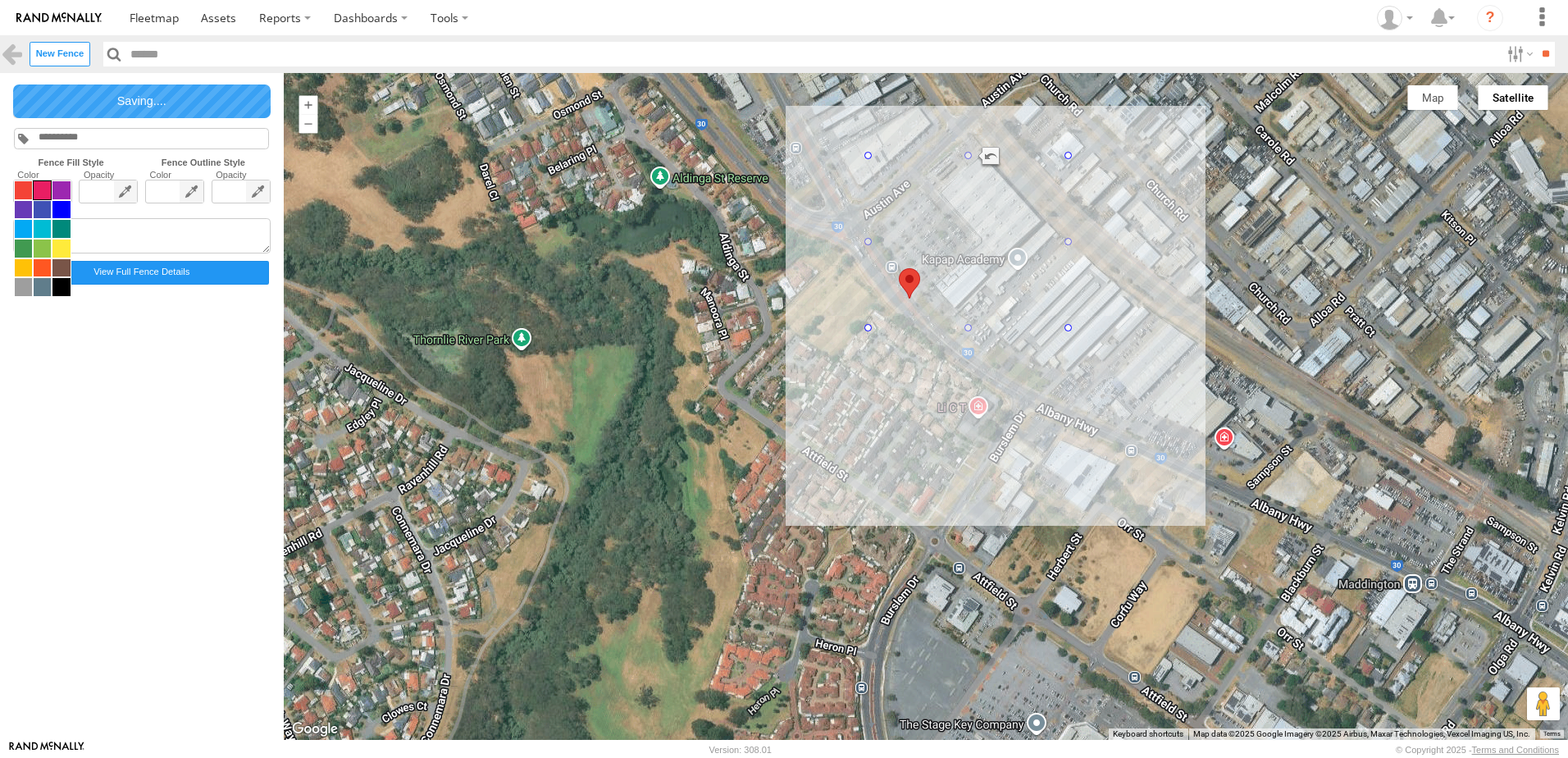
click at [41, 193] on span at bounding box center [42, 190] width 17 height 18
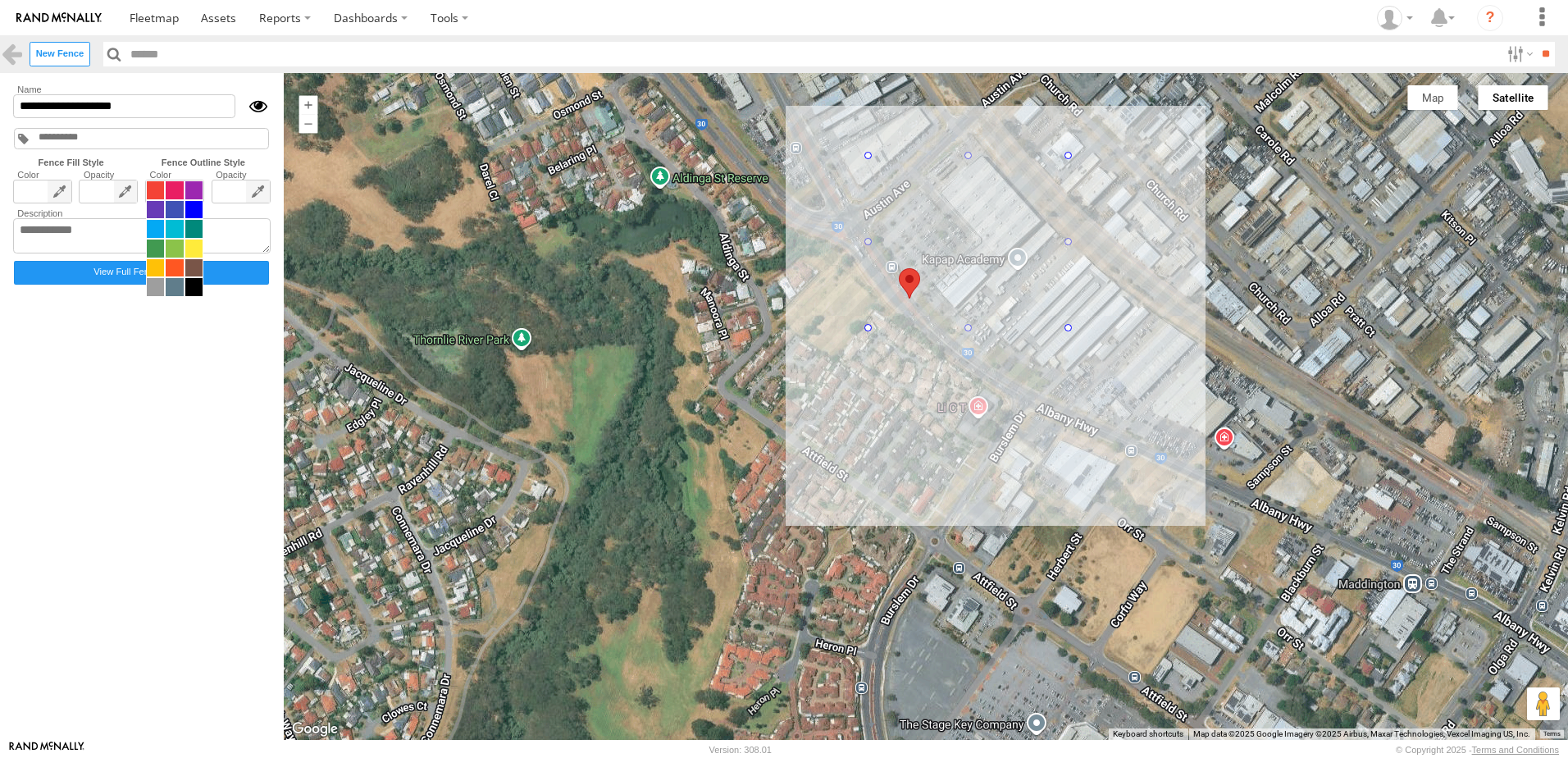
click at [193, 188] on span at bounding box center [174, 239] width 58 height 117
click at [169, 190] on span at bounding box center [174, 190] width 17 height 18
click at [160, 273] on label "View Full Fence Details" at bounding box center [141, 272] width 255 height 24
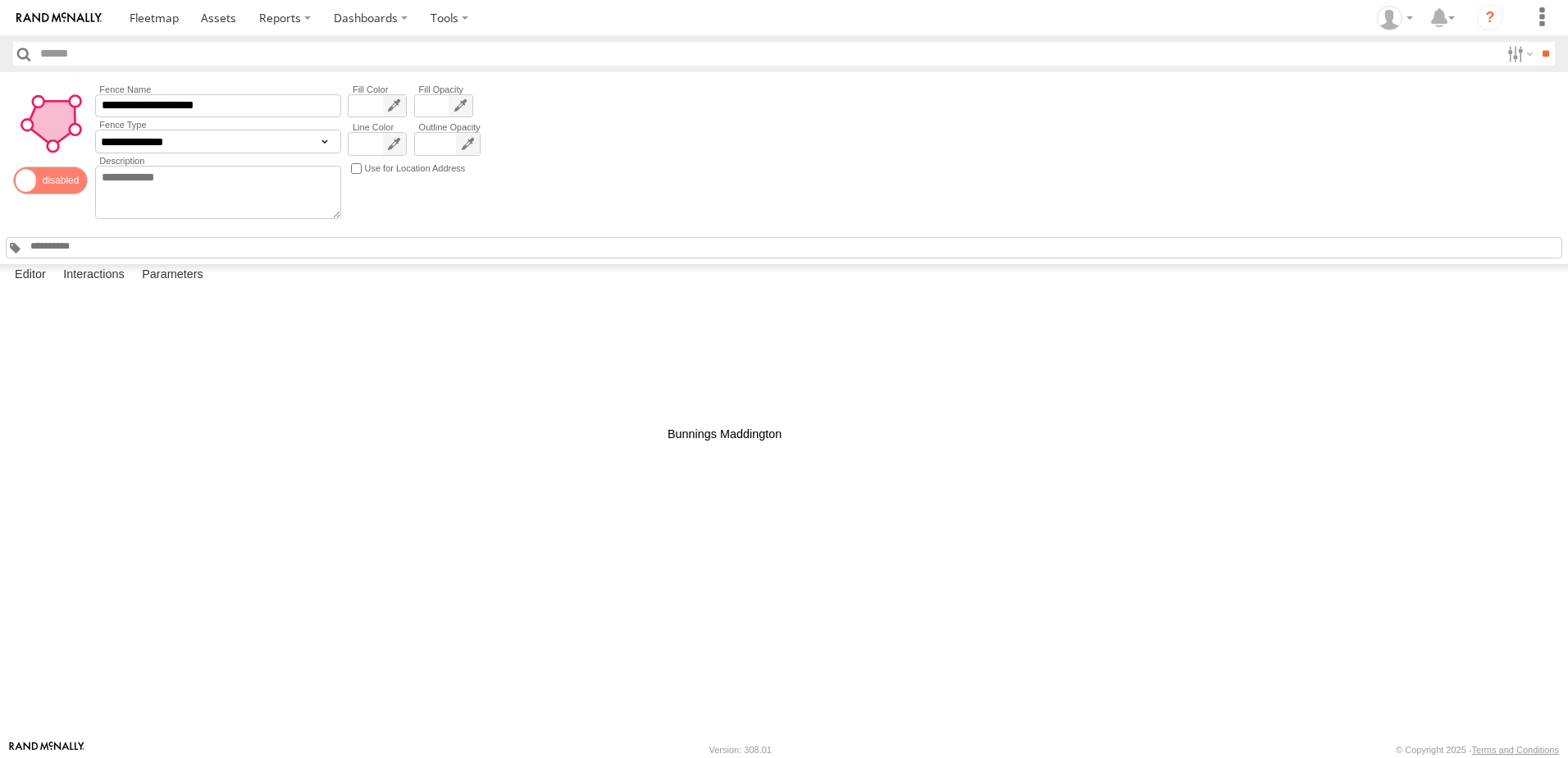
click at [0, 0] on div at bounding box center [0, 0] width 0 height 0
drag, startPoint x: 782, startPoint y: 378, endPoint x: 675, endPoint y: 319, distance: 122.2
click at [0, 0] on button "Satellite" at bounding box center [0, 0] width 0 height 0
drag, startPoint x: 825, startPoint y: 360, endPoint x: 783, endPoint y: 319, distance: 58.7
drag, startPoint x: 1011, startPoint y: 630, endPoint x: 918, endPoint y: 604, distance: 96.6
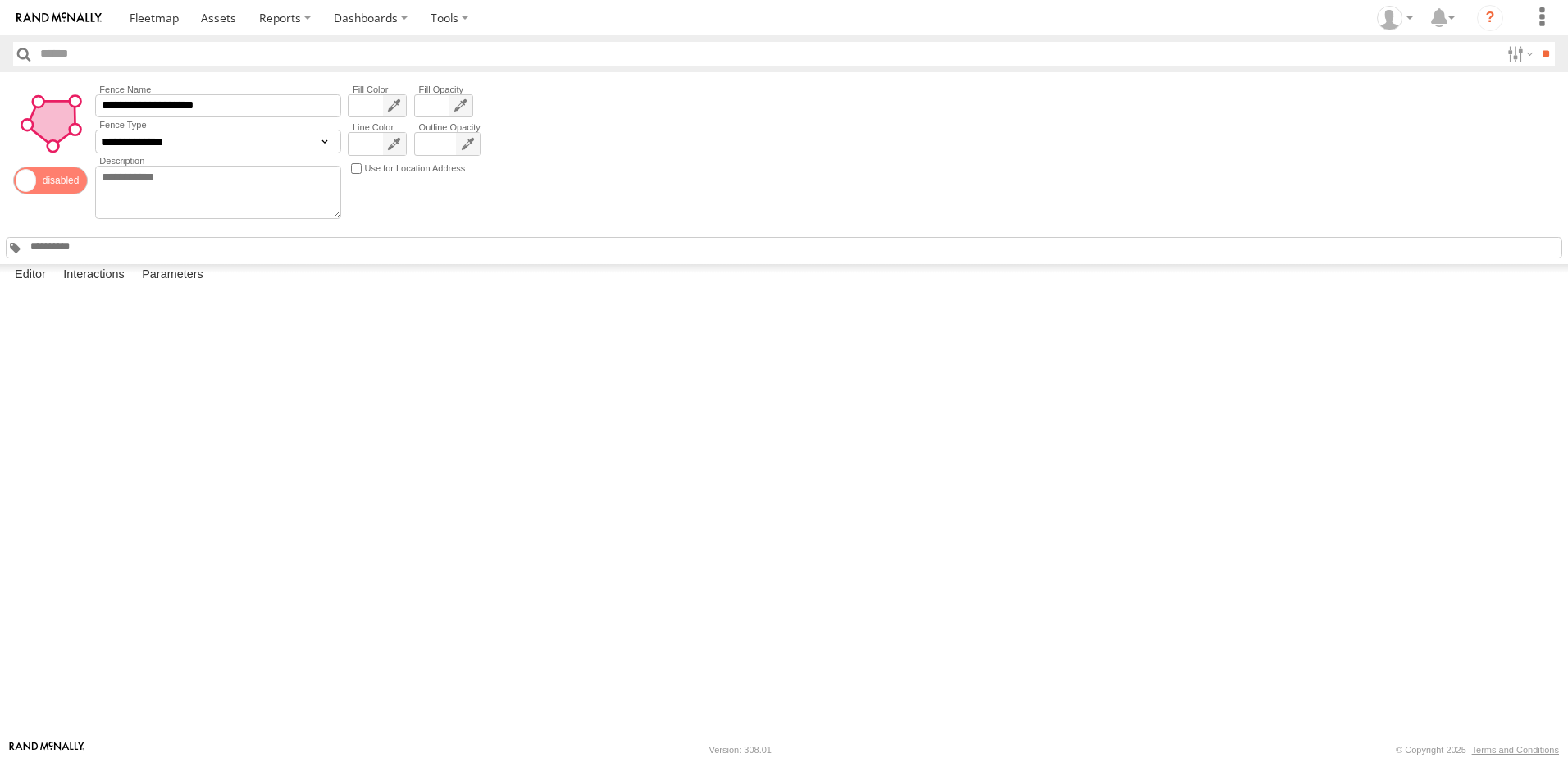
drag, startPoint x: 810, startPoint y: 629, endPoint x: 854, endPoint y: 592, distance: 57.5
drag, startPoint x: 908, startPoint y: 599, endPoint x: 913, endPoint y: 649, distance: 50.2
drag, startPoint x: 947, startPoint y: 626, endPoint x: 985, endPoint y: 657, distance: 49.0
drag, startPoint x: 992, startPoint y: 553, endPoint x: 1028, endPoint y: 623, distance: 78.7
drag, startPoint x: 897, startPoint y: 702, endPoint x: 917, endPoint y: 713, distance: 22.8
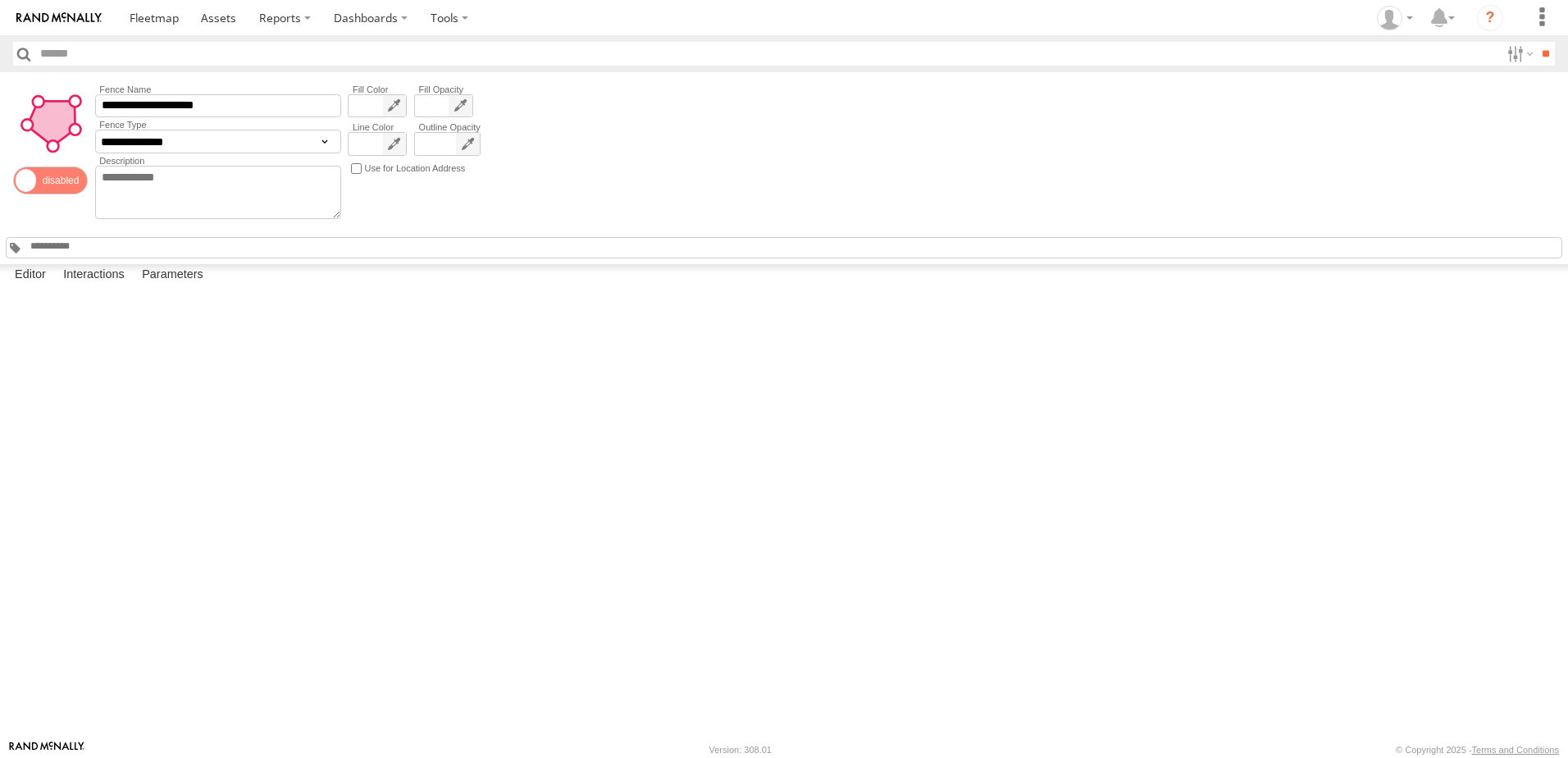
click at [918, 714] on div "Editor Interactions Parameters To navigate the map with touch gestures double-t…" at bounding box center [784, 502] width 1568 height 476
drag, startPoint x: 862, startPoint y: 681, endPoint x: 875, endPoint y: 639, distance: 44.0
click at [786, 161] on div "**********" at bounding box center [784, 168] width 1568 height 192
click at [1549, 7] on label at bounding box center [1542, 17] width 36 height 35
click at [1482, 105] on span at bounding box center [1492, 101] width 37 height 16
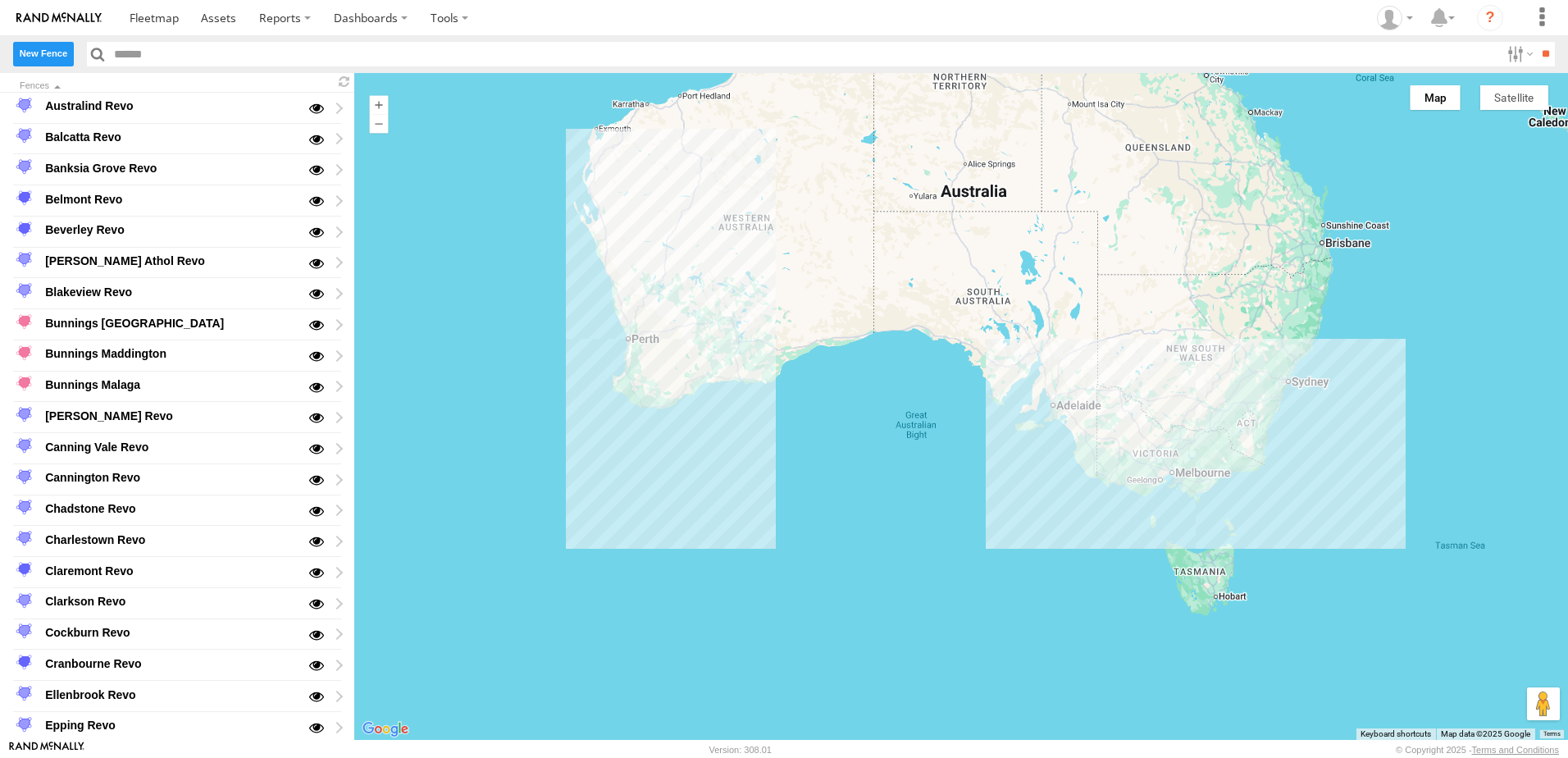
click at [38, 61] on label "New Fence" at bounding box center [44, 53] width 61 height 24
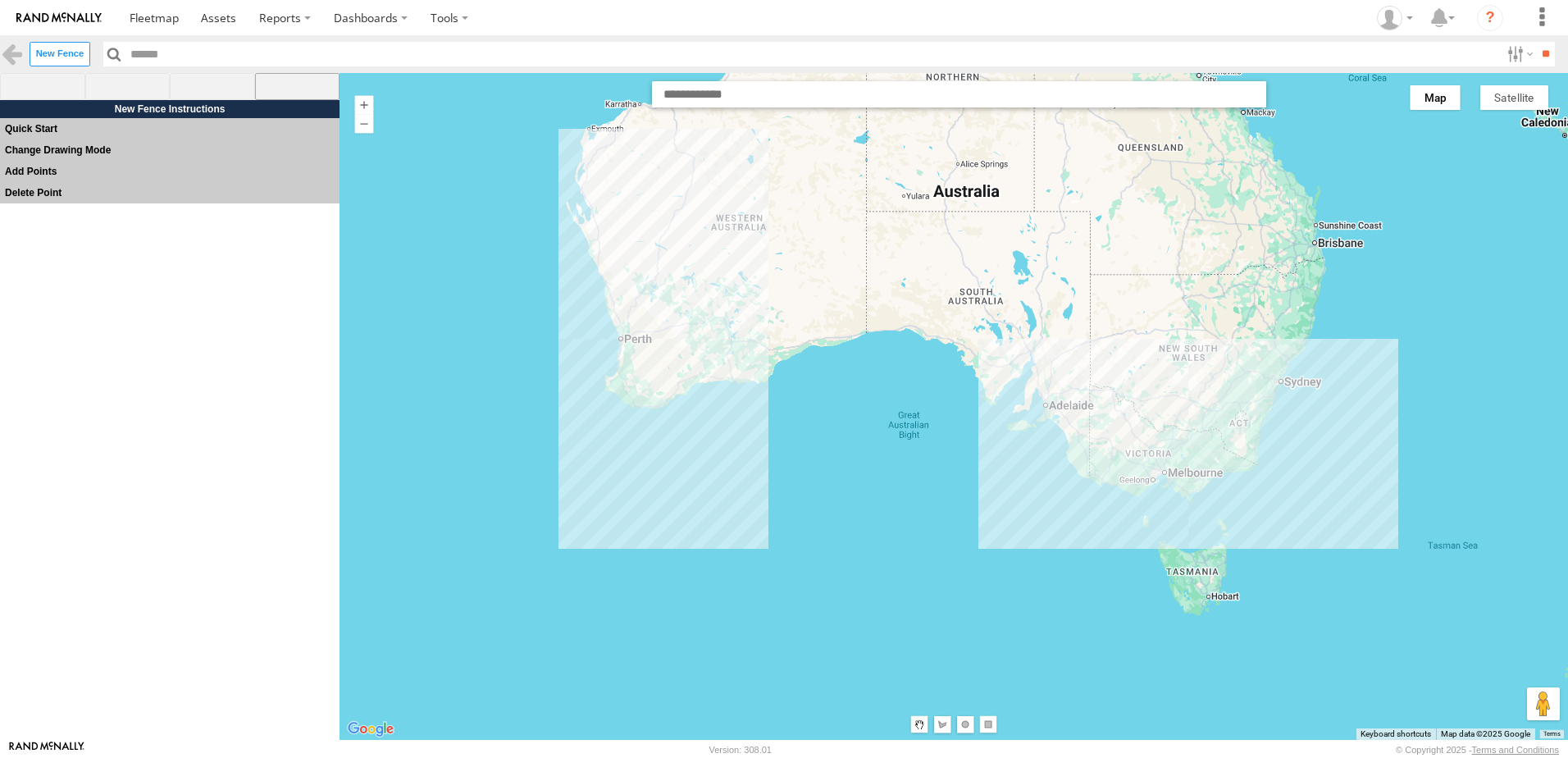
click at [290, 85] on span at bounding box center [298, 87] width 86 height 28
click at [762, 100] on input "text" at bounding box center [959, 95] width 615 height 26
paste input "**********"
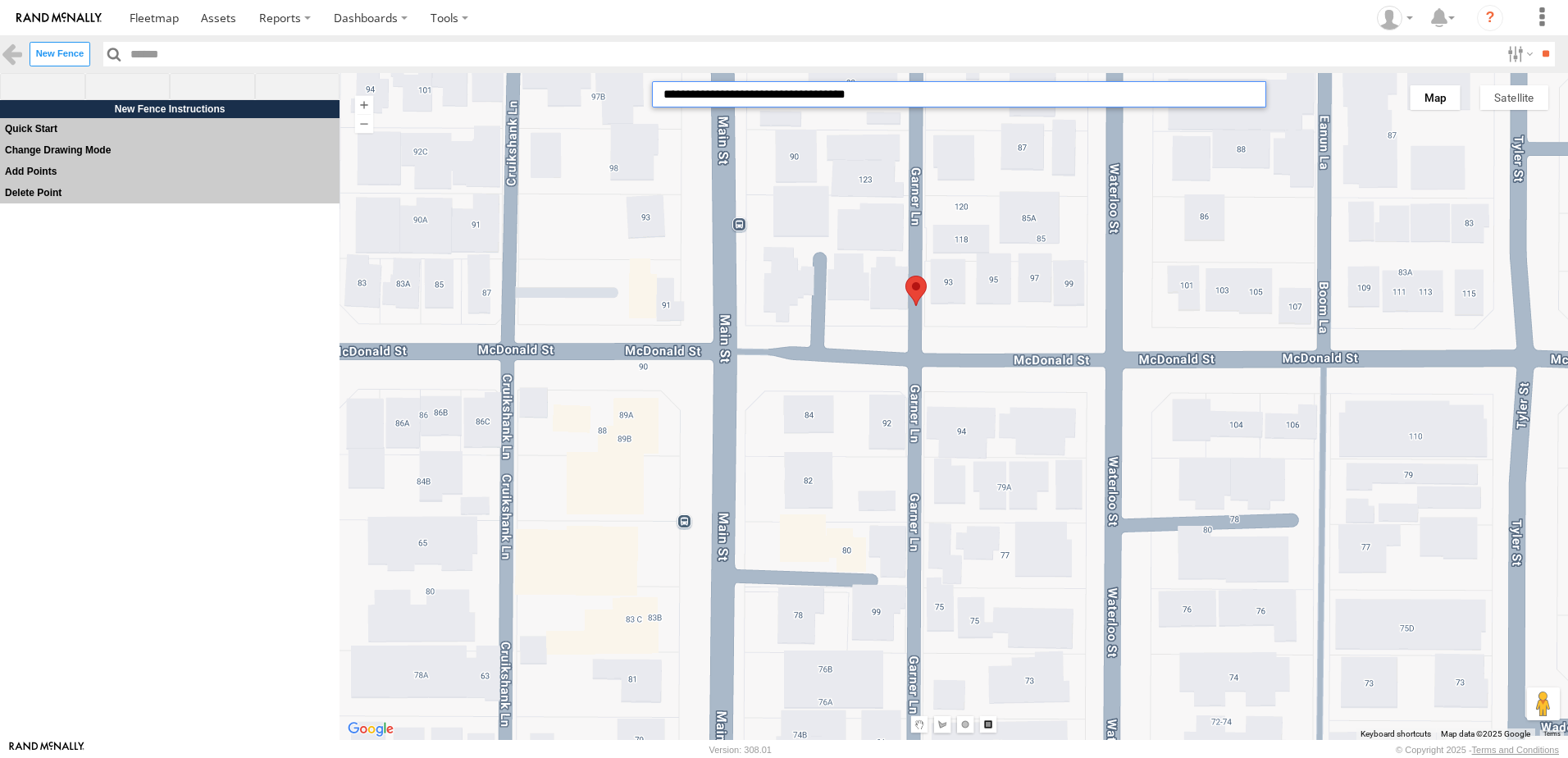
drag, startPoint x: 897, startPoint y: 101, endPoint x: 451, endPoint y: 92, distance: 446.1
click at [451, 92] on div "**********" at bounding box center [954, 407] width 1229 height 667
click at [878, 89] on input "**********" at bounding box center [959, 95] width 615 height 26
click at [874, 96] on input "**********" at bounding box center [959, 95] width 615 height 26
drag, startPoint x: 875, startPoint y: 96, endPoint x: 585, endPoint y: 94, distance: 290.0
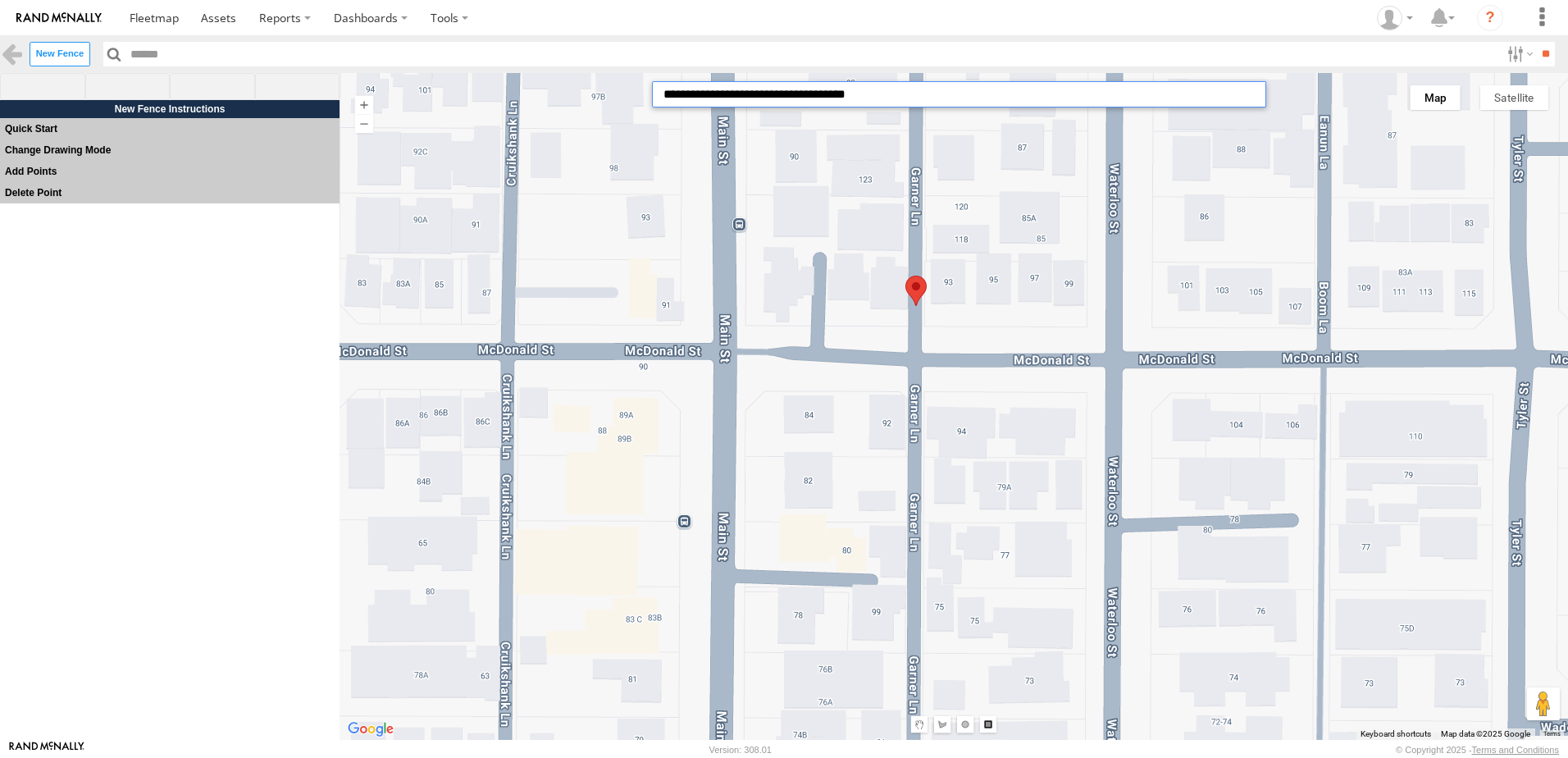
click at [585, 94] on div "**********" at bounding box center [954, 407] width 1229 height 667
click at [873, 100] on input "**********" at bounding box center [959, 95] width 615 height 26
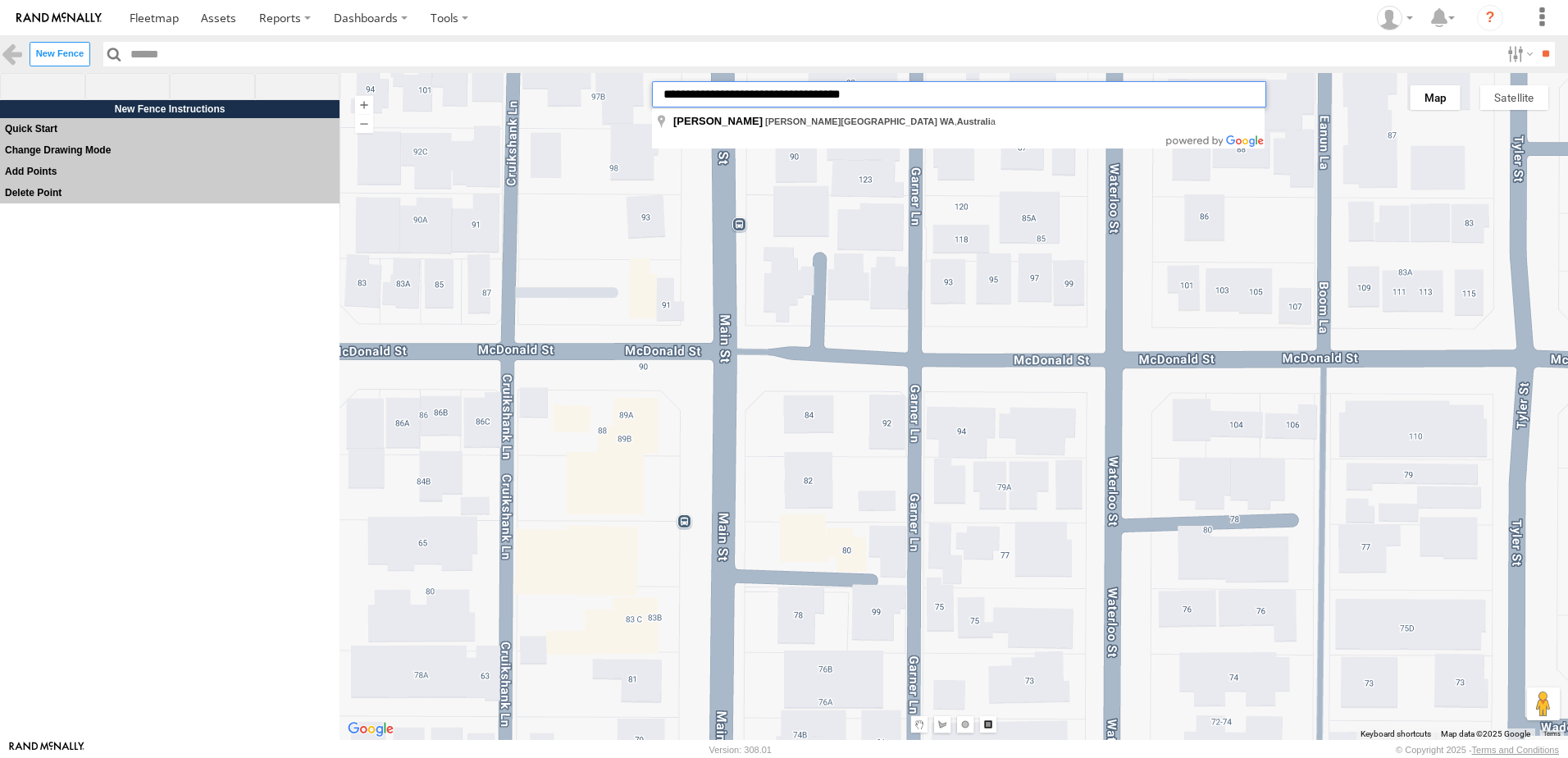
drag, startPoint x: 873, startPoint y: 99, endPoint x: 628, endPoint y: 105, distance: 245.1
click at [628, 105] on div "**********" at bounding box center [954, 407] width 1229 height 667
paste input "text"
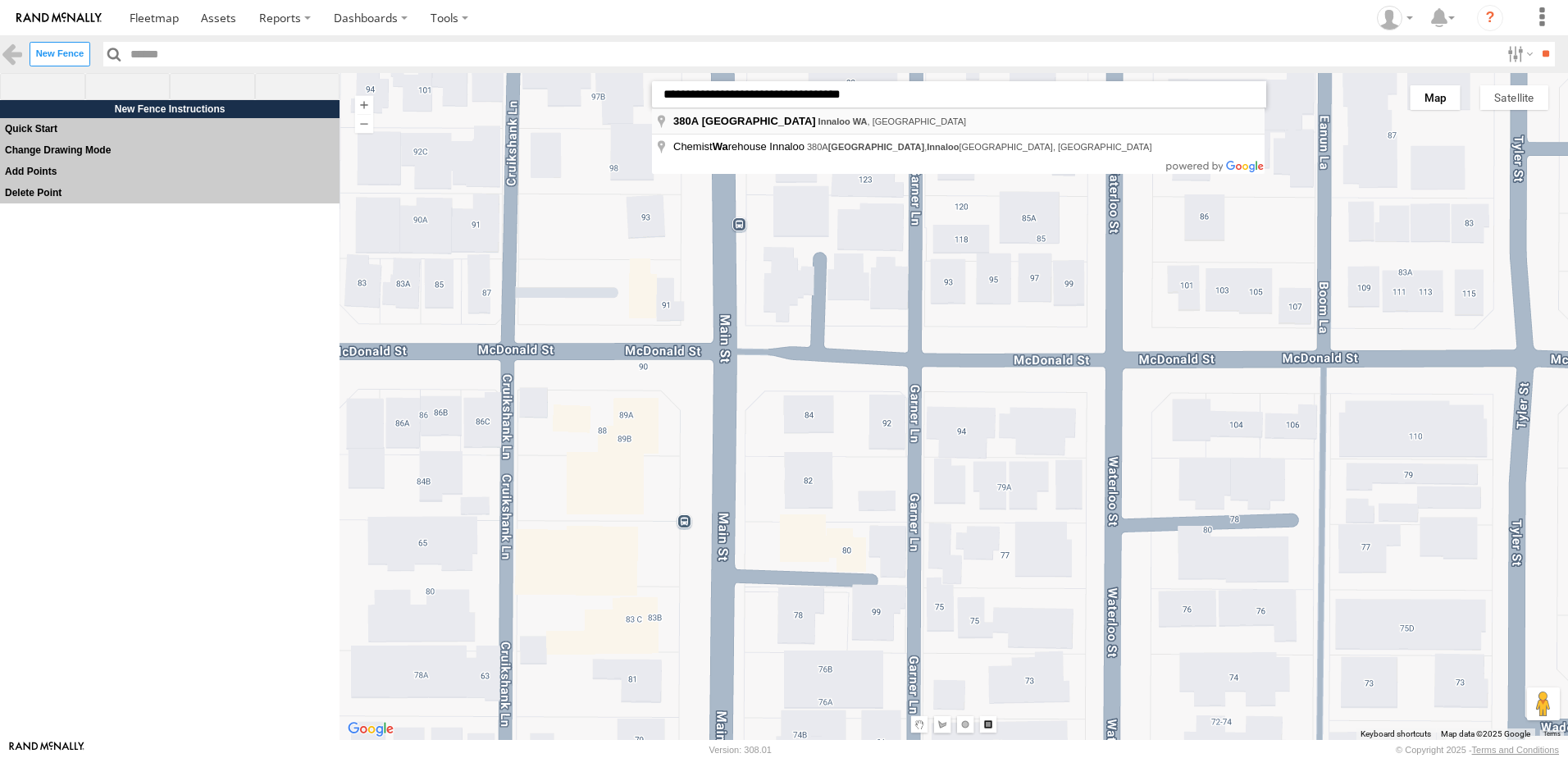
type input "**********"
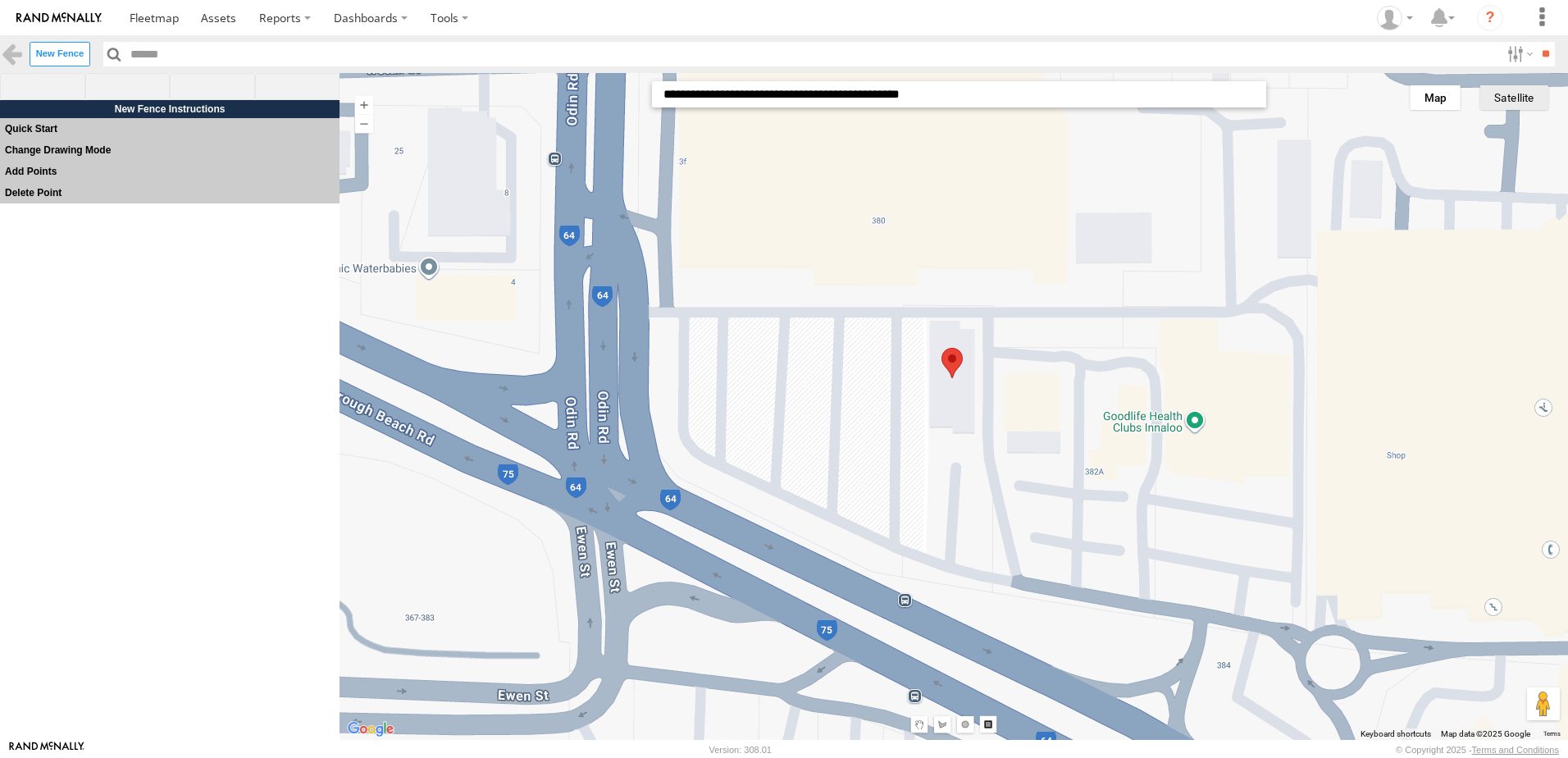
click at [1491, 100] on button "Satellite" at bounding box center [1515, 98] width 68 height 25
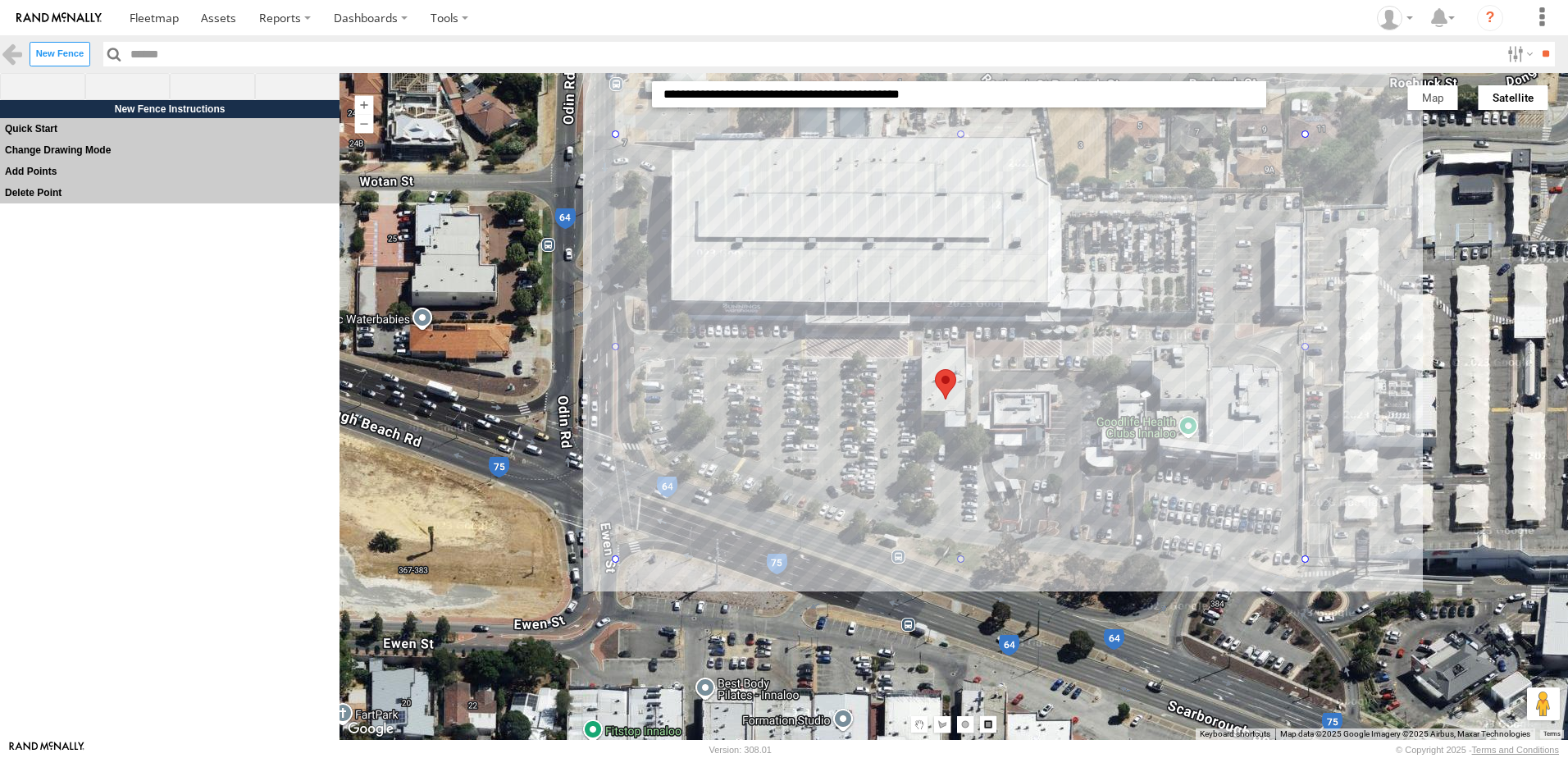
drag, startPoint x: 616, startPoint y: 134, endPoint x: 1306, endPoint y: 560, distance: 810.9
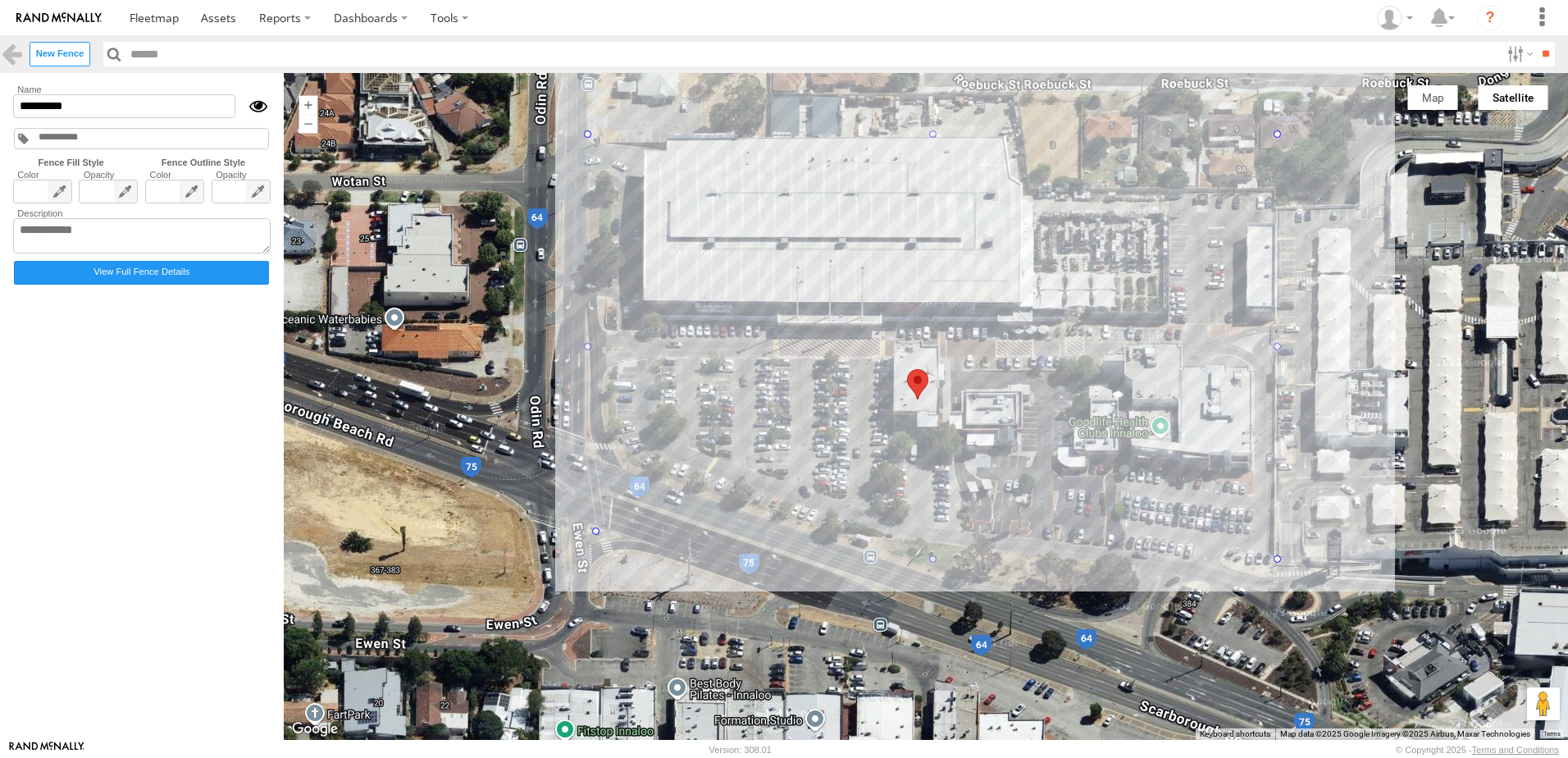
drag, startPoint x: 590, startPoint y: 560, endPoint x: 602, endPoint y: 531, distance: 31.4
click at [53, 189] on span at bounding box center [43, 239] width 58 height 117
click at [41, 181] on label at bounding box center [42, 190] width 19 height 20
drag, startPoint x: 191, startPoint y: 194, endPoint x: 183, endPoint y: 210, distance: 17.9
click at [191, 193] on span at bounding box center [174, 239] width 58 height 117
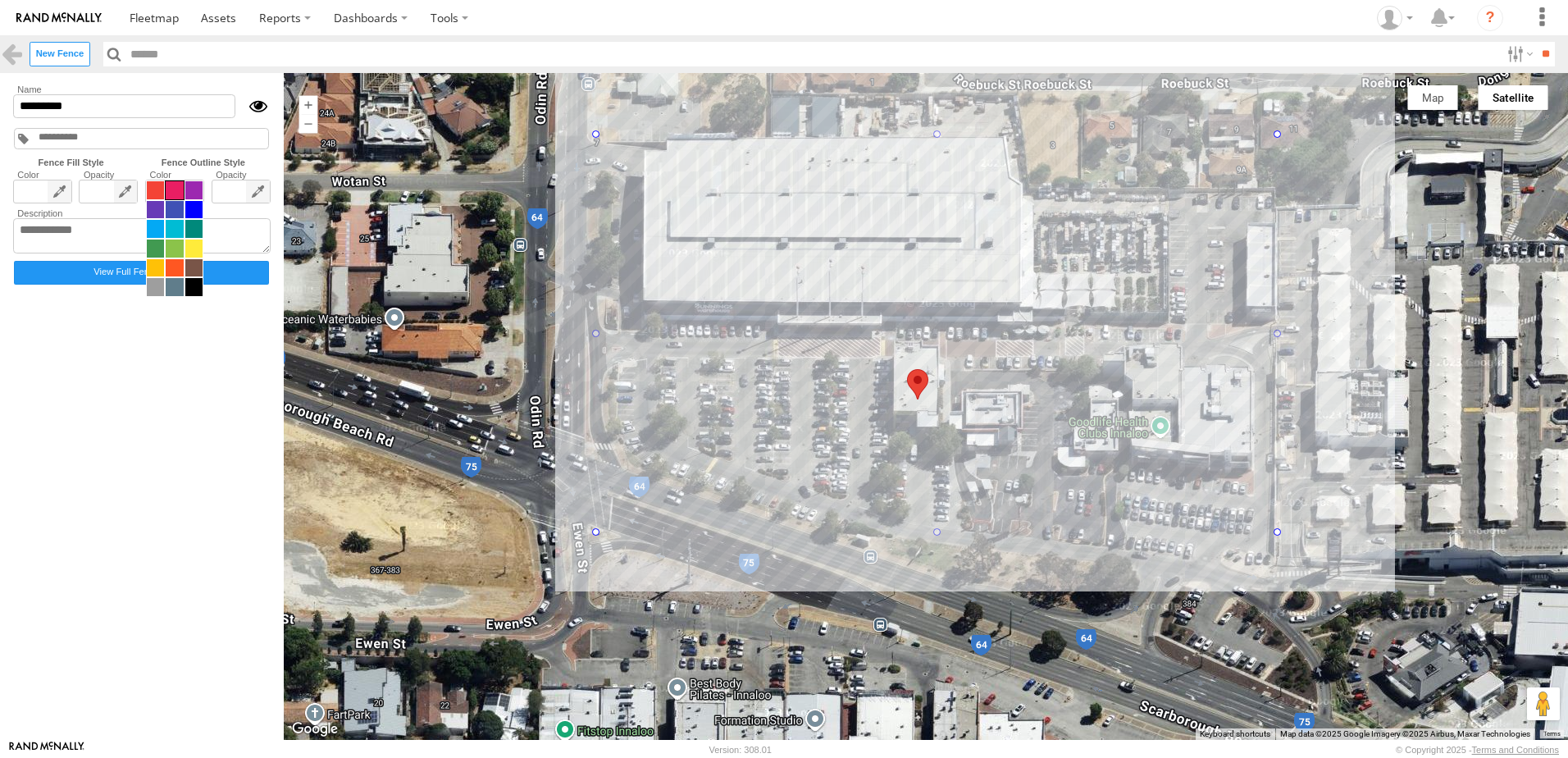
click at [170, 195] on span at bounding box center [174, 190] width 17 height 18
click at [111, 109] on input "*********" at bounding box center [124, 106] width 222 height 24
drag, startPoint x: 111, startPoint y: 109, endPoint x: -3, endPoint y: 89, distance: 115.7
click at [0, 89] on html at bounding box center [784, 379] width 1568 height 758
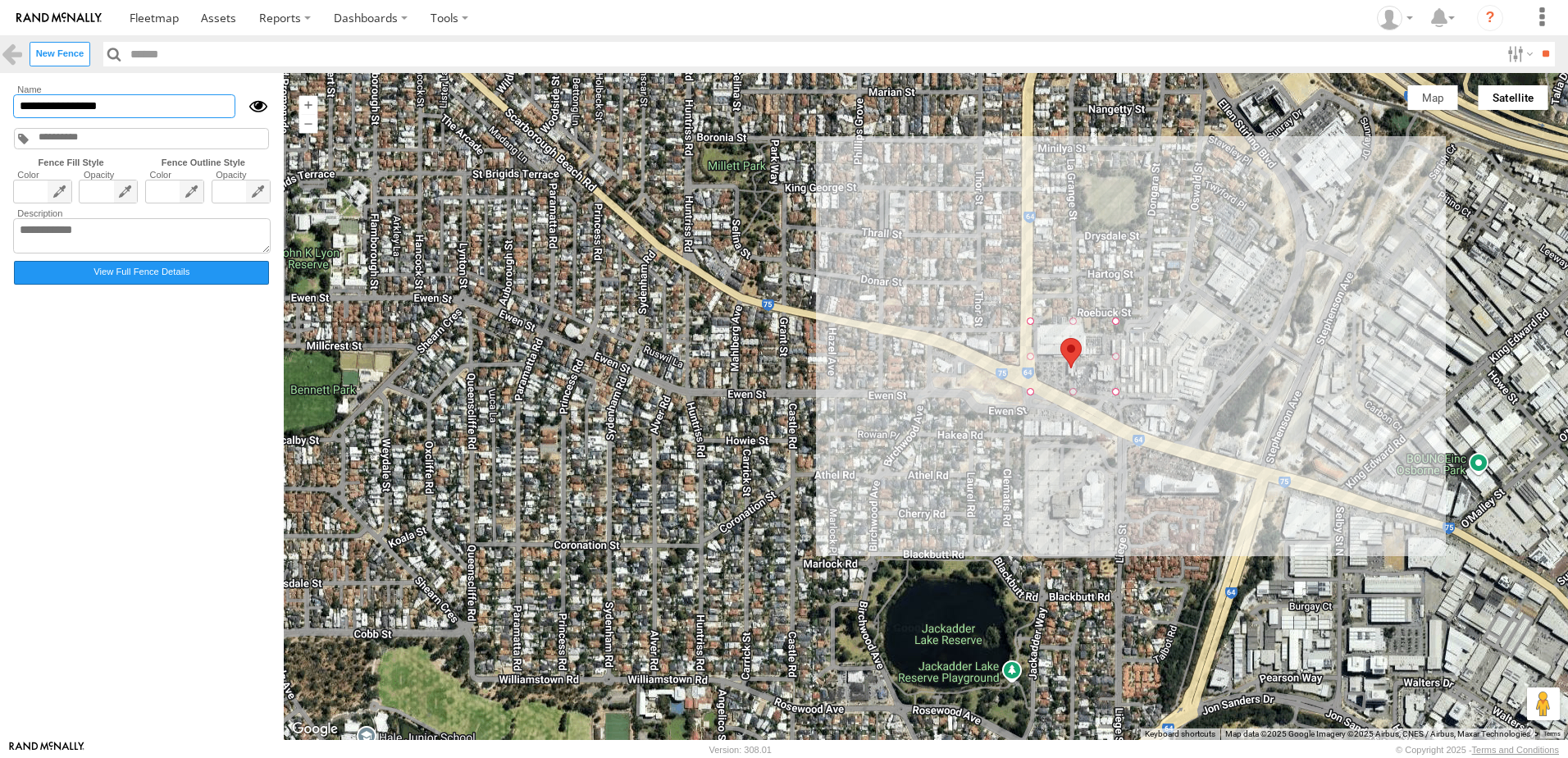
type input "**********"
click at [149, 284] on label "View Full Fence Details" at bounding box center [141, 272] width 255 height 24
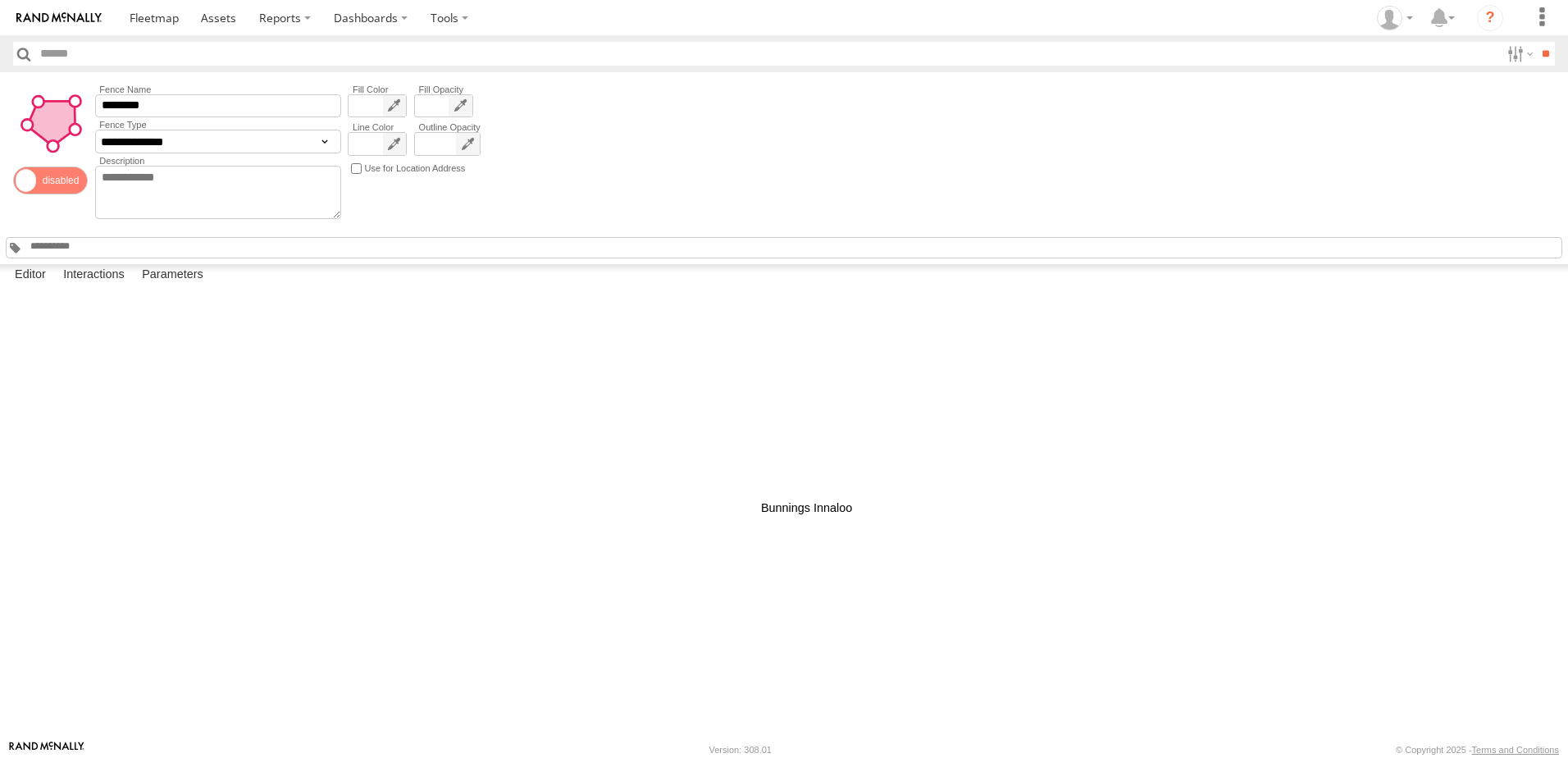
click at [0, 0] on div at bounding box center [0, 0] width 0 height 0
drag, startPoint x: 527, startPoint y: 618, endPoint x: 551, endPoint y: 561, distance: 61.8
drag, startPoint x: 713, startPoint y: 593, endPoint x: 710, endPoint y: 613, distance: 20.2
click at [0, 0] on div at bounding box center [0, 0] width 0 height 0
click at [968, 169] on div "**********" at bounding box center [784, 168] width 1568 height 192
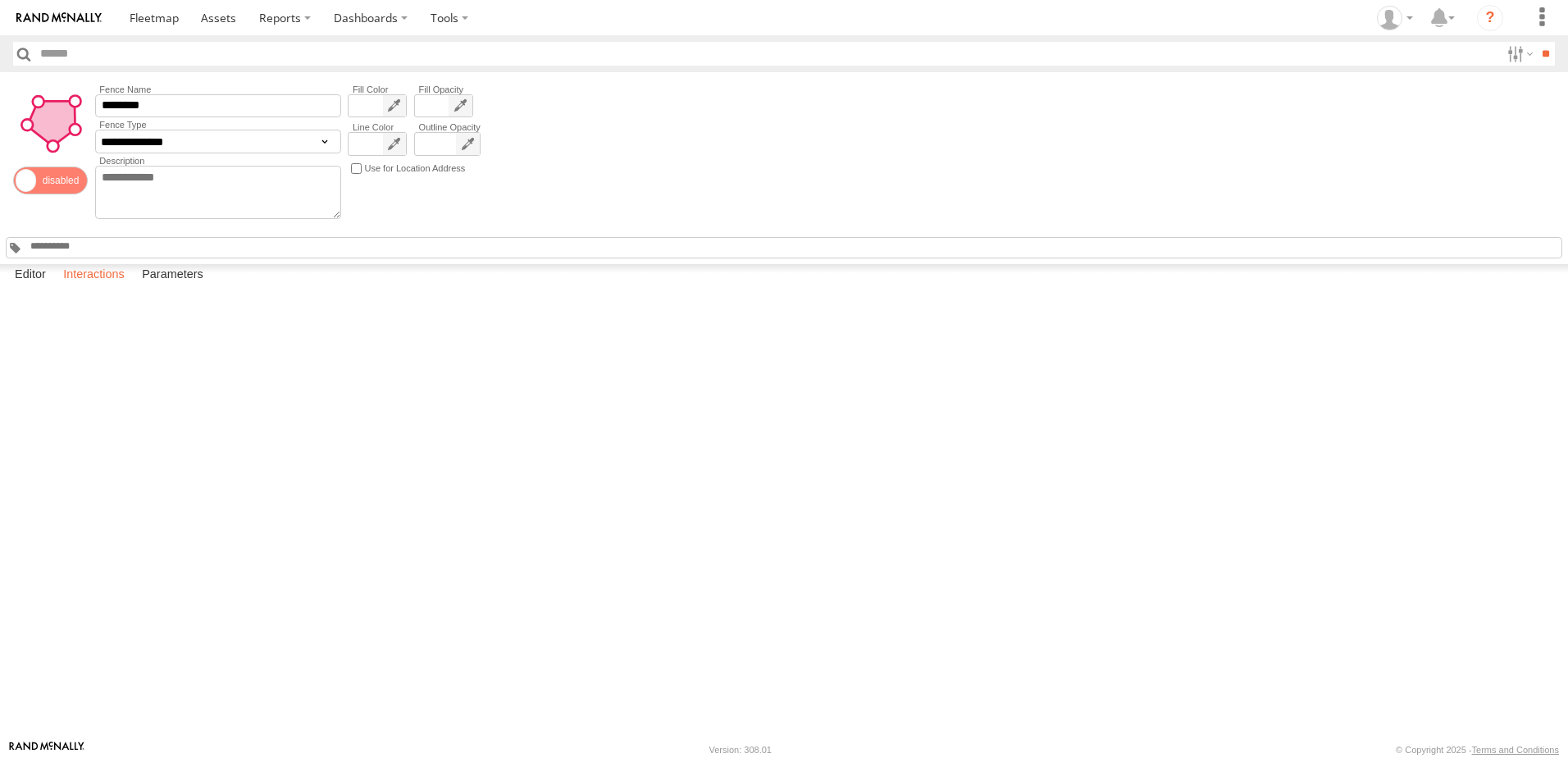
click at [100, 287] on label "Interactions" at bounding box center [94, 276] width 78 height 23
click at [36, 287] on label "Editor" at bounding box center [30, 276] width 48 height 23
click at [552, 179] on div "**********" at bounding box center [784, 168] width 1568 height 192
click at [146, 9] on link at bounding box center [155, 17] width 72 height 35
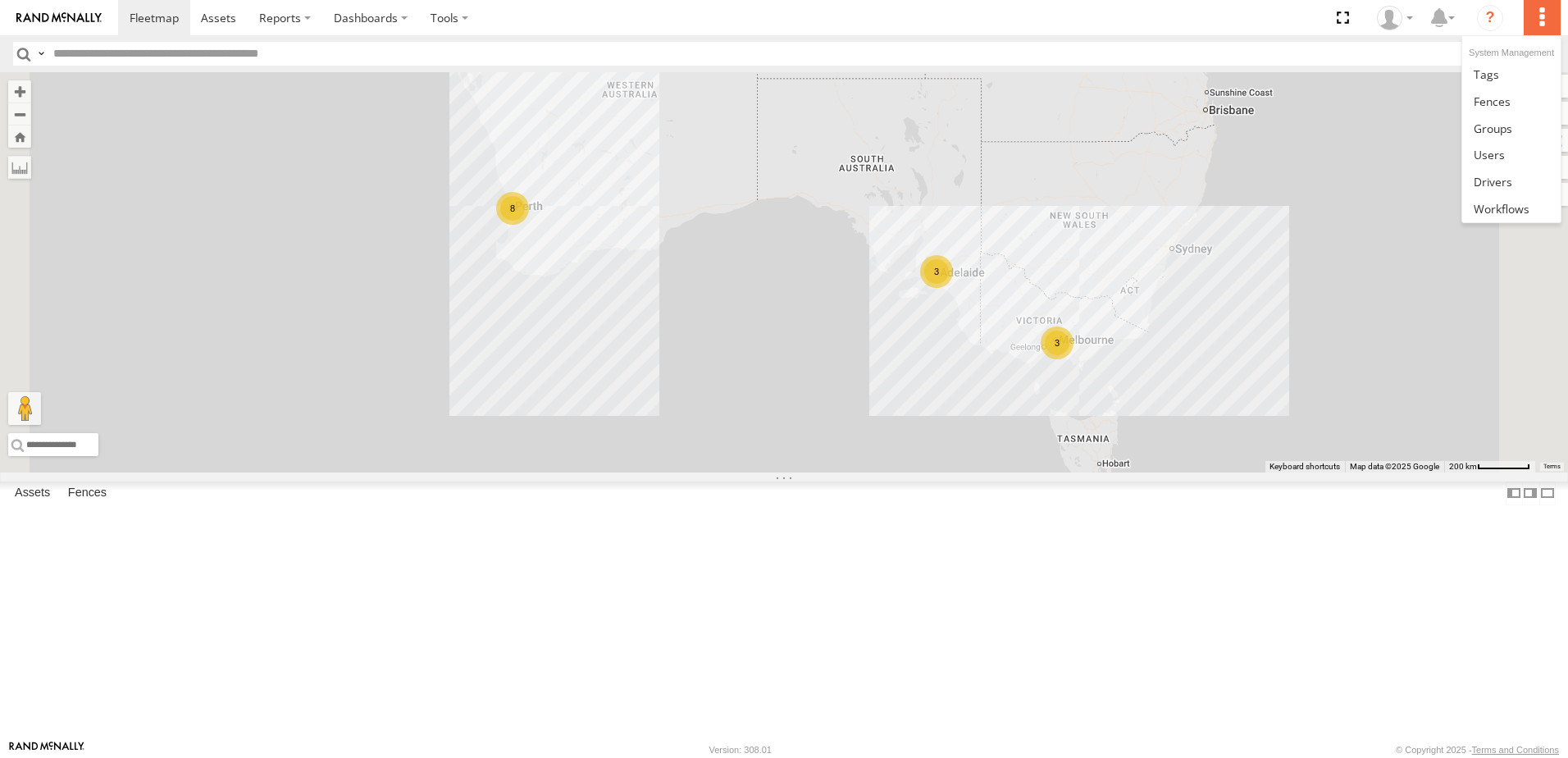
click at [1535, 15] on label at bounding box center [1542, 17] width 36 height 35
click at [1498, 103] on span at bounding box center [1492, 101] width 37 height 16
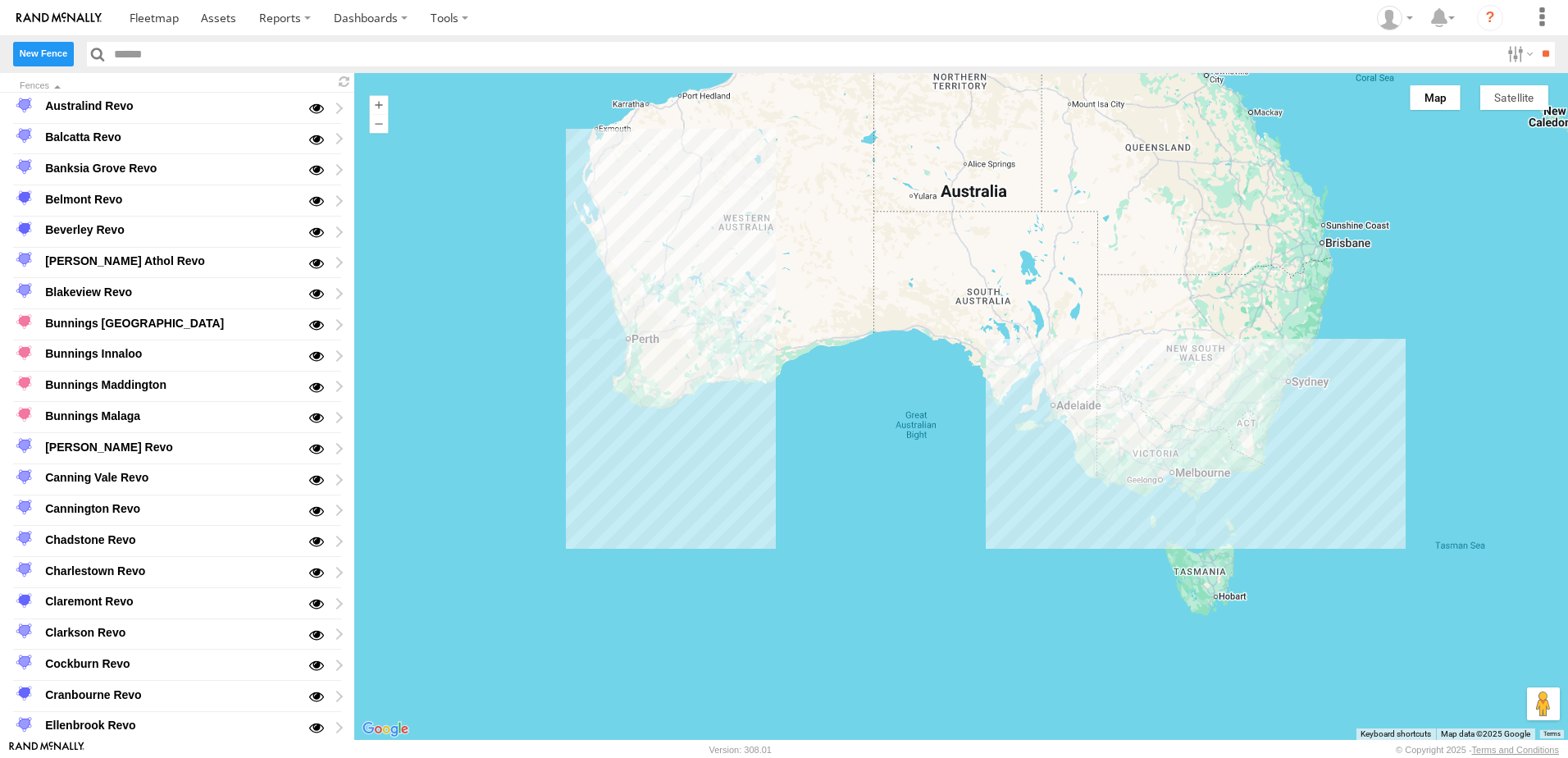
click at [58, 51] on label "New Fence" at bounding box center [44, 53] width 61 height 24
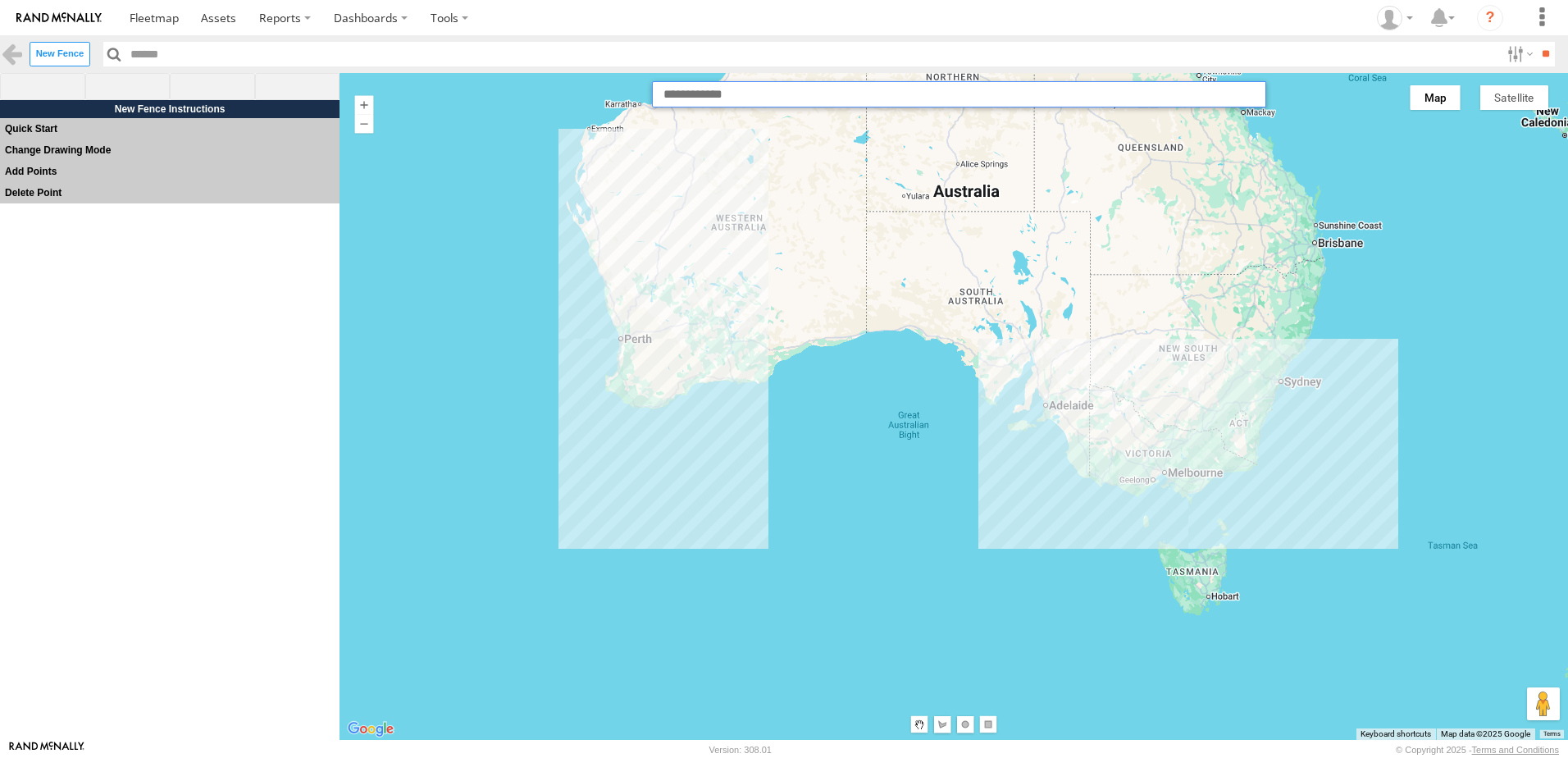
click at [713, 96] on input "text" at bounding box center [959, 95] width 615 height 26
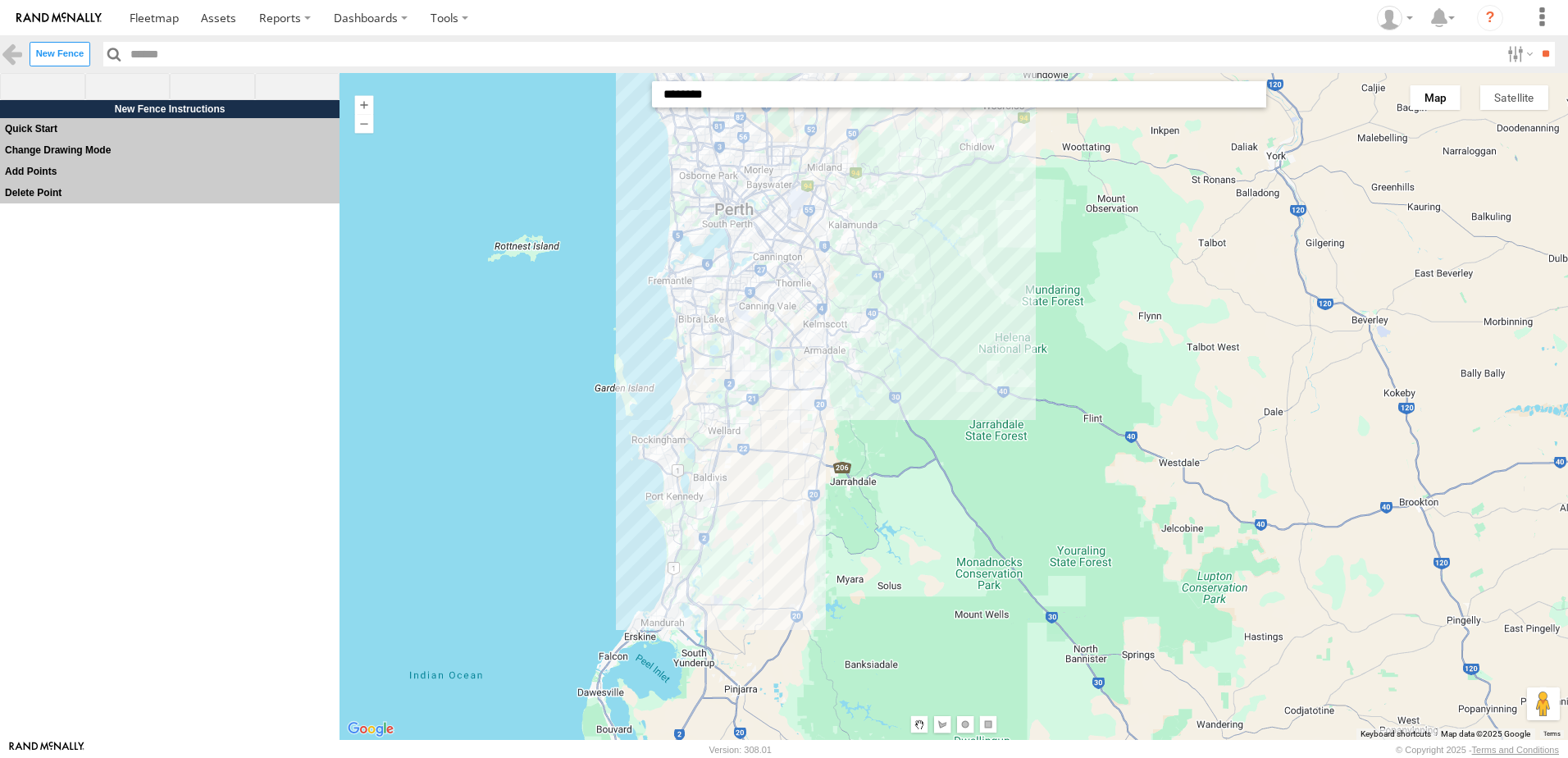
drag, startPoint x: 756, startPoint y: 388, endPoint x: 731, endPoint y: 603, distance: 216.4
click at [731, 603] on div at bounding box center [954, 407] width 1229 height 667
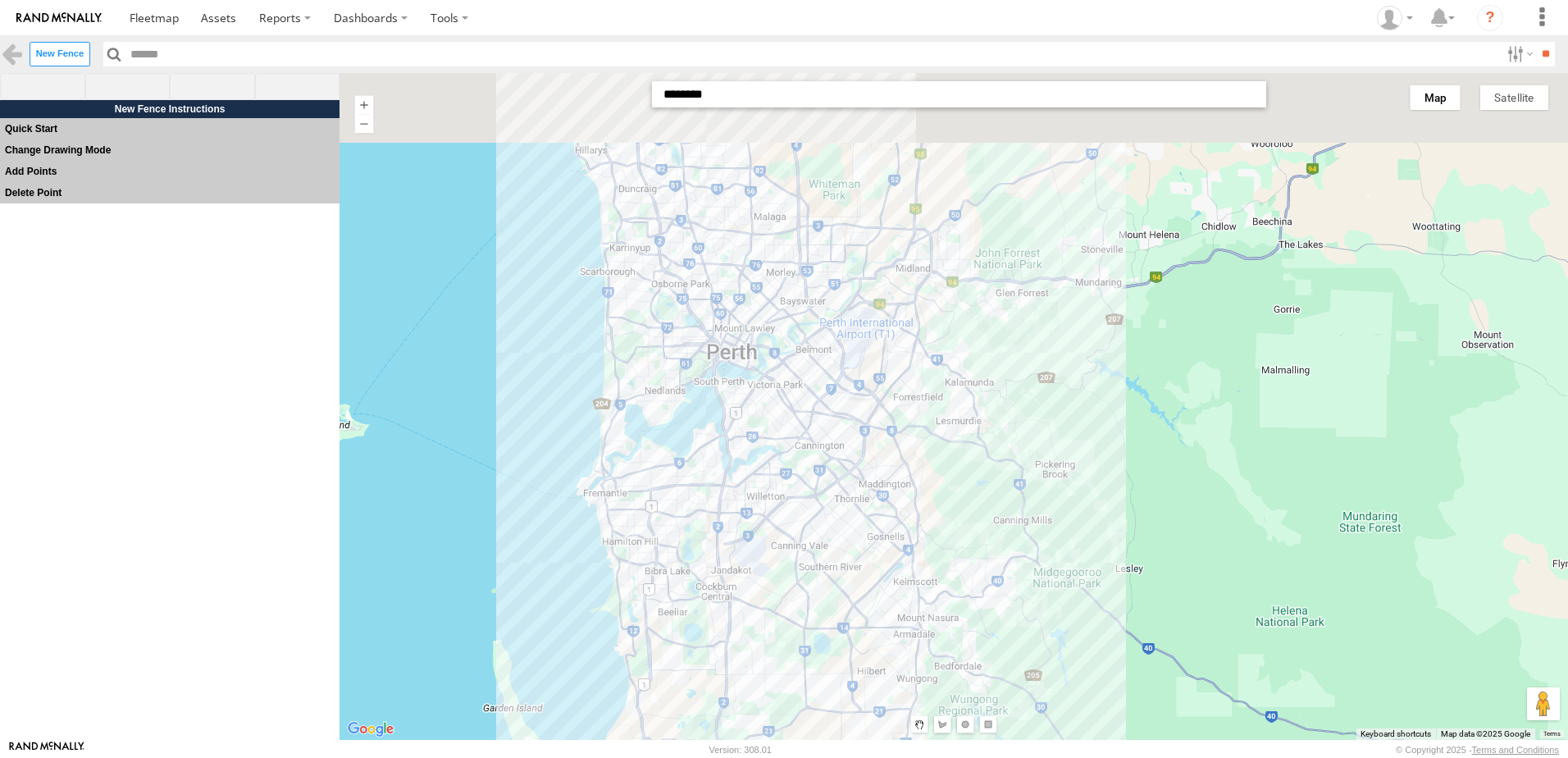
drag, startPoint x: 718, startPoint y: 285, endPoint x: 702, endPoint y: 514, distance: 229.6
click at [702, 514] on div at bounding box center [954, 407] width 1229 height 667
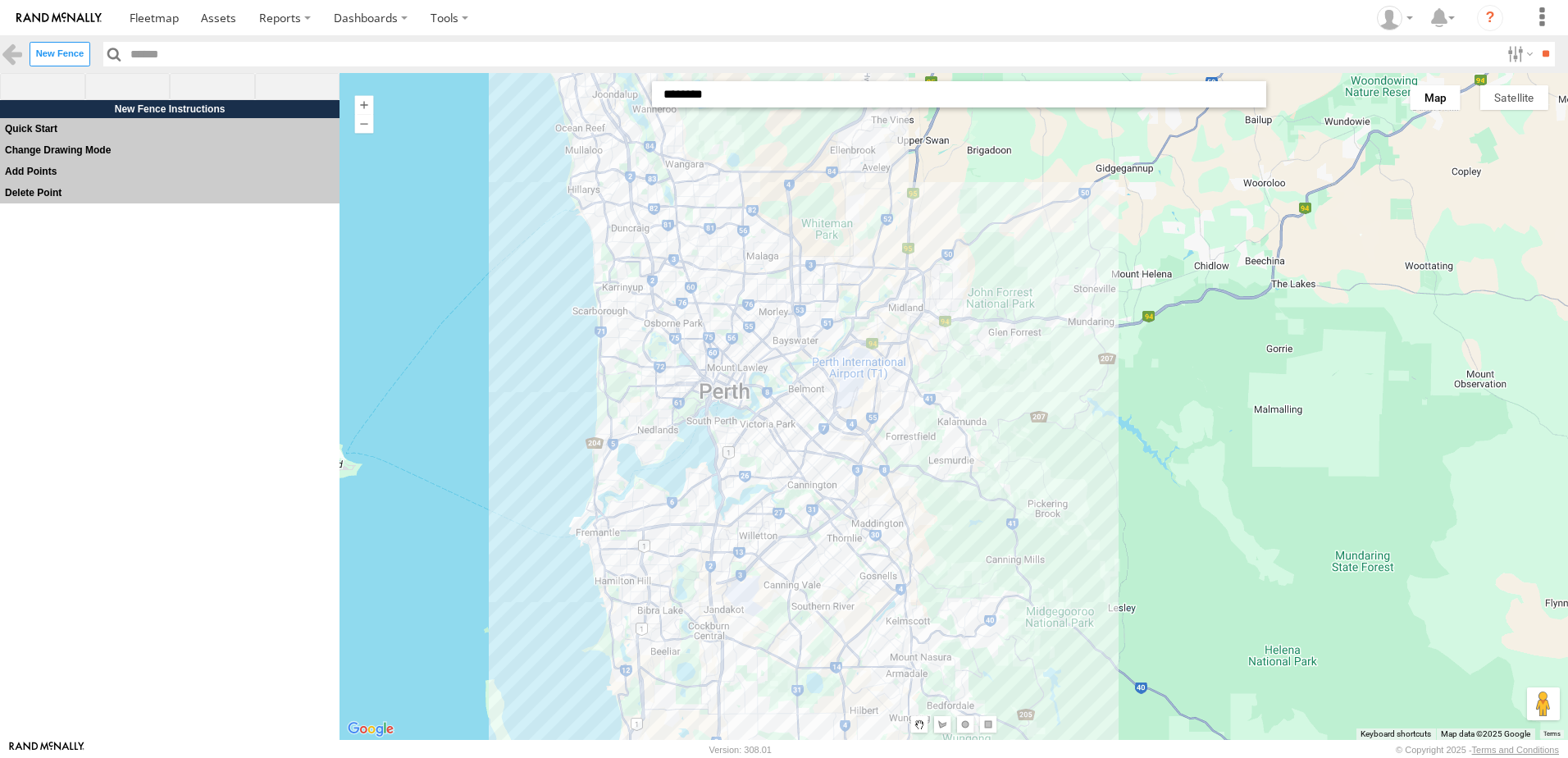
drag, startPoint x: 698, startPoint y: 332, endPoint x: 688, endPoint y: 406, distance: 74.7
click at [688, 406] on div at bounding box center [954, 407] width 1229 height 667
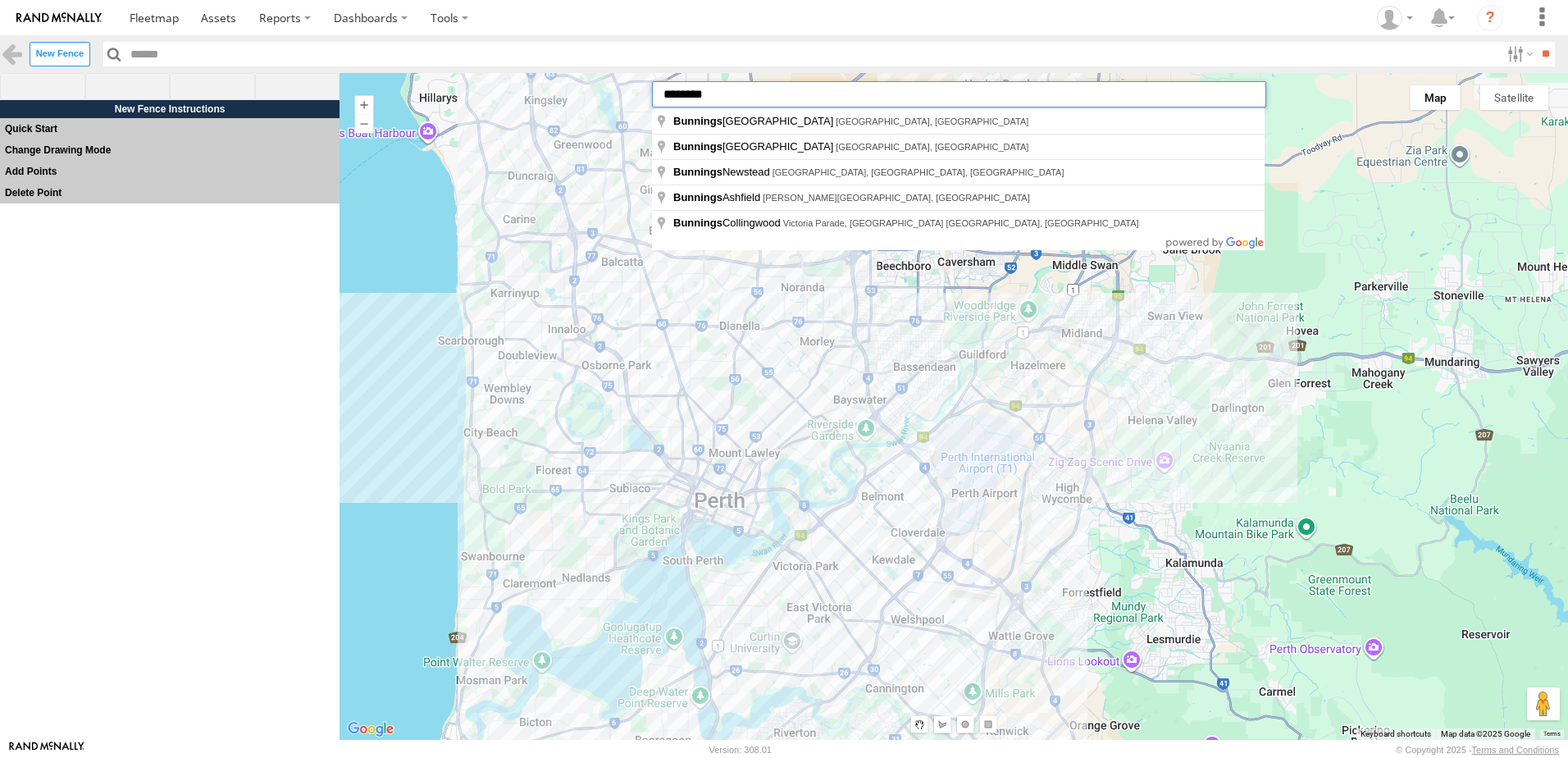
click at [745, 102] on input "********" at bounding box center [959, 95] width 615 height 26
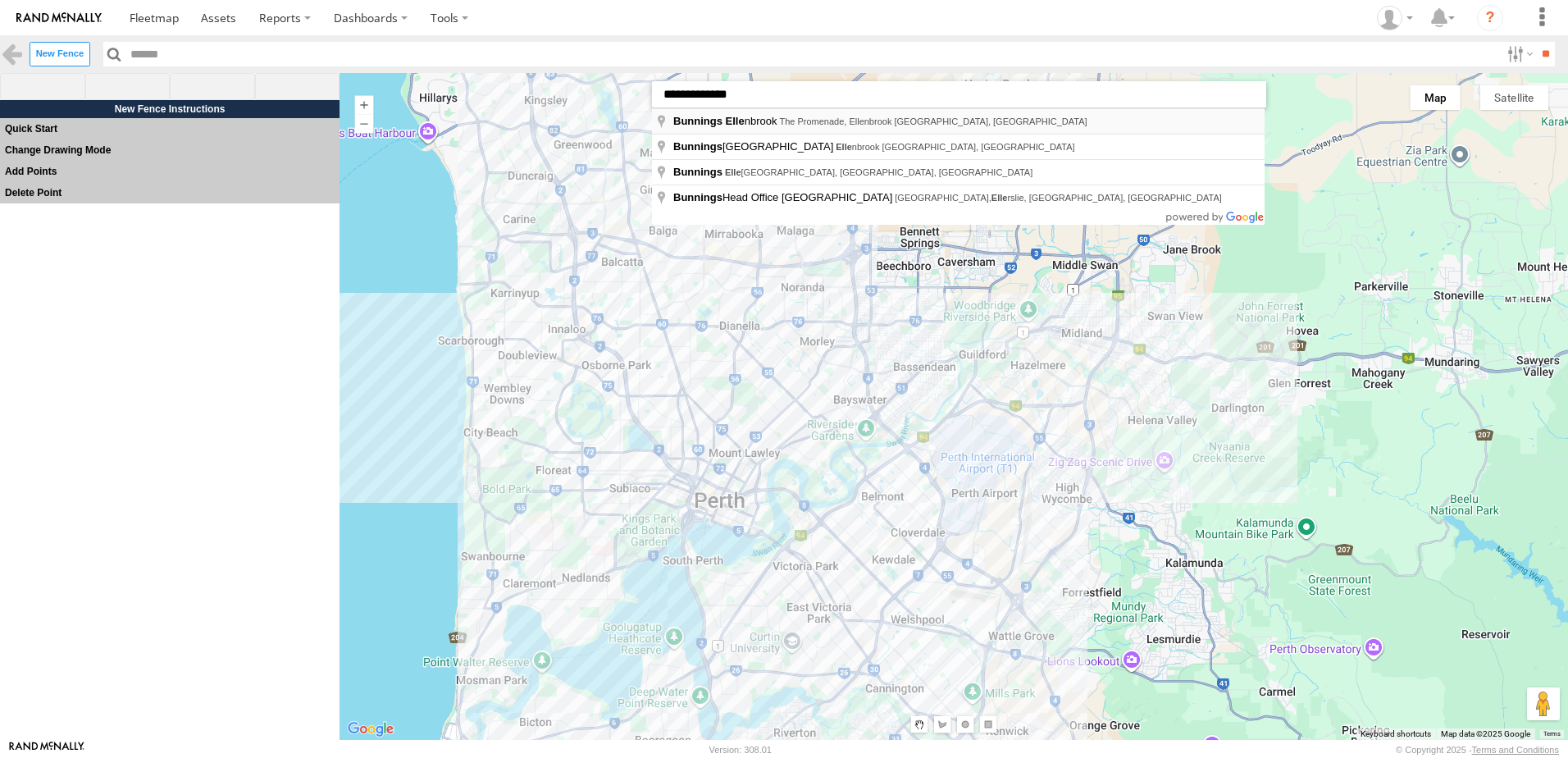
type input "**********"
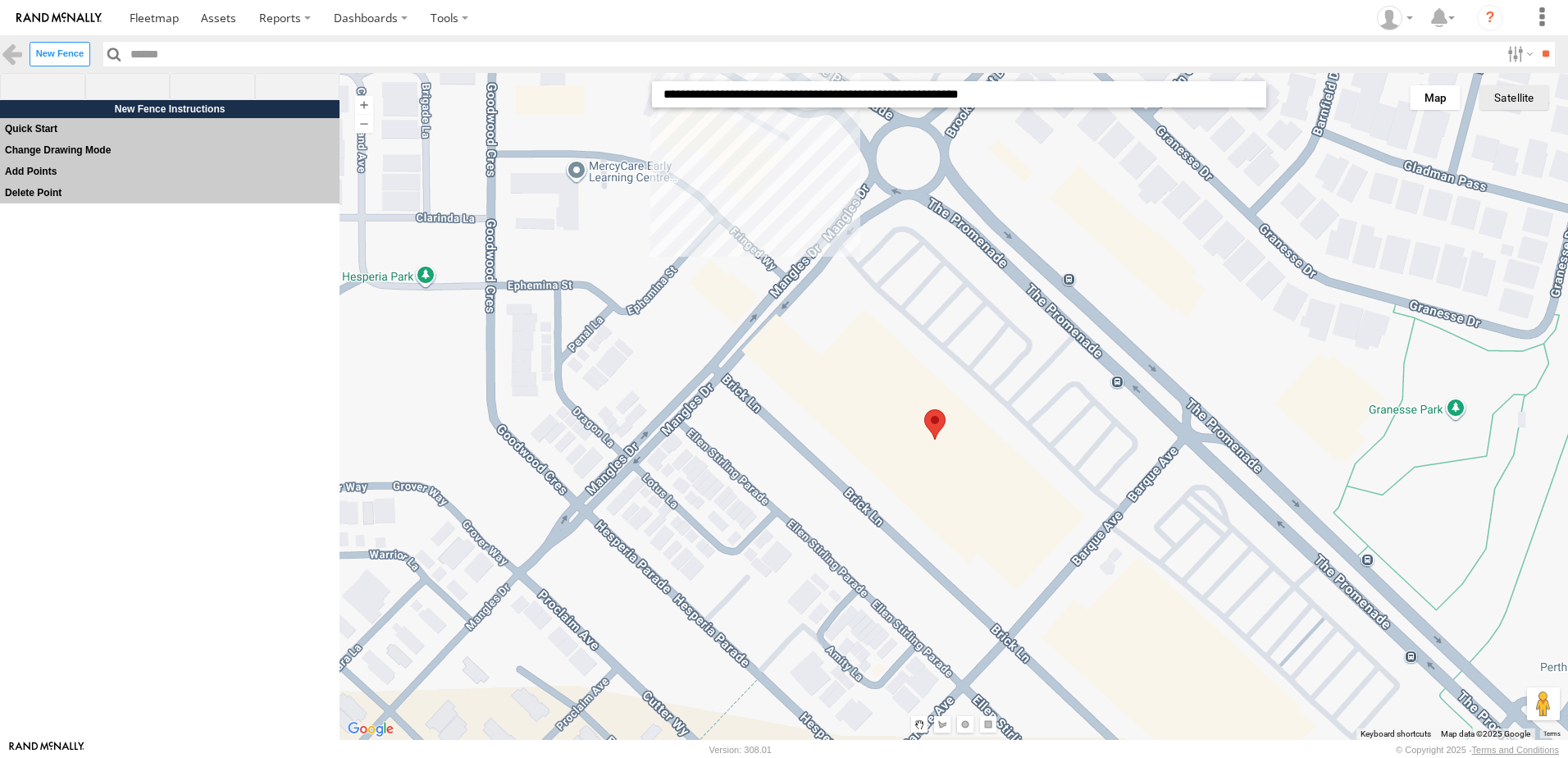
click at [1499, 105] on button "Satellite" at bounding box center [1515, 98] width 68 height 25
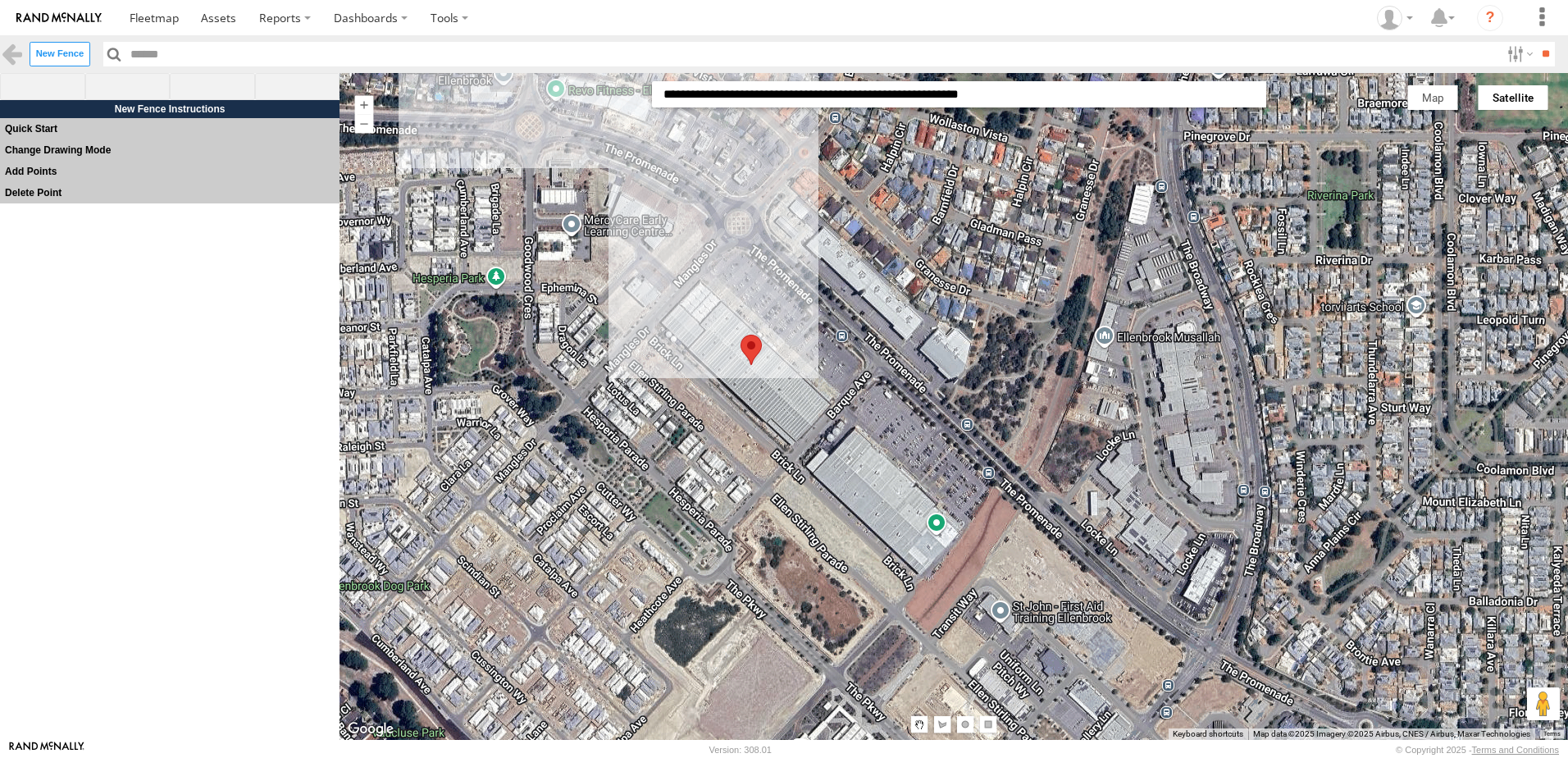
drag, startPoint x: 653, startPoint y: 316, endPoint x: 679, endPoint y: 431, distance: 117.9
click at [679, 431] on div at bounding box center [954, 407] width 1229 height 667
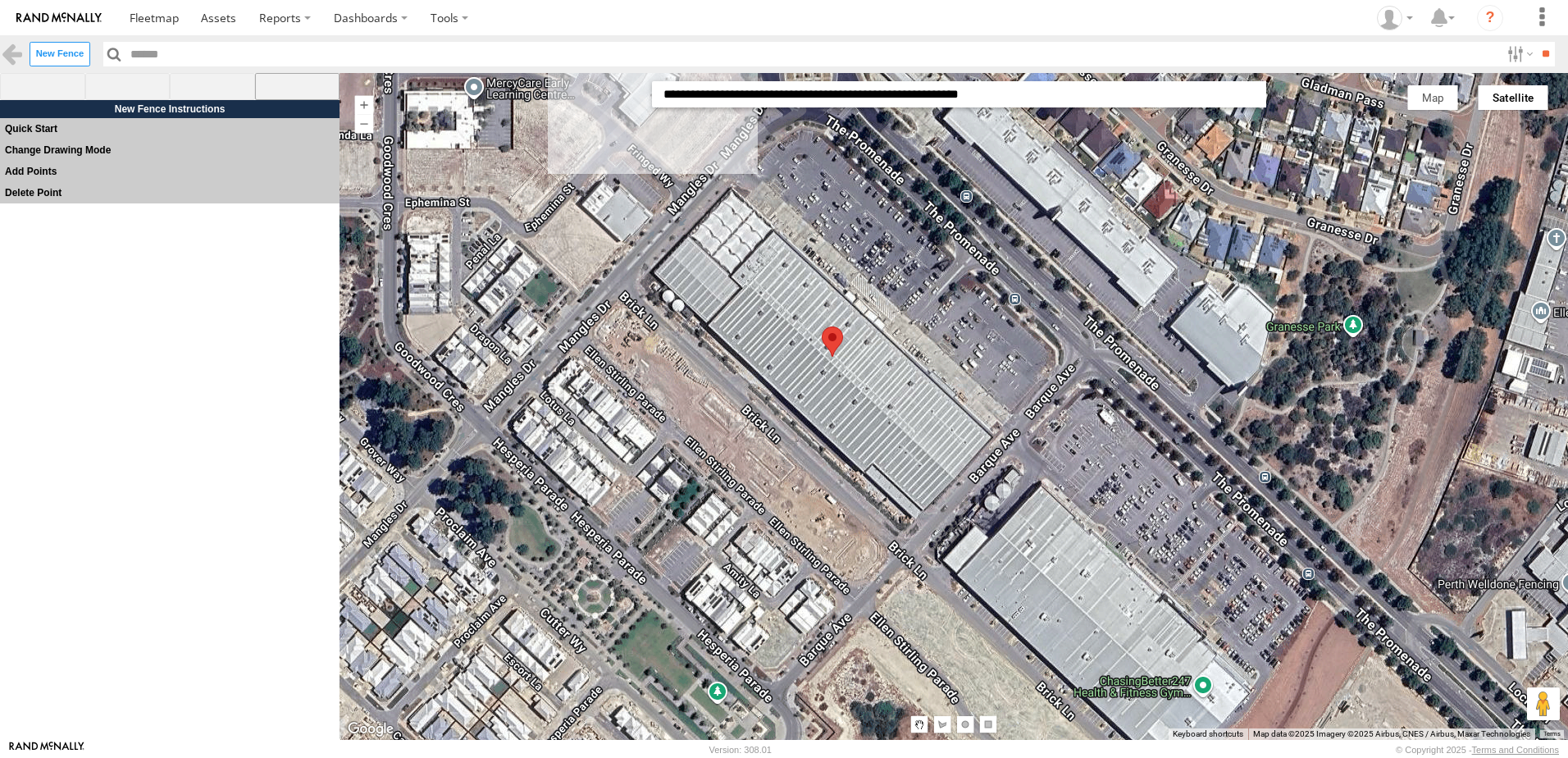
click at [282, 89] on span at bounding box center [298, 87] width 86 height 28
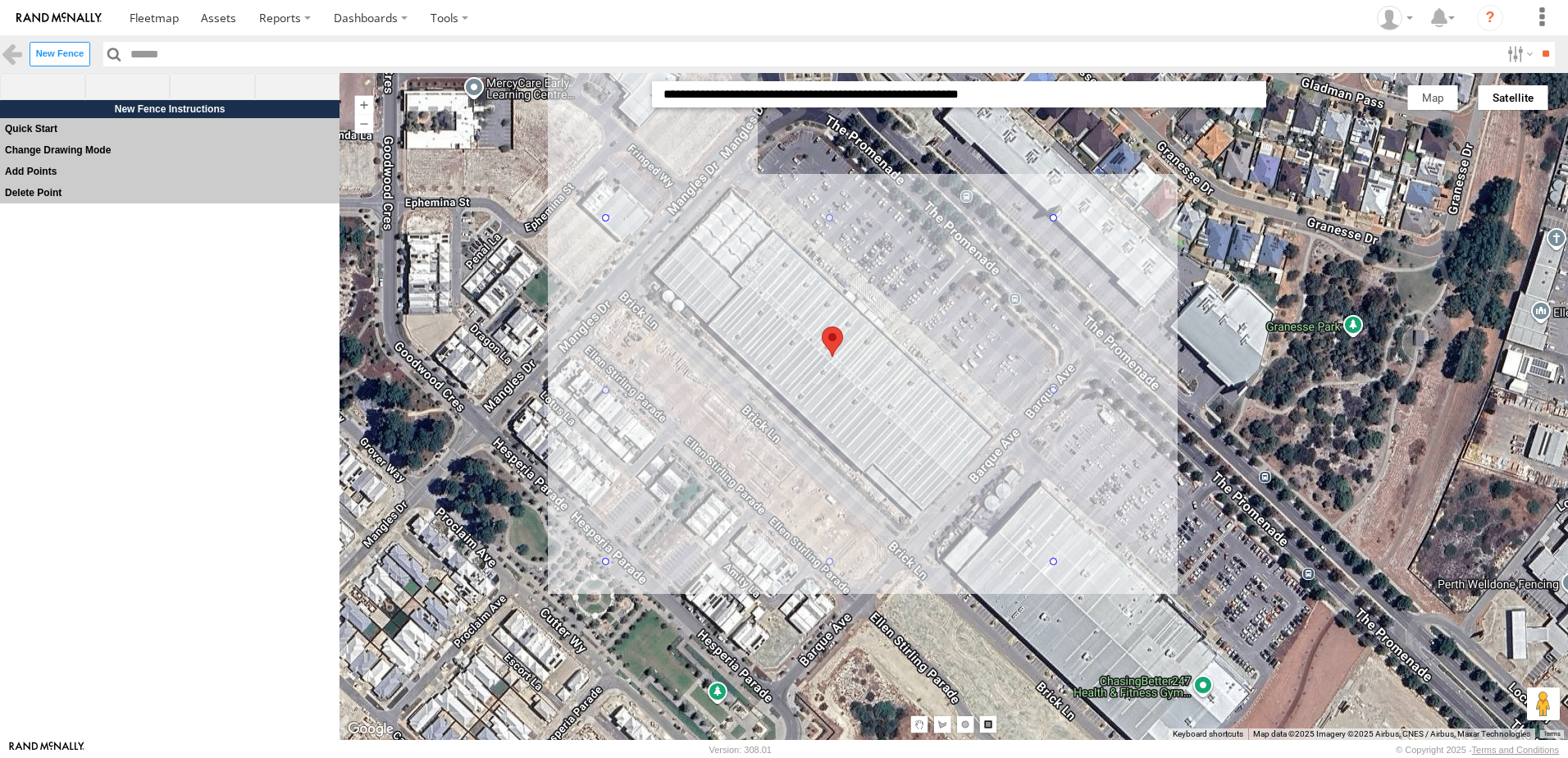
drag, startPoint x: 621, startPoint y: 233, endPoint x: 1054, endPoint y: 563, distance: 544.4
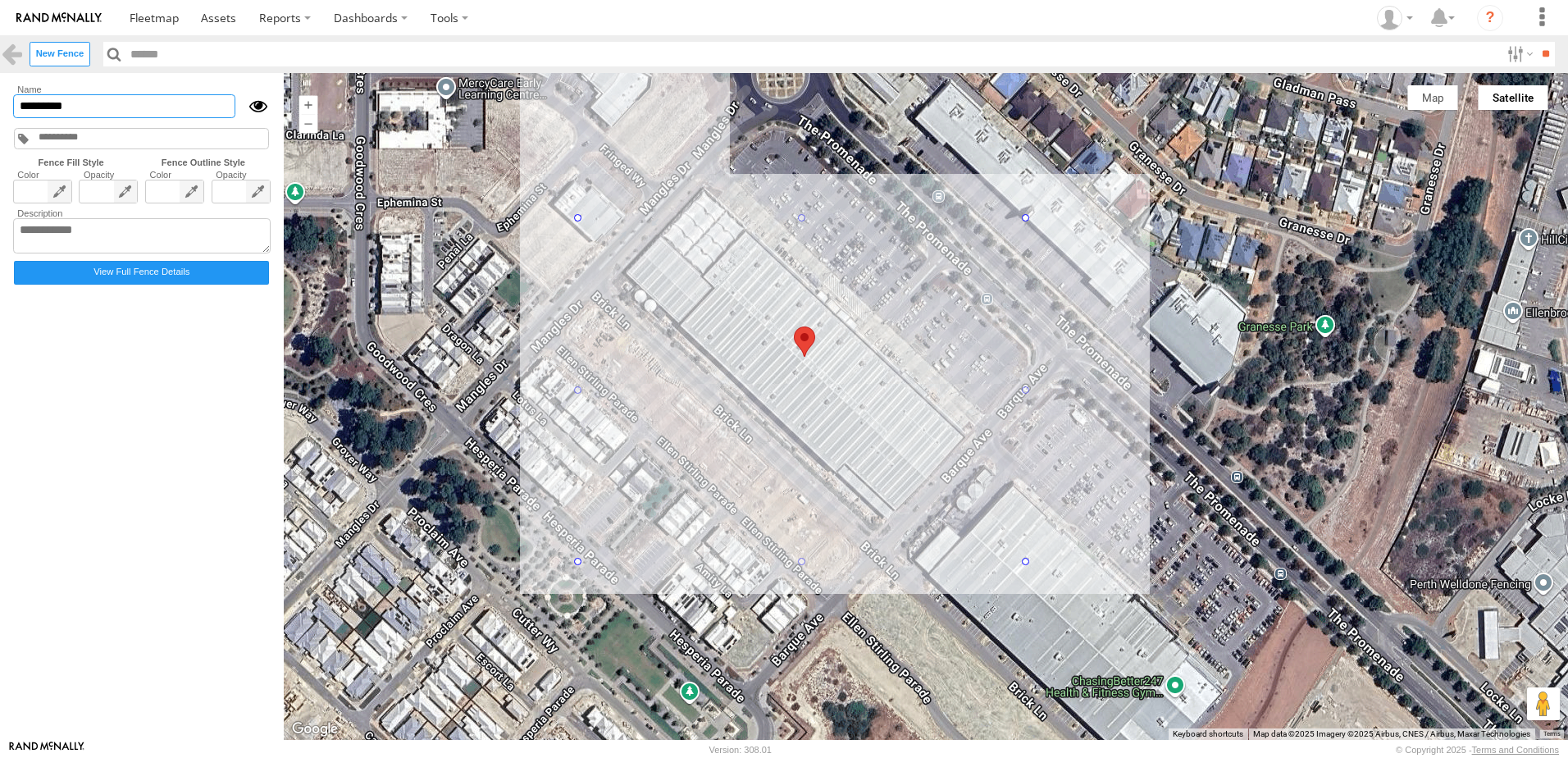
drag, startPoint x: 85, startPoint y: 110, endPoint x: -3, endPoint y: 105, distance: 88.1
click at [0, 105] on html at bounding box center [784, 379] width 1568 height 758
type input "**********"
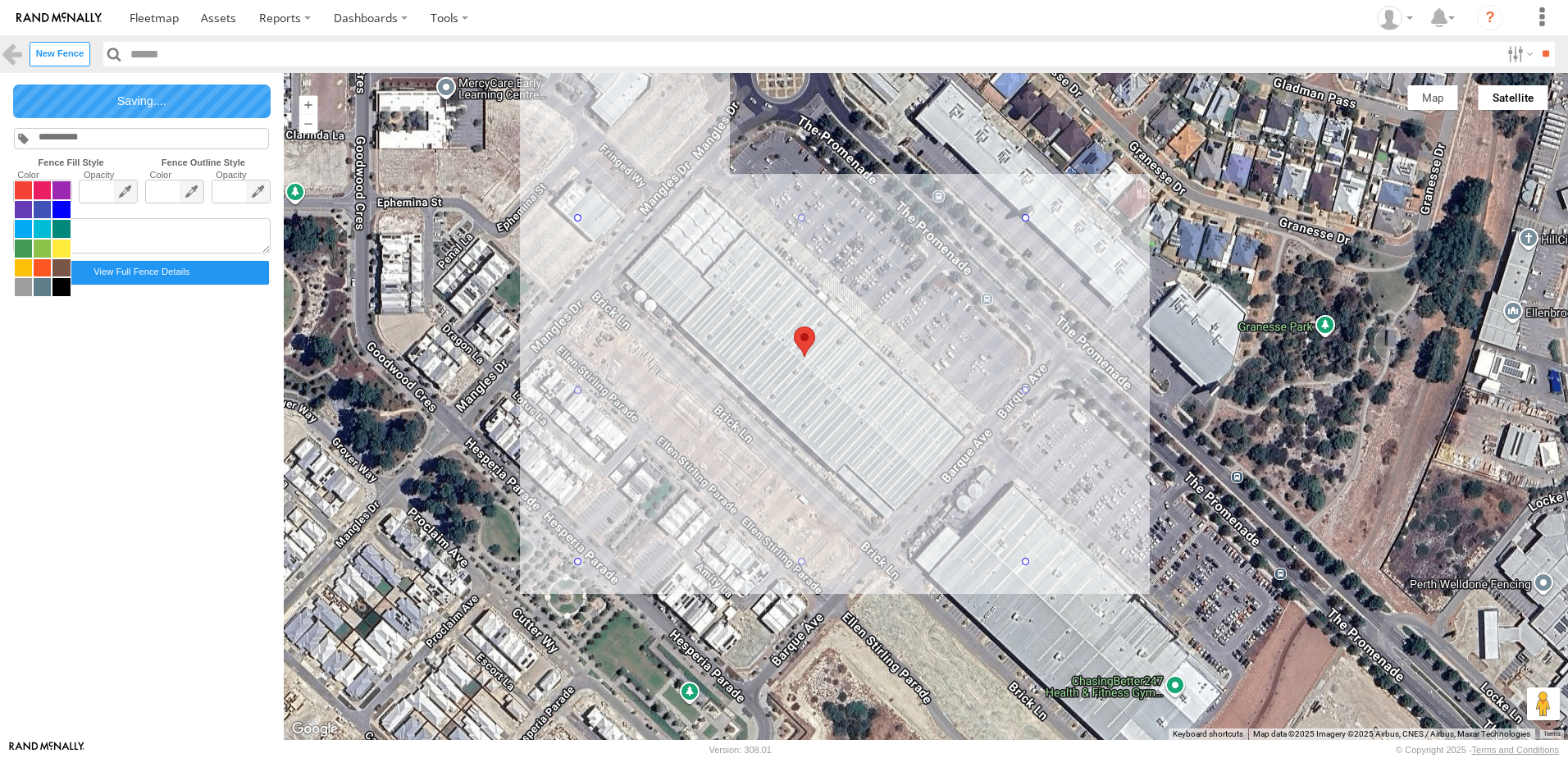
click at [51, 188] on span at bounding box center [43, 239] width 58 height 117
click at [36, 191] on span at bounding box center [42, 190] width 17 height 18
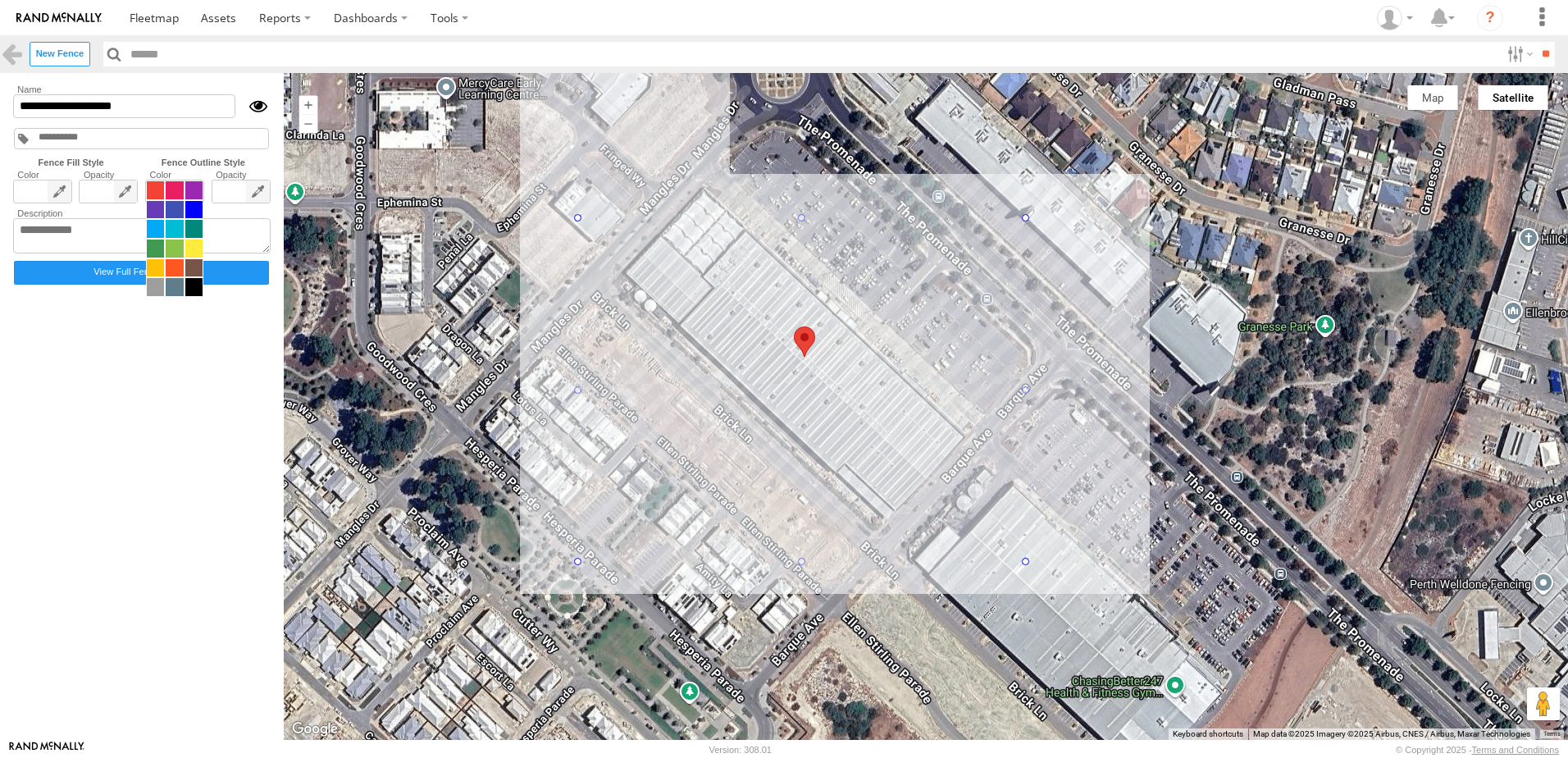
click at [188, 193] on span at bounding box center [174, 239] width 58 height 117
click at [174, 188] on span at bounding box center [174, 190] width 17 height 18
click at [182, 275] on label "View Full Fence Details" at bounding box center [141, 272] width 255 height 24
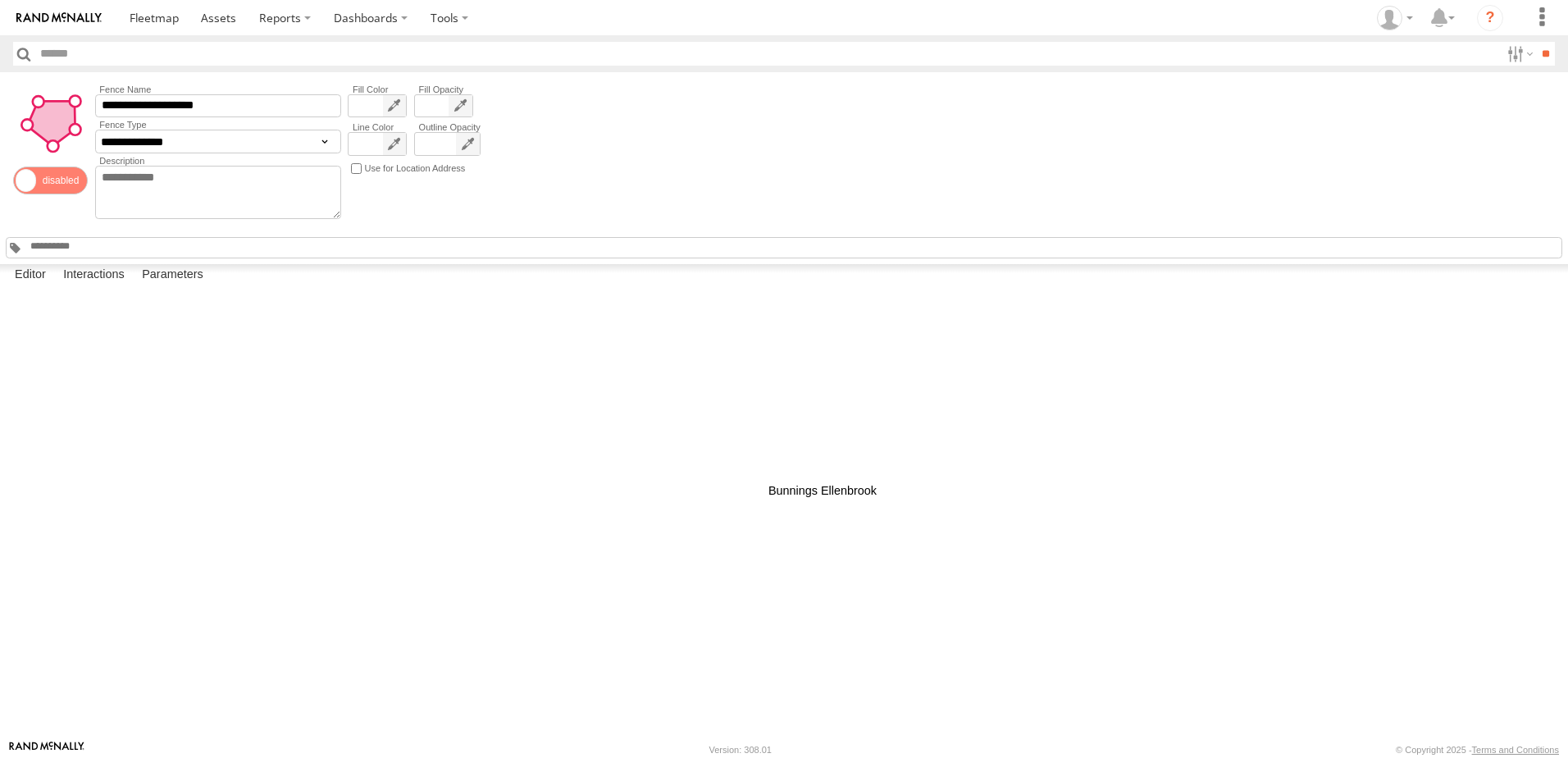
click at [0, 0] on div at bounding box center [0, 0] width 0 height 0
drag, startPoint x: 763, startPoint y: 379, endPoint x: 760, endPoint y: 326, distance: 53.1
drag, startPoint x: 648, startPoint y: 382, endPoint x: 666, endPoint y: 406, distance: 30.0
drag, startPoint x: 651, startPoint y: 384, endPoint x: 684, endPoint y: 388, distance: 33.2
drag, startPoint x: 651, startPoint y: 555, endPoint x: 653, endPoint y: 421, distance: 134.0
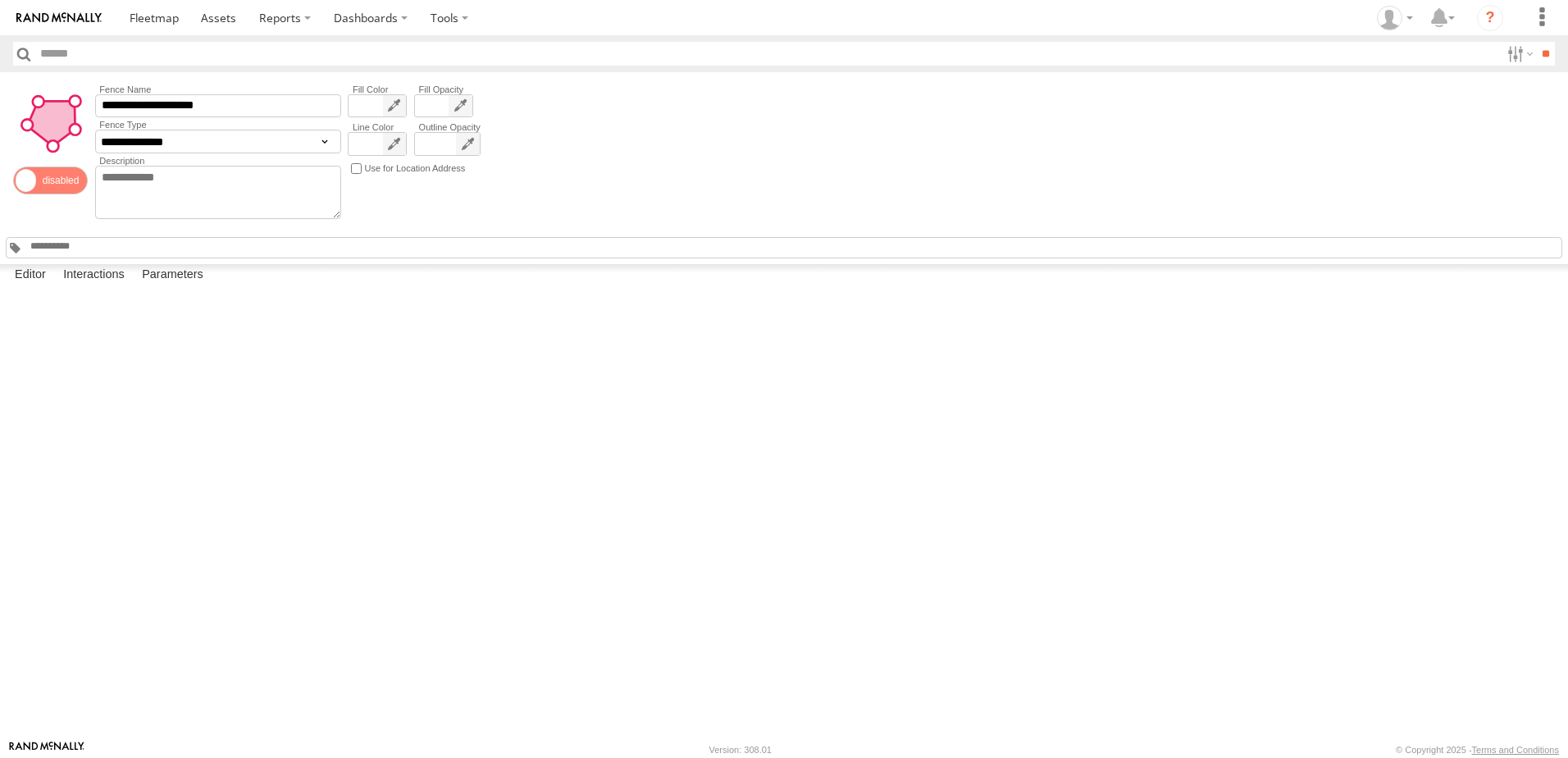
drag, startPoint x: 874, startPoint y: 558, endPoint x: 799, endPoint y: 559, distance: 75.0
drag, startPoint x: 877, startPoint y: 388, endPoint x: 884, endPoint y: 457, distance: 69.4
drag, startPoint x: 760, startPoint y: 332, endPoint x: 749, endPoint y: 332, distance: 11.0
click at [817, 193] on div "**********" at bounding box center [784, 168] width 1568 height 192
click at [163, 142] on select "**********" at bounding box center [218, 142] width 246 height 25
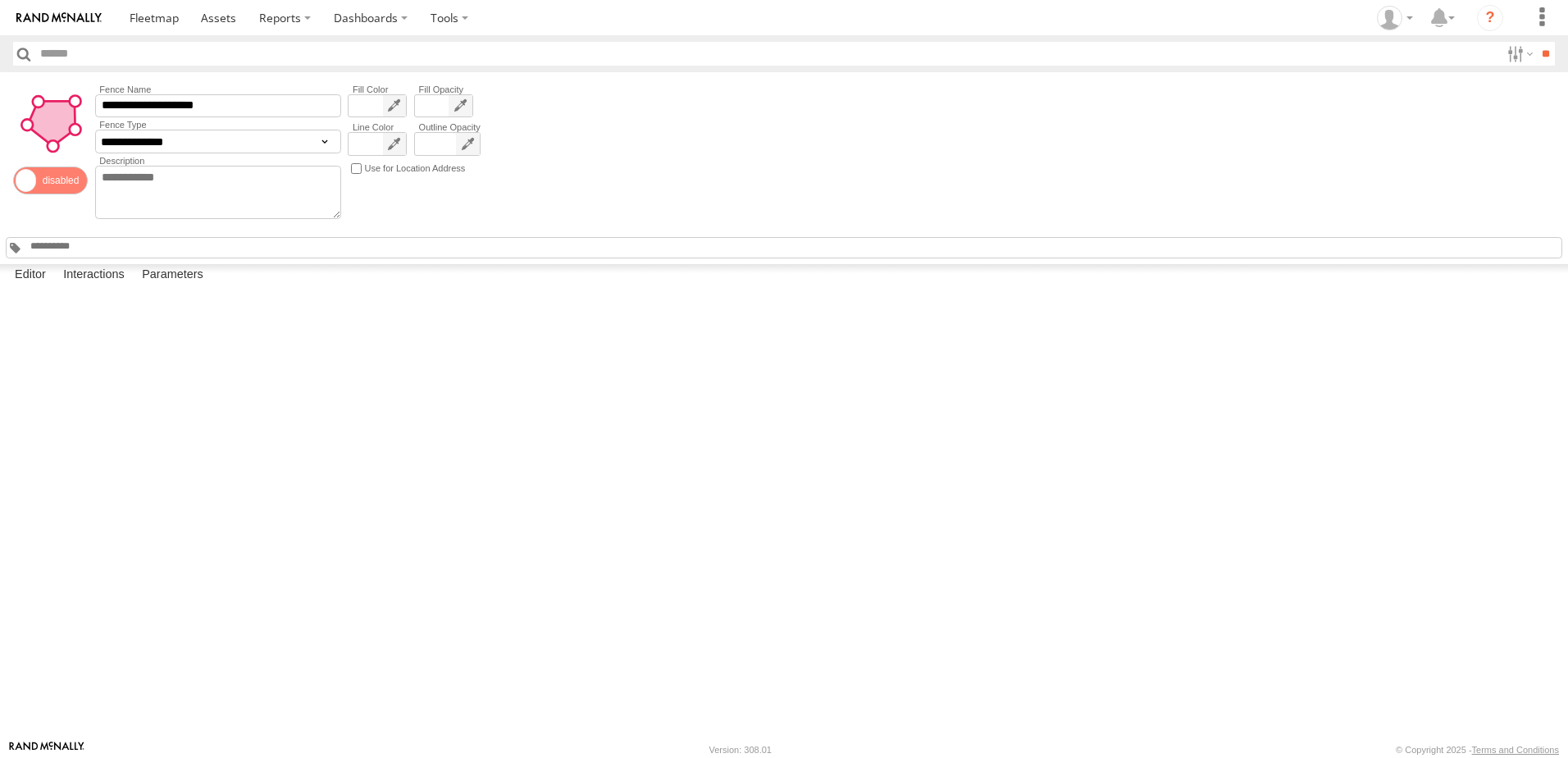
click at [638, 127] on div "**********" at bounding box center [784, 168] width 1568 height 192
click at [146, 16] on span at bounding box center [155, 17] width 49 height 16
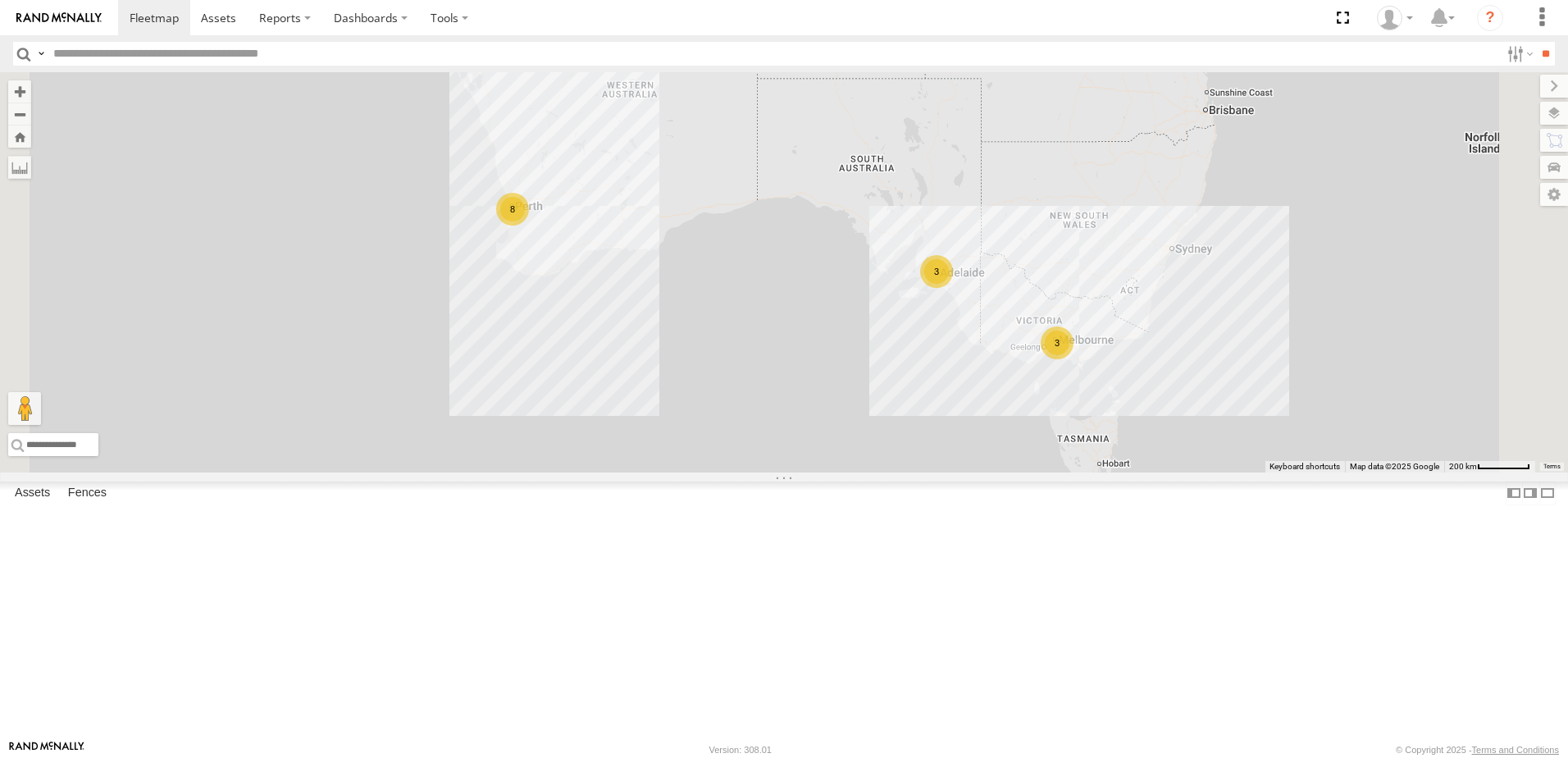
click at [0, 0] on div "Dario Tech 1INY100 All Assets" at bounding box center [0, 0] width 0 height 0
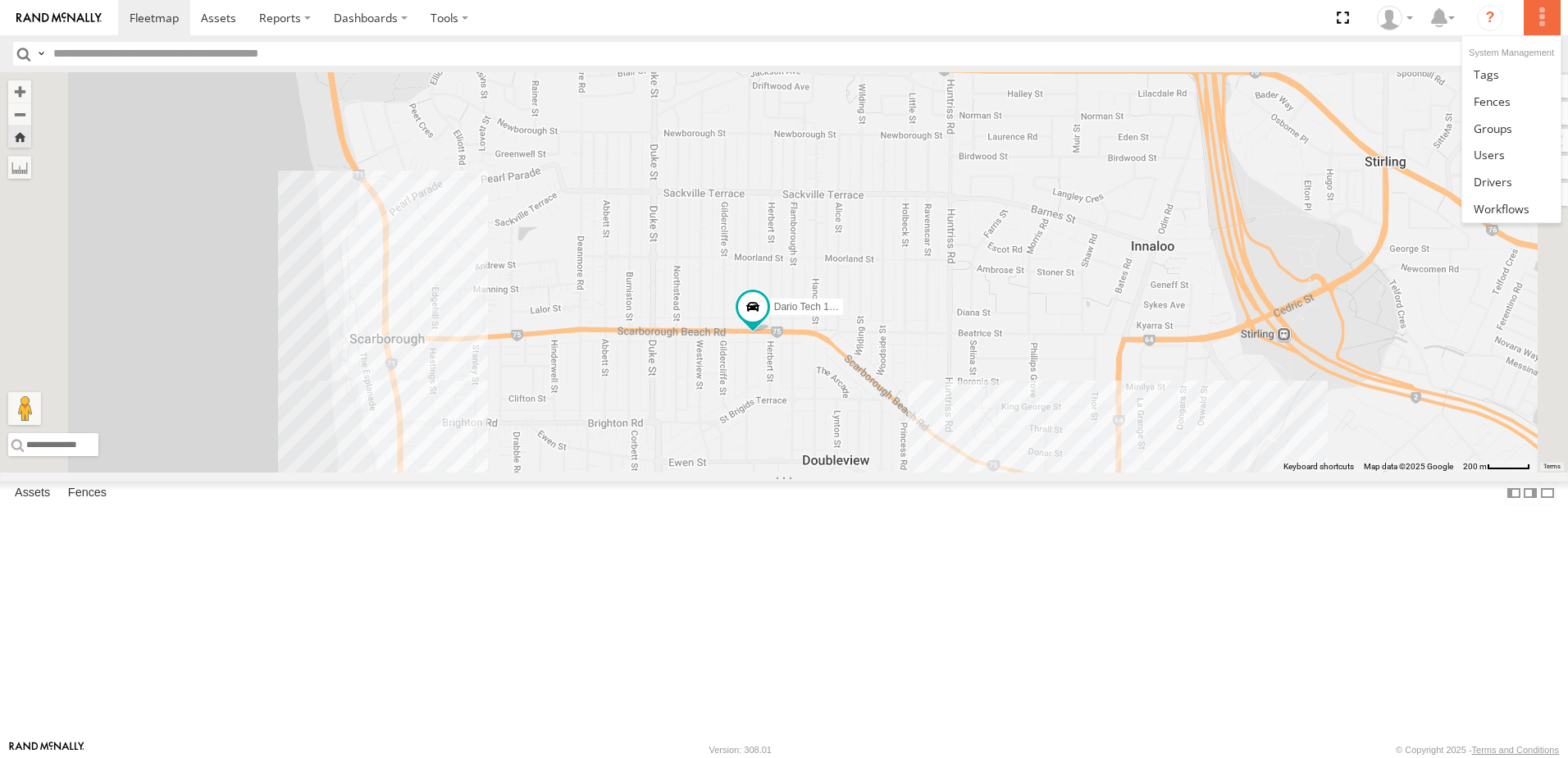
drag, startPoint x: 1538, startPoint y: 14, endPoint x: 1524, endPoint y: 29, distance: 20.5
click at [1539, 14] on label at bounding box center [1542, 17] width 36 height 35
click at [1498, 102] on span at bounding box center [1492, 101] width 37 height 16
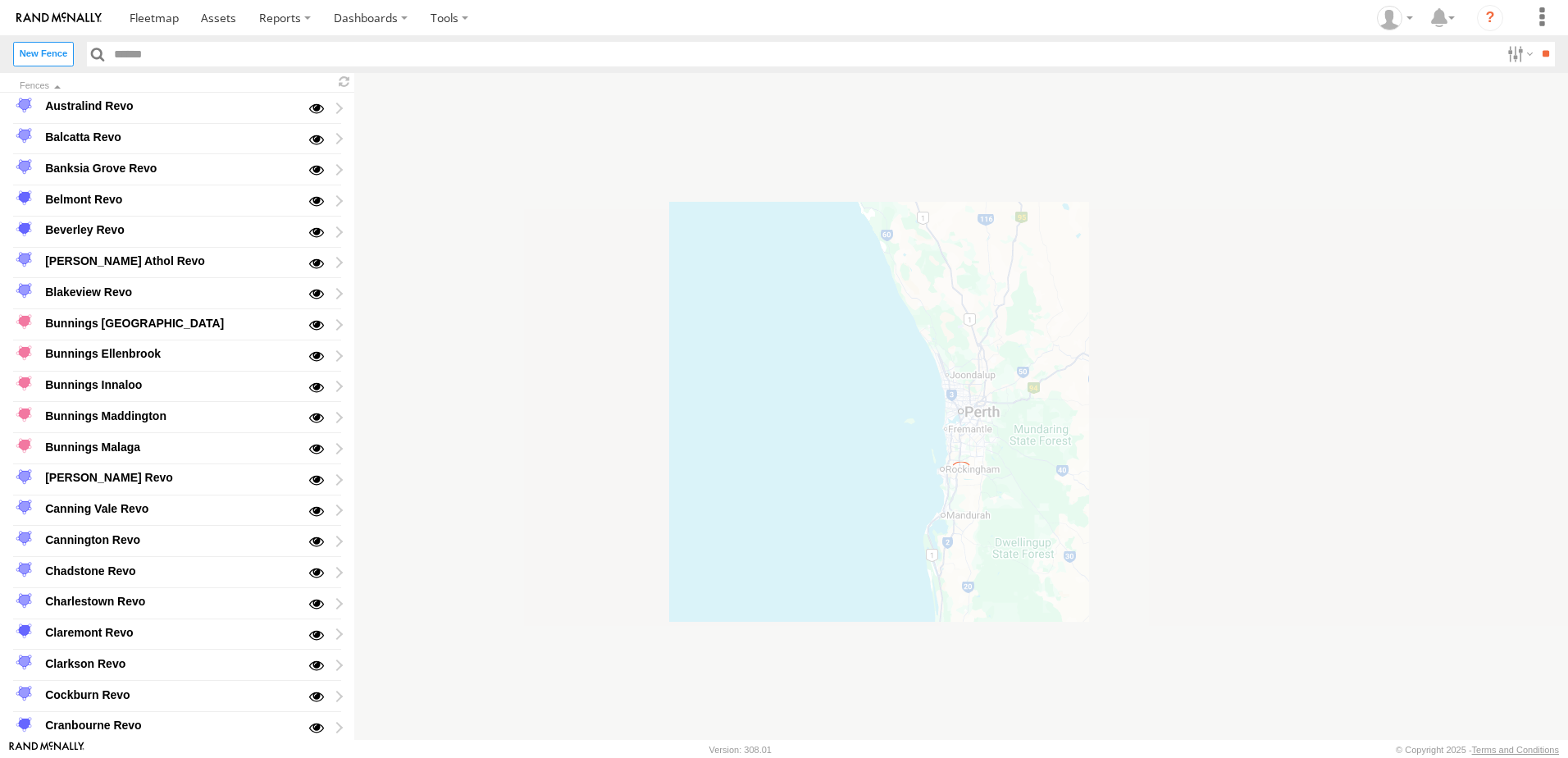
click at [199, 58] on input "text" at bounding box center [805, 53] width 1393 height 24
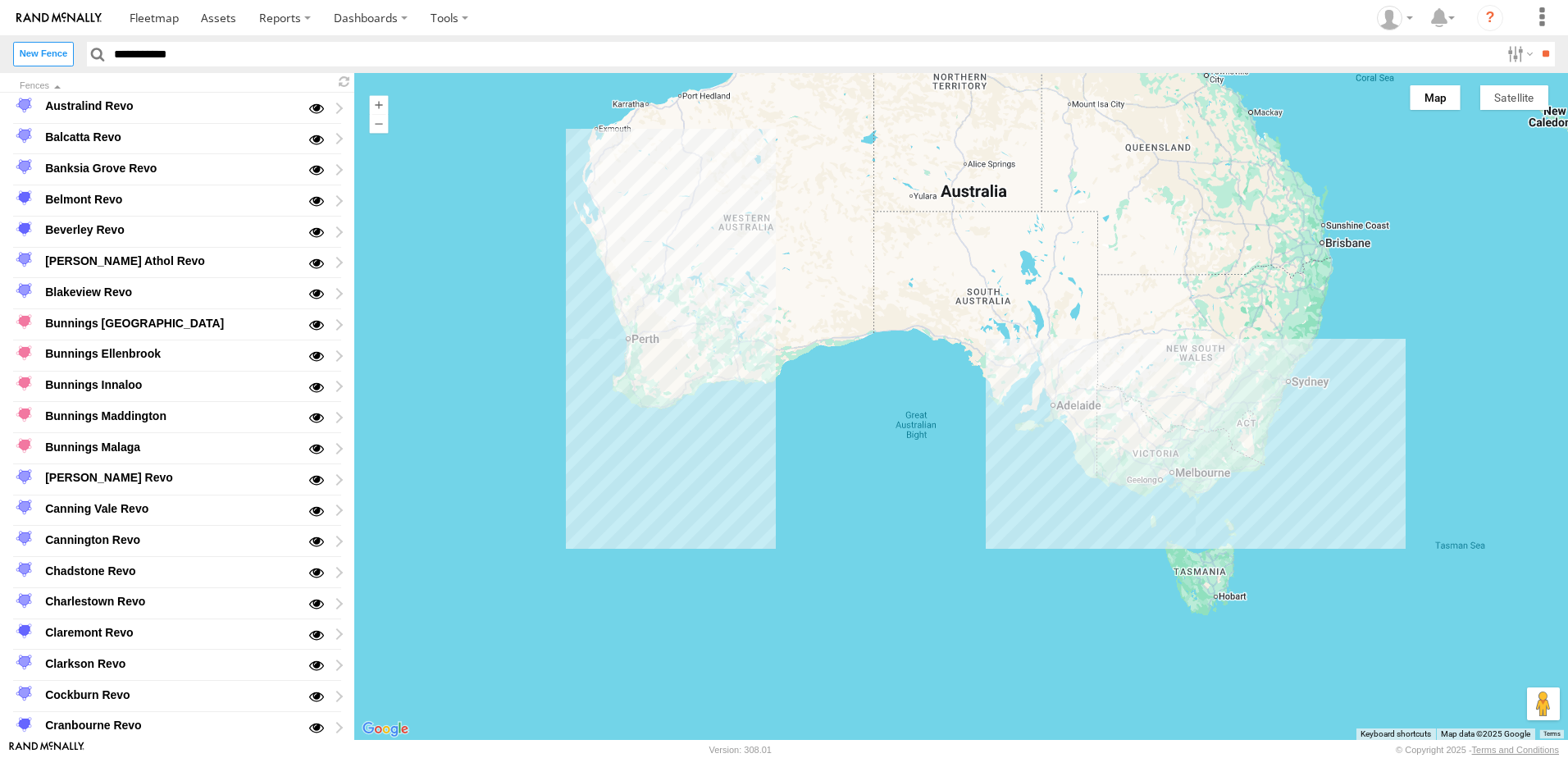
type input "**********"
drag, startPoint x: 197, startPoint y: 54, endPoint x: -3, endPoint y: 46, distance: 200.2
click at [0, 46] on html at bounding box center [784, 379] width 1568 height 758
click at [40, 53] on label "New Fence" at bounding box center [44, 53] width 61 height 24
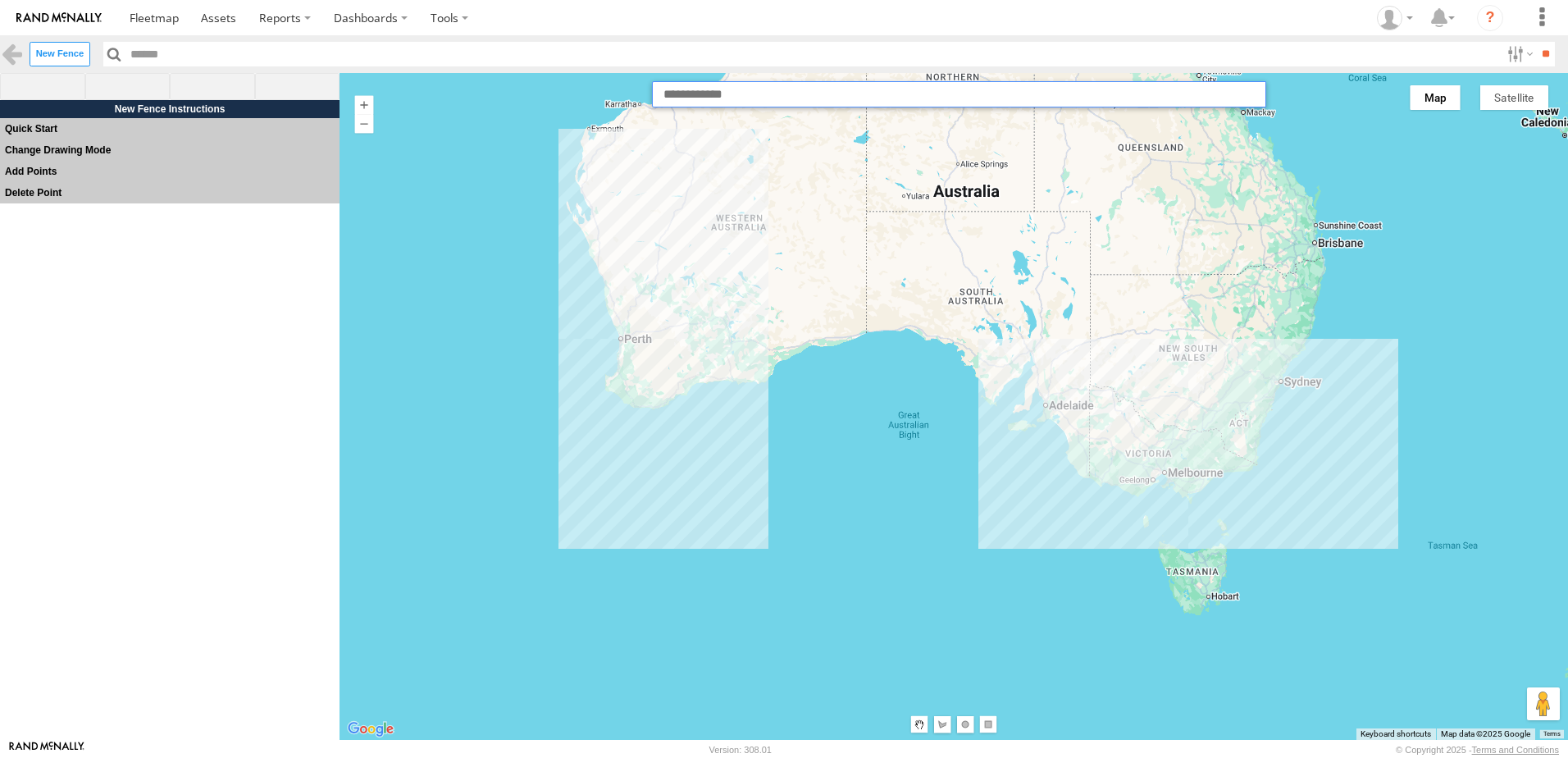
click at [749, 100] on input "text" at bounding box center [959, 95] width 615 height 26
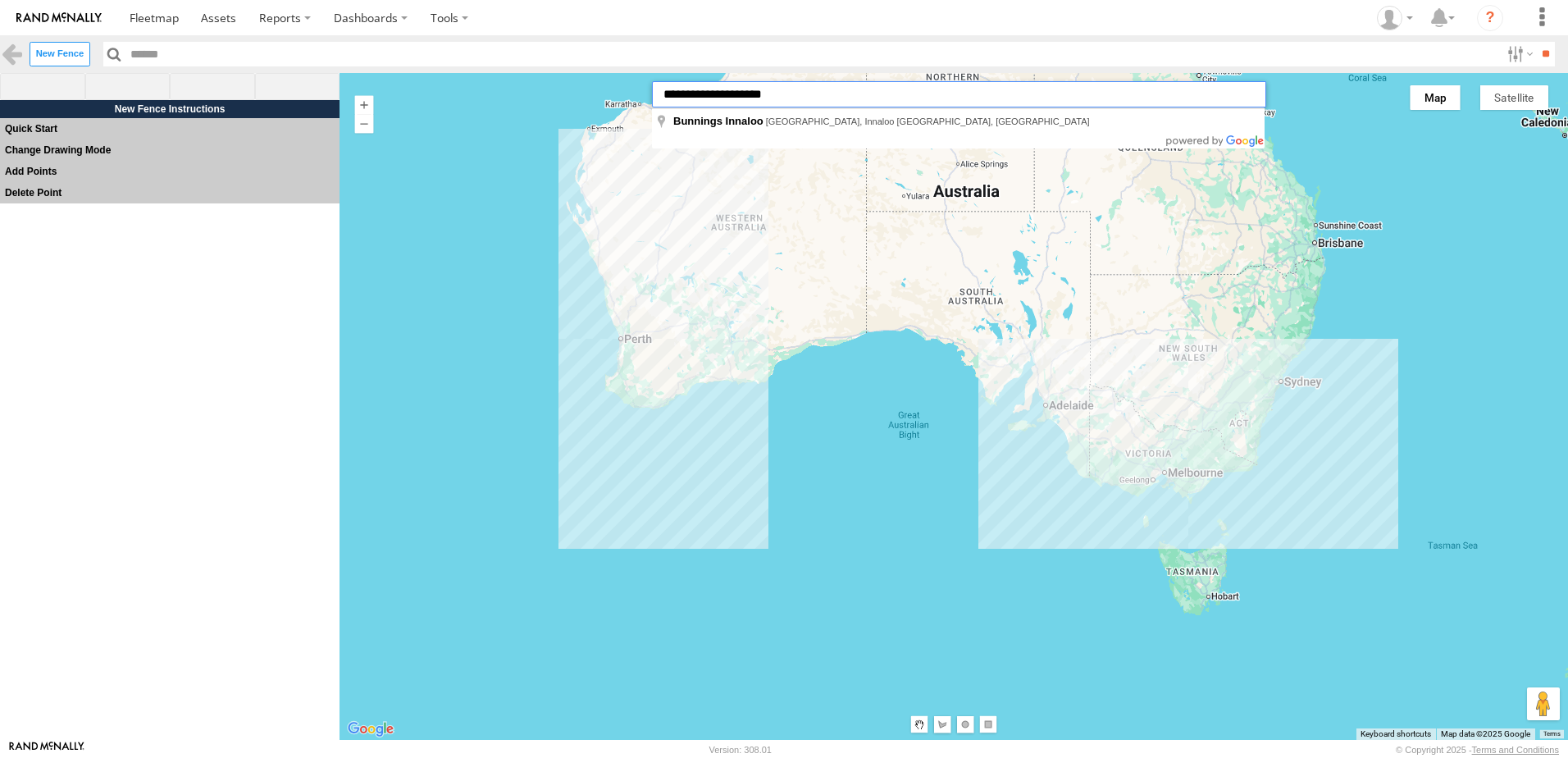
click at [835, 91] on input "**********" at bounding box center [959, 95] width 615 height 26
type input "**********"
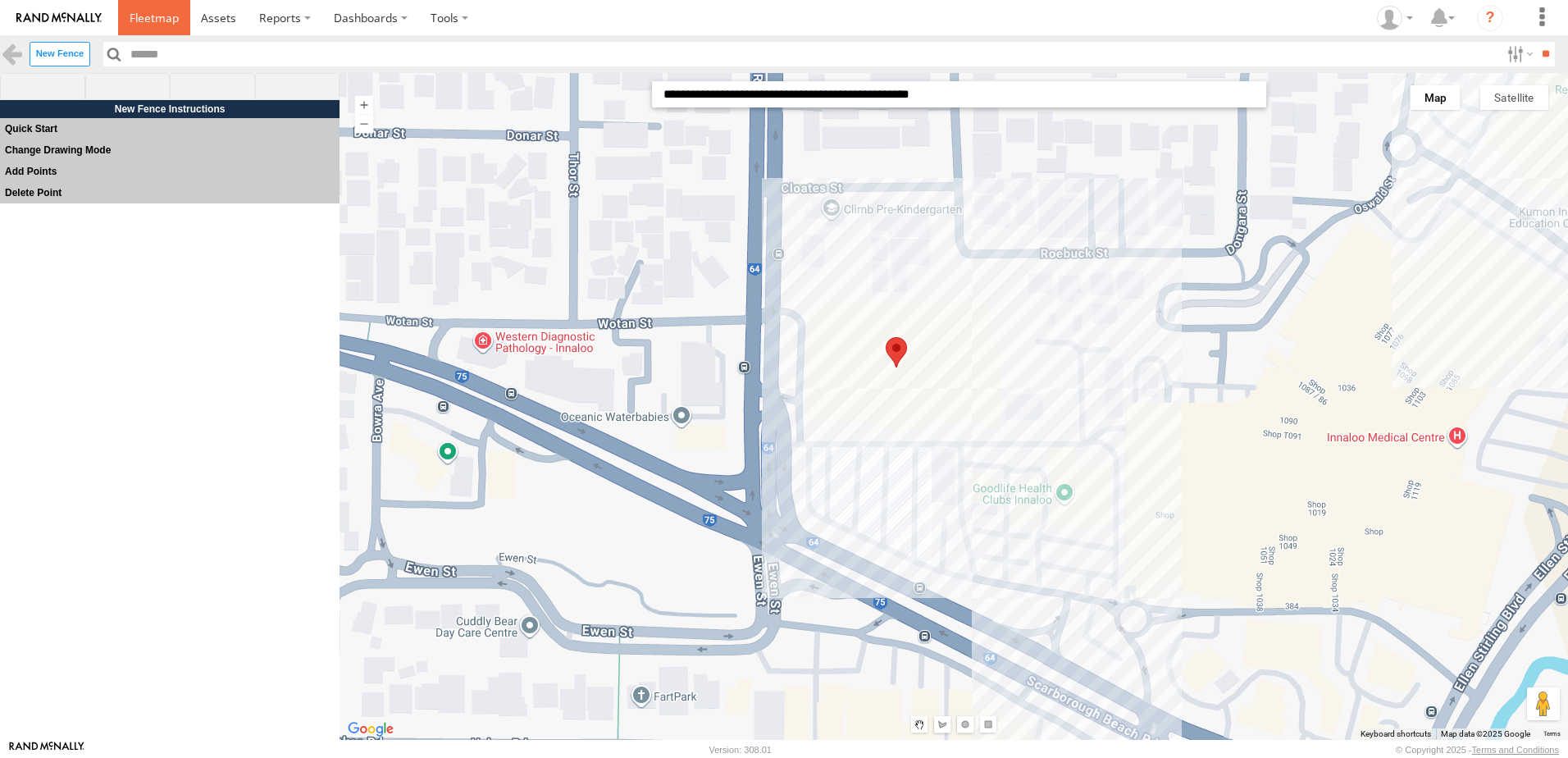
drag, startPoint x: 139, startPoint y: 19, endPoint x: 151, endPoint y: 2, distance: 20.8
click at [140, 19] on span at bounding box center [155, 17] width 49 height 16
